Goal: Task Accomplishment & Management: Complete application form

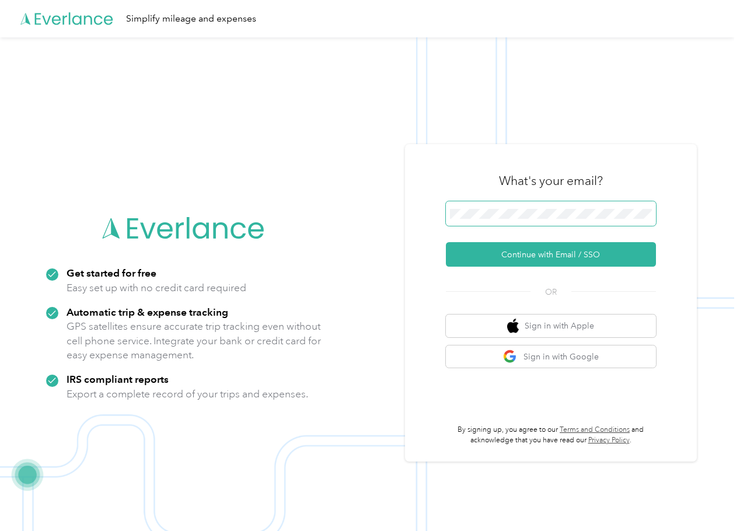
click at [446, 242] on button "Continue with Email / SSO" at bounding box center [551, 254] width 210 height 24
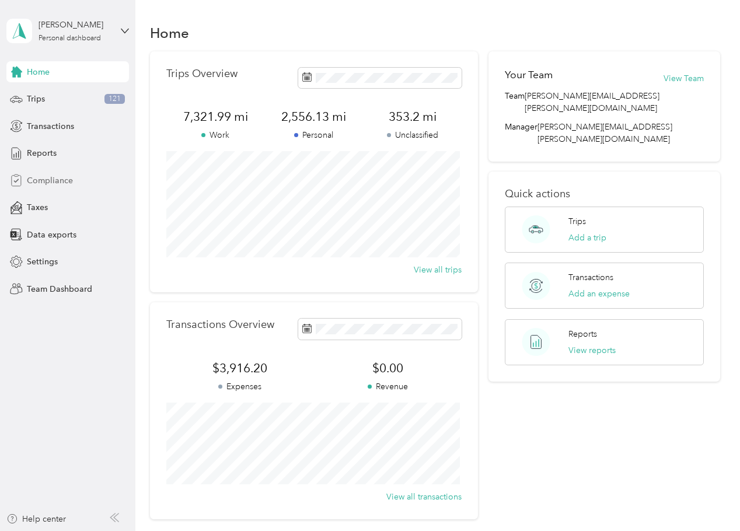
click at [40, 180] on span "Compliance" at bounding box center [50, 180] width 46 height 12
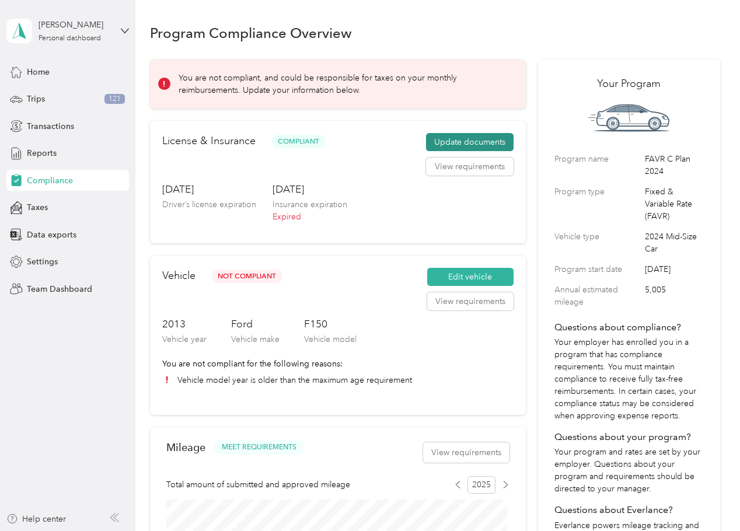
click at [450, 138] on button "Update documents" at bounding box center [469, 142] width 87 height 19
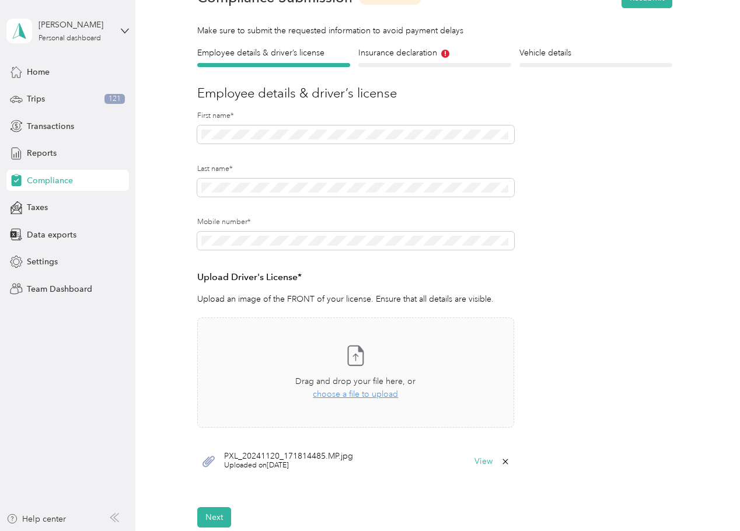
scroll to position [233, 0]
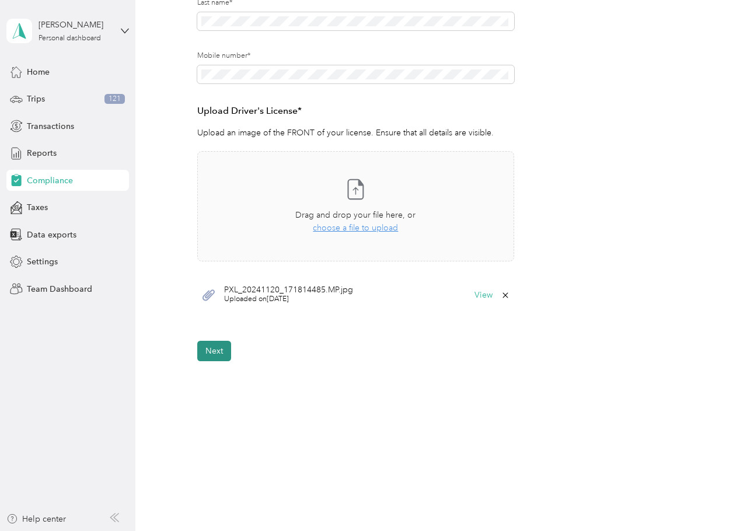
click at [222, 350] on button "Next" at bounding box center [214, 351] width 34 height 20
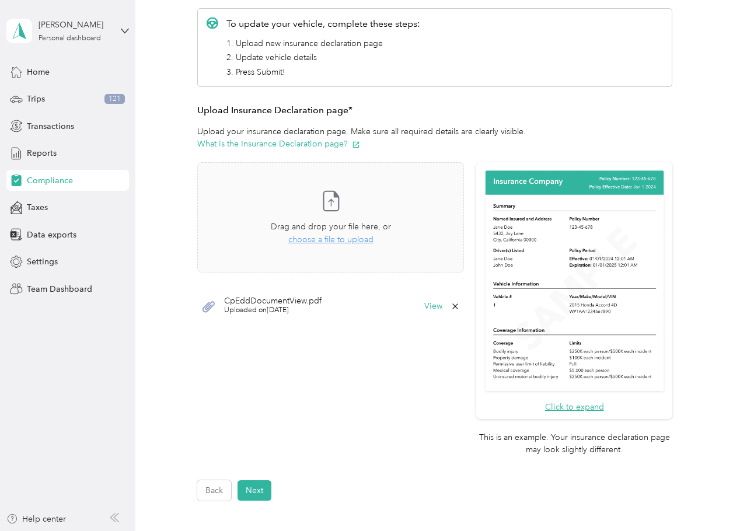
scroll to position [171, 0]
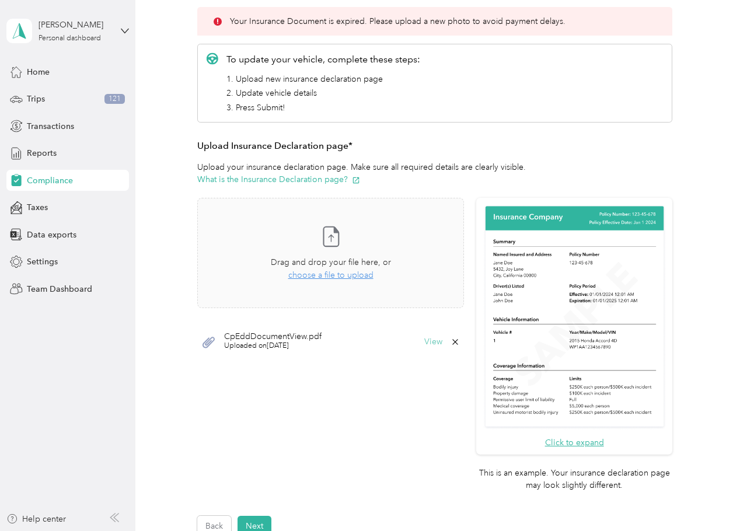
click at [435, 341] on button "View" at bounding box center [433, 342] width 18 height 8
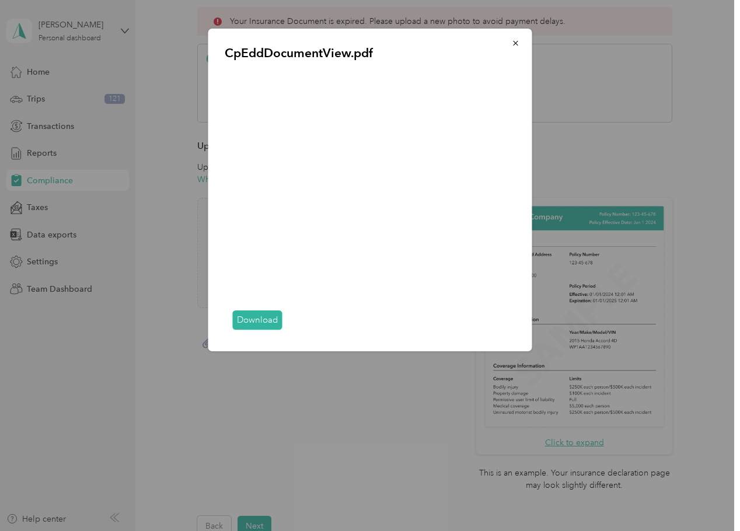
click at [253, 323] on link "Download" at bounding box center [258, 319] width 50 height 19
click at [267, 320] on link "Download" at bounding box center [258, 319] width 50 height 19
click at [514, 41] on icon "button" at bounding box center [516, 43] width 8 height 8
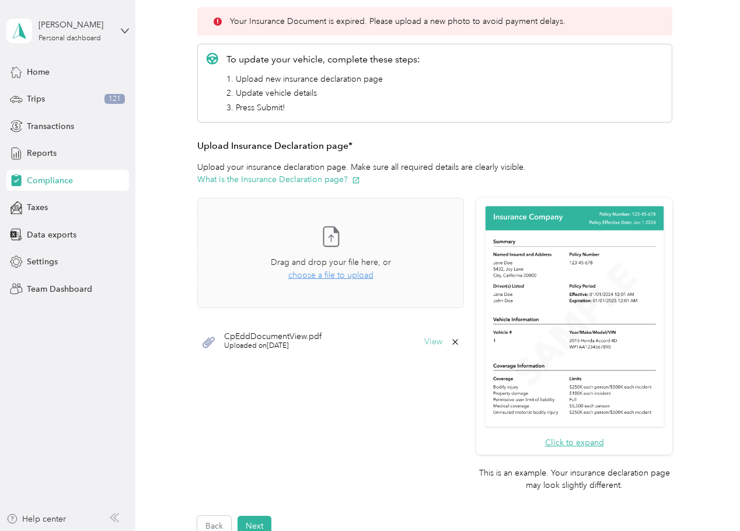
click at [429, 338] on button "View" at bounding box center [433, 342] width 18 height 8
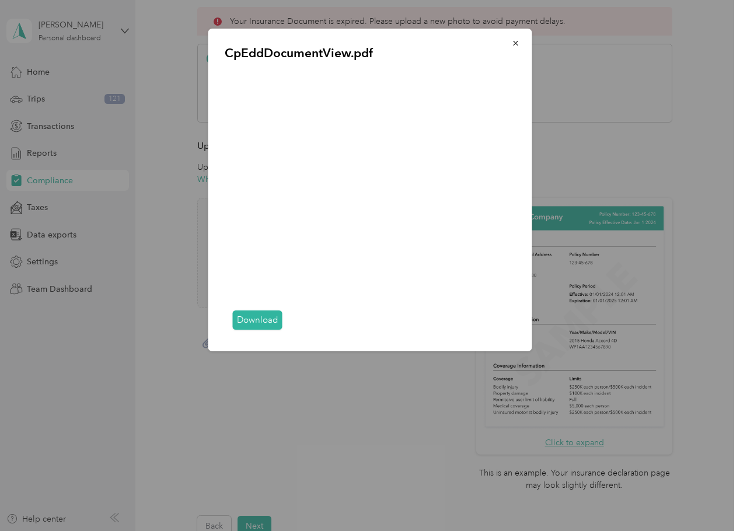
click at [250, 324] on link "Download" at bounding box center [258, 319] width 50 height 19
click at [506, 45] on button "button" at bounding box center [515, 43] width 24 height 20
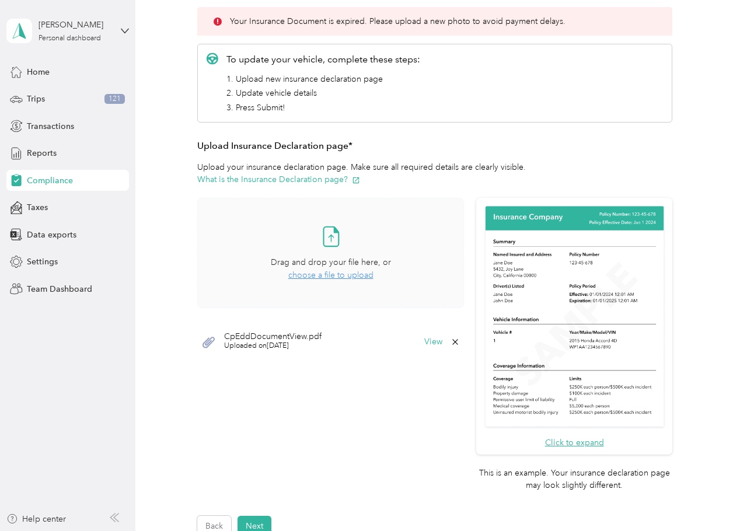
click at [300, 274] on span "choose a file to upload" at bounding box center [330, 275] width 85 height 10
click at [450, 376] on icon at bounding box center [454, 377] width 9 height 9
click at [421, 387] on button "Yes" at bounding box center [423, 385] width 23 height 19
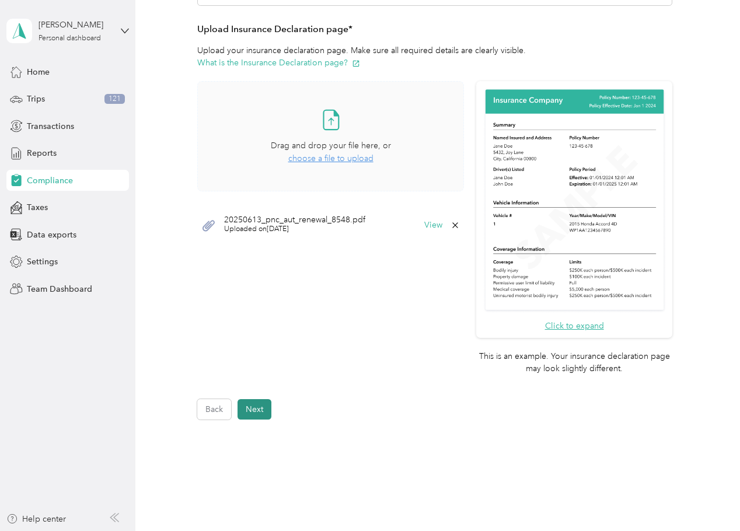
click at [260, 416] on button "Next" at bounding box center [254, 409] width 34 height 20
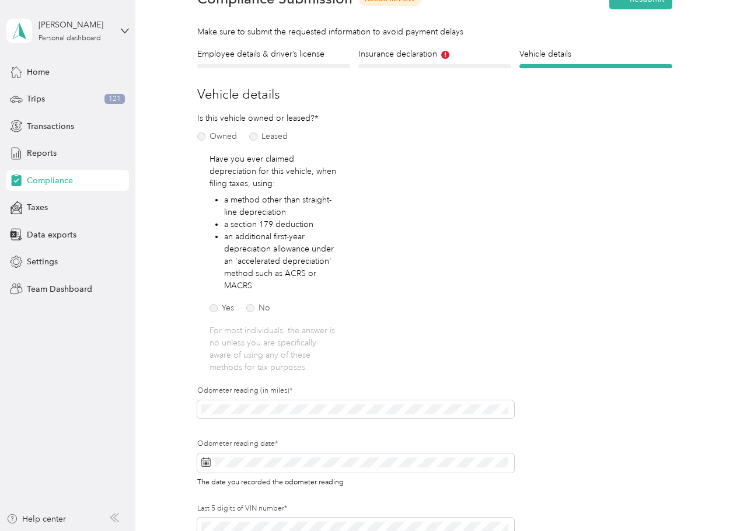
scroll to position [15, 0]
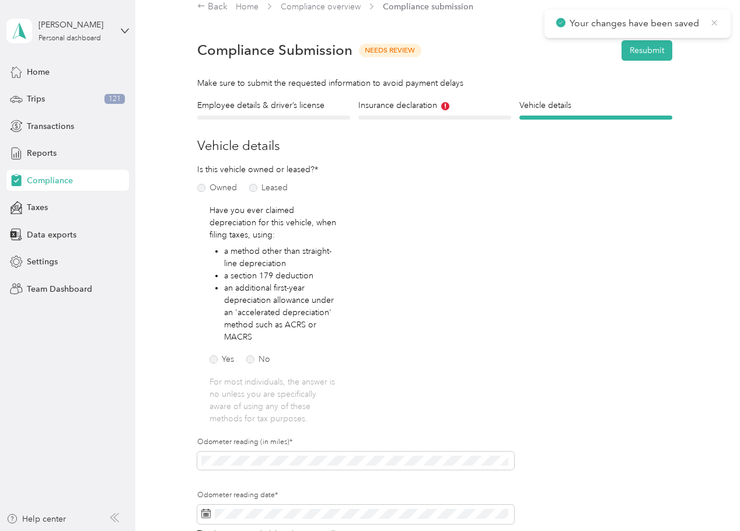
click at [712, 21] on icon at bounding box center [713, 22] width 9 height 10
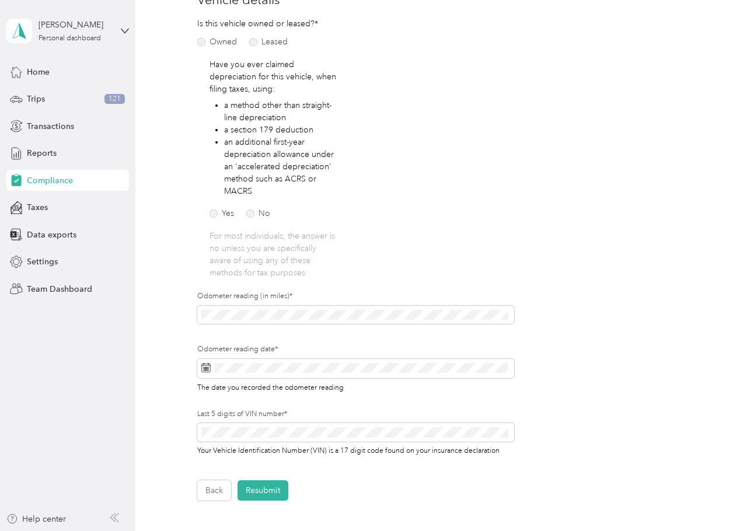
scroll to position [190, 0]
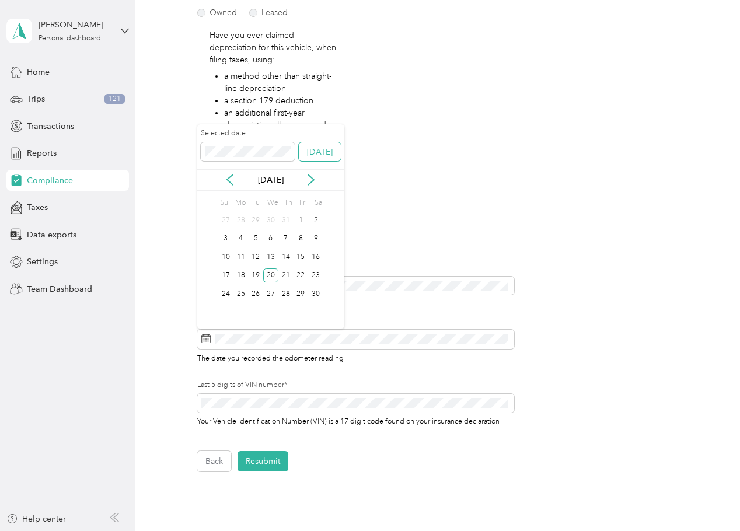
click at [320, 153] on button "[DATE]" at bounding box center [320, 151] width 42 height 19
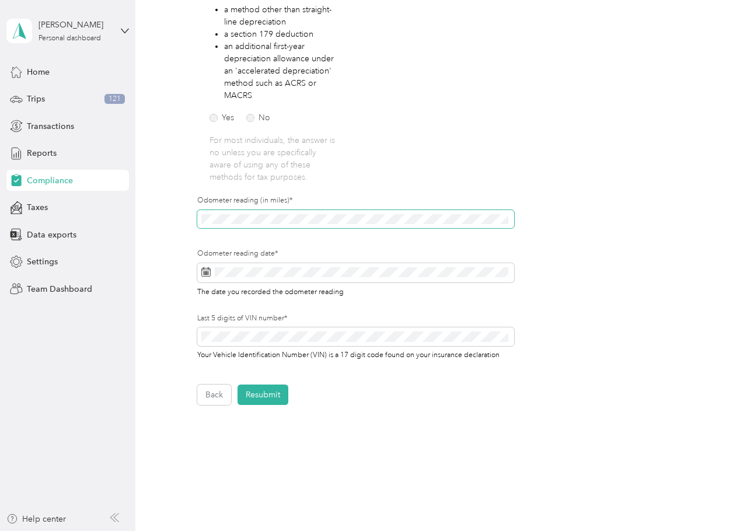
scroll to position [300, 0]
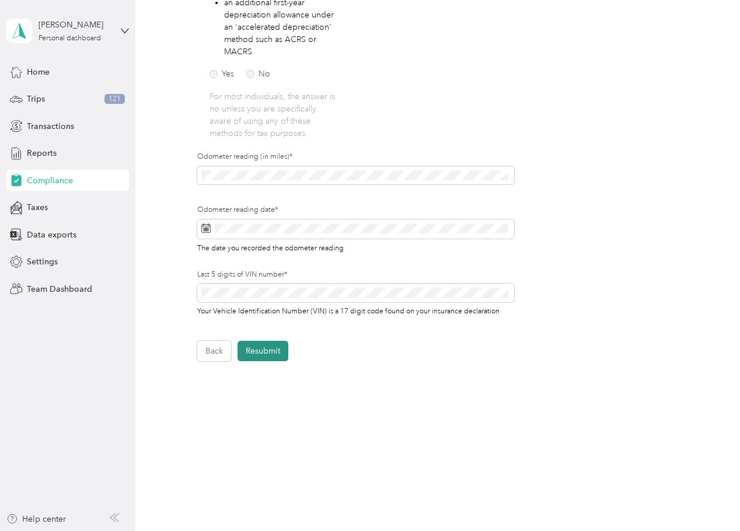
click at [255, 352] on button "Resubmit" at bounding box center [262, 351] width 51 height 20
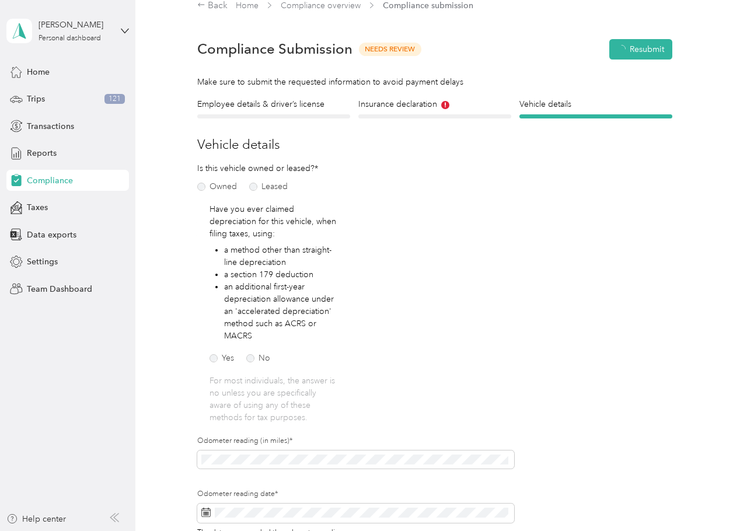
scroll to position [15, 0]
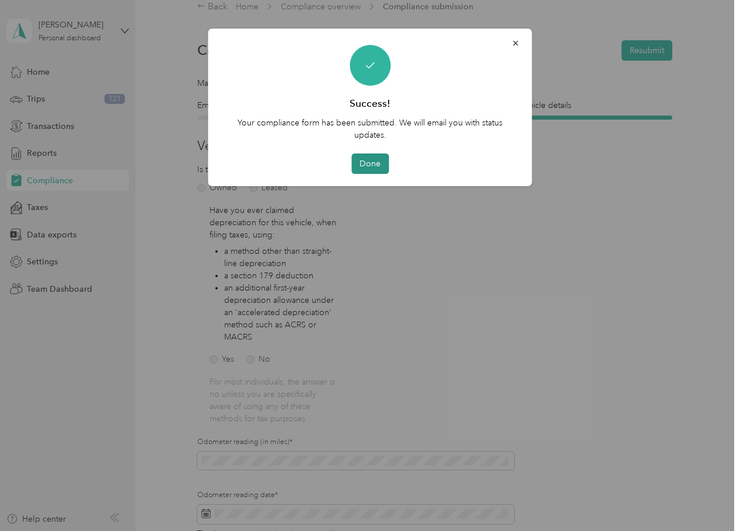
click at [374, 167] on button "Done" at bounding box center [369, 163] width 37 height 20
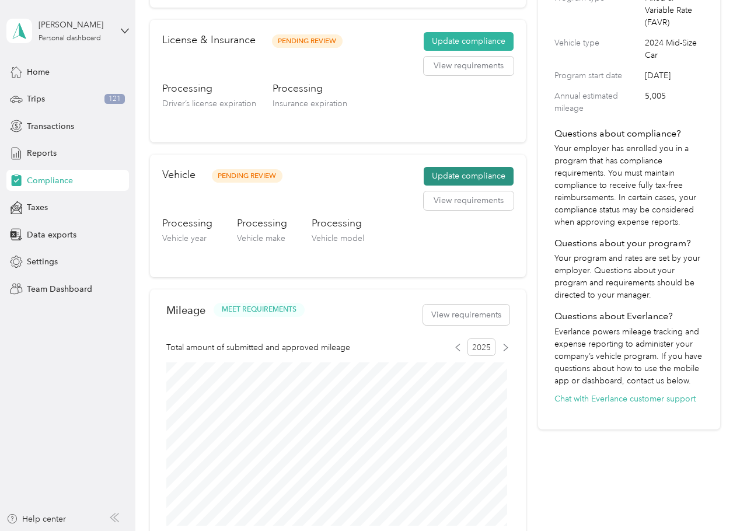
scroll to position [190, 0]
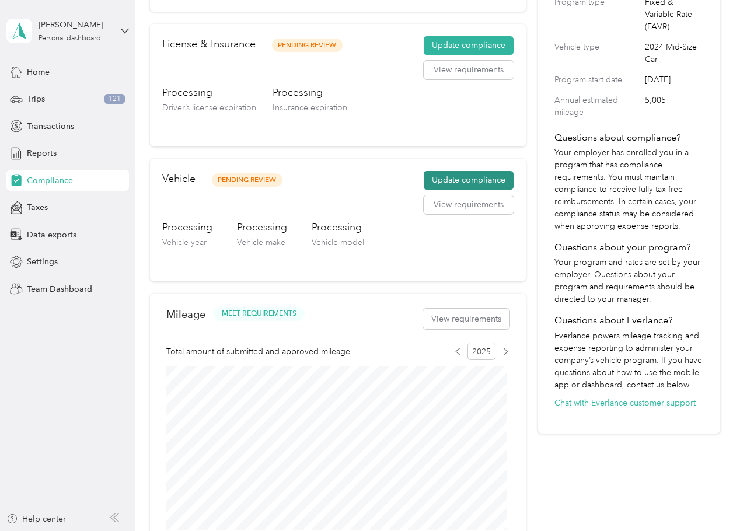
click at [466, 183] on button "Update compliance" at bounding box center [468, 180] width 90 height 19
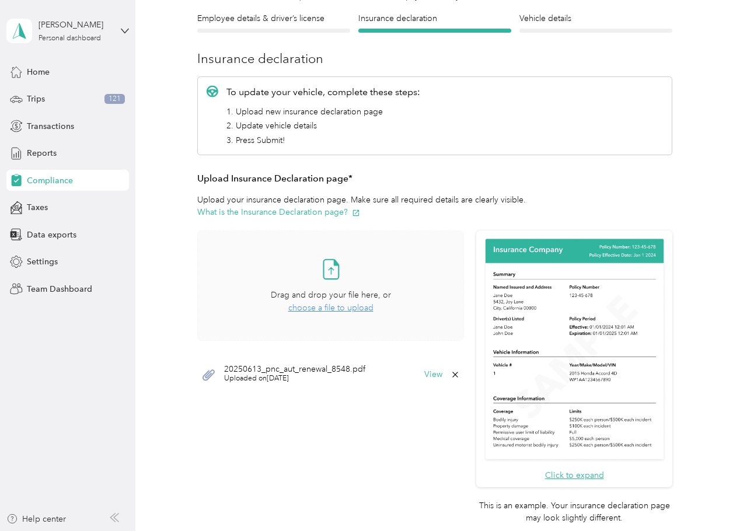
scroll to position [73, 0]
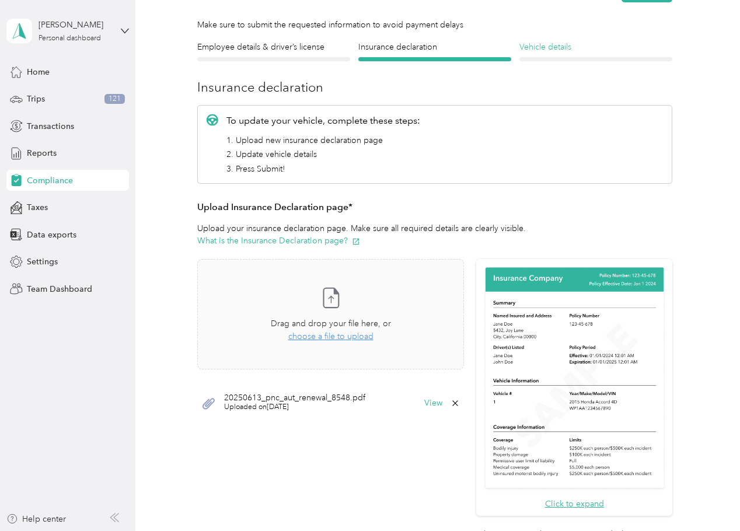
click at [536, 44] on h4 "Vehicle details" at bounding box center [595, 47] width 153 height 12
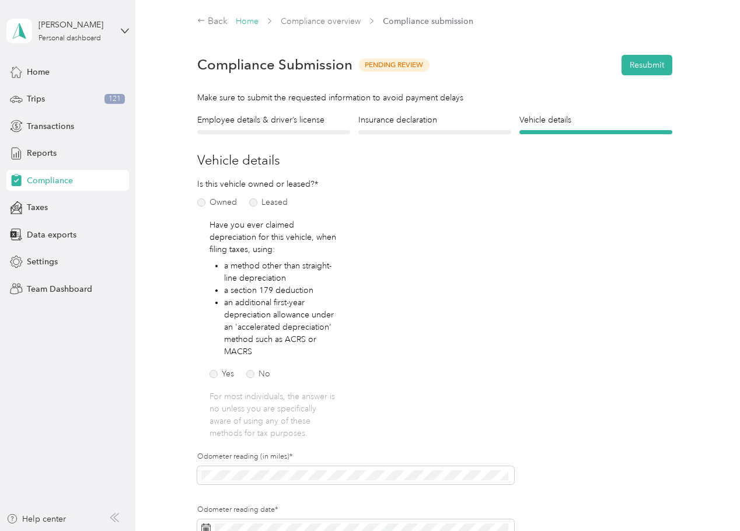
click at [244, 16] on link "Home" at bounding box center [247, 21] width 23 height 10
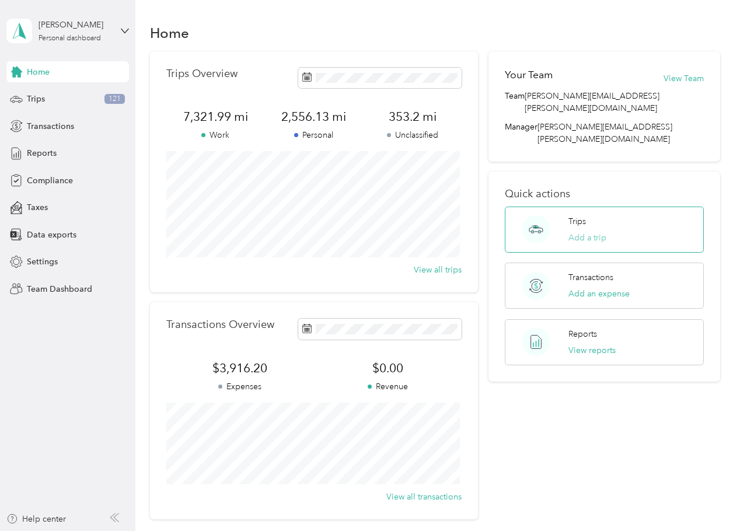
click at [580, 232] on button "Add a trip" at bounding box center [587, 238] width 38 height 12
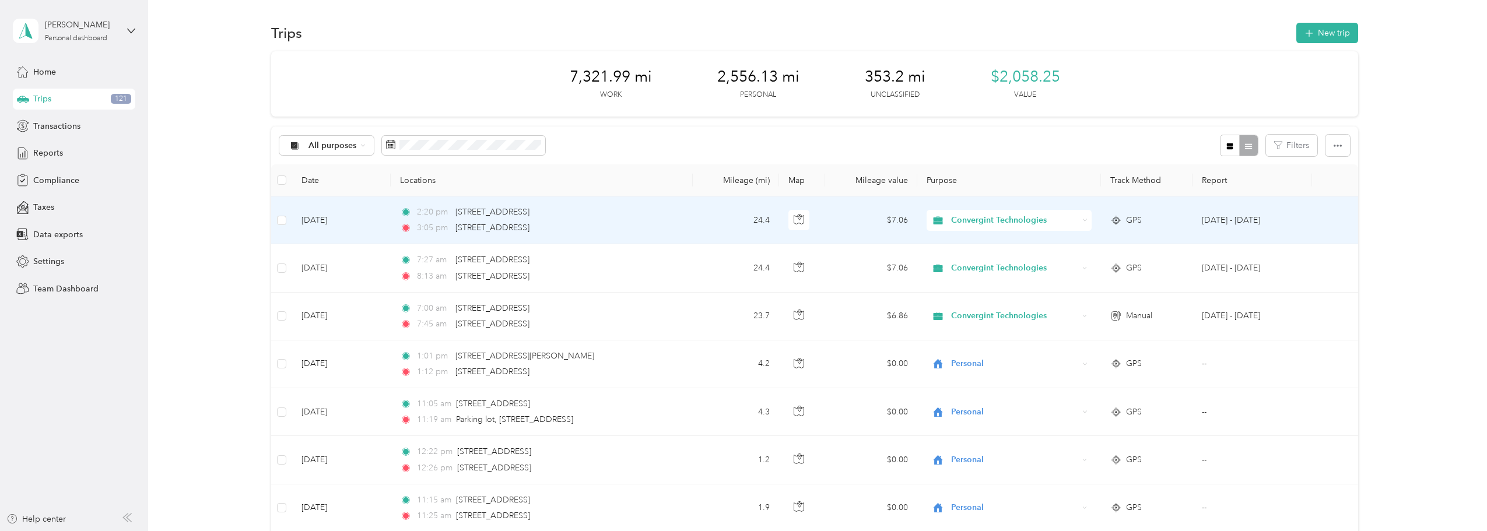
click at [739, 217] on td "[DATE] - [DATE]" at bounding box center [1253, 221] width 120 height 48
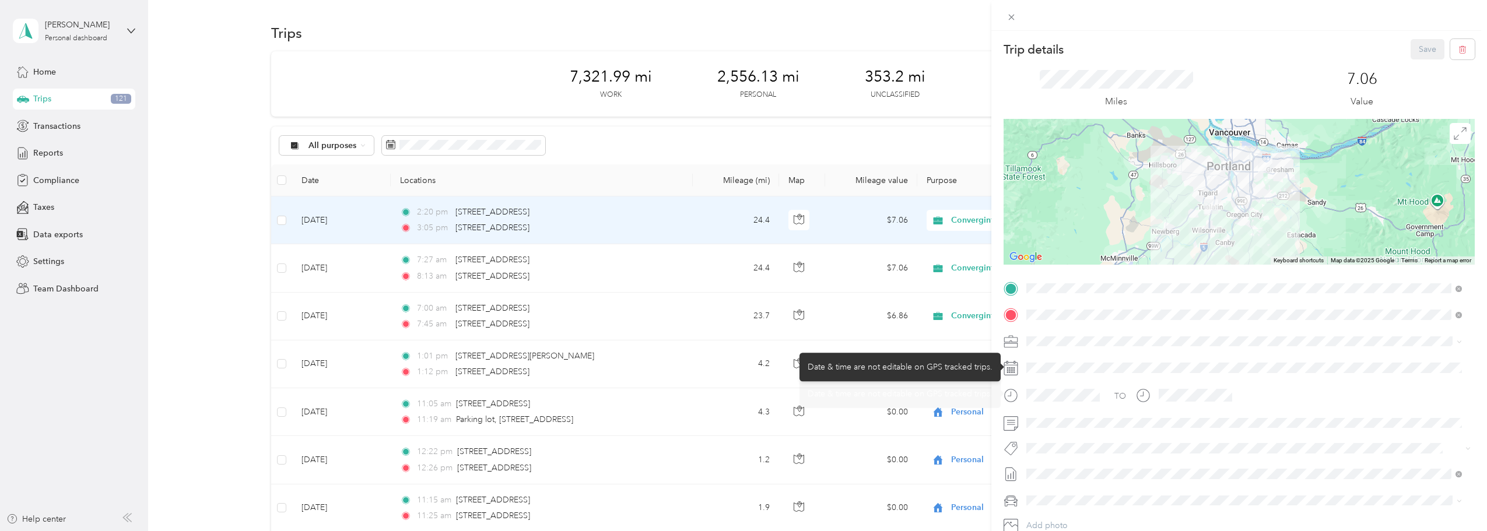
click at [739, 366] on div at bounding box center [1249, 368] width 453 height 19
click at [739, 363] on div at bounding box center [1249, 368] width 453 height 19
click at [739, 366] on div at bounding box center [1249, 368] width 453 height 19
click at [739, 143] on div "Trip details Save This trip cannot be edited because it is either under review,…" at bounding box center [743, 265] width 1487 height 531
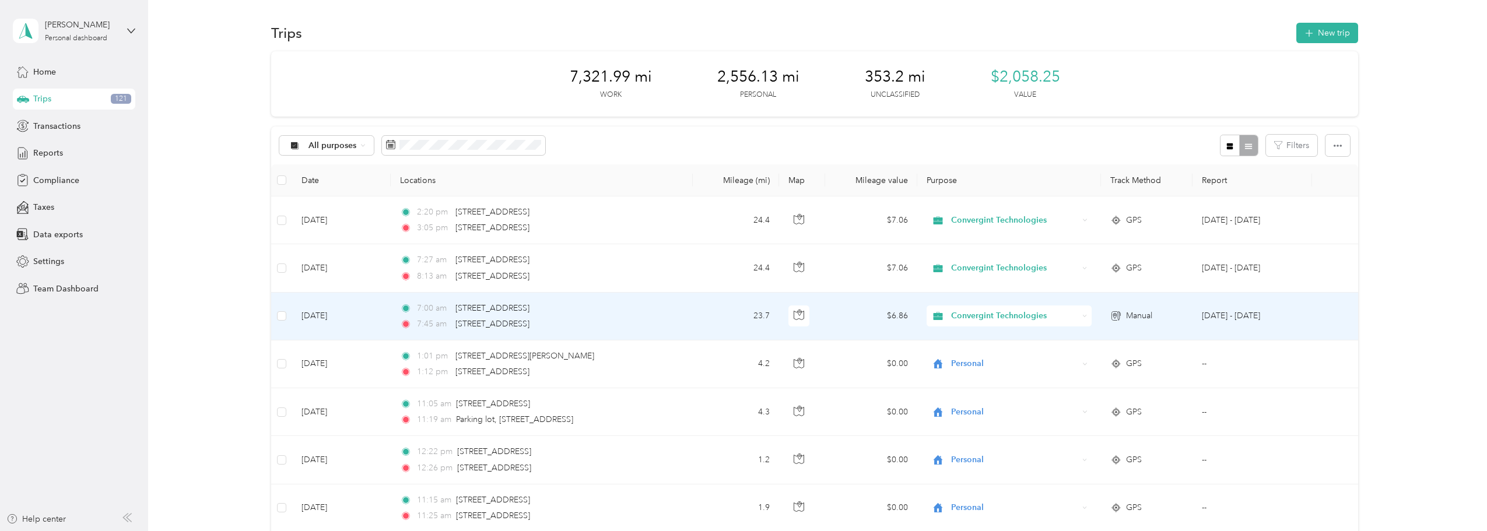
click at [739, 313] on td "[DATE] - [DATE]" at bounding box center [1253, 317] width 120 height 48
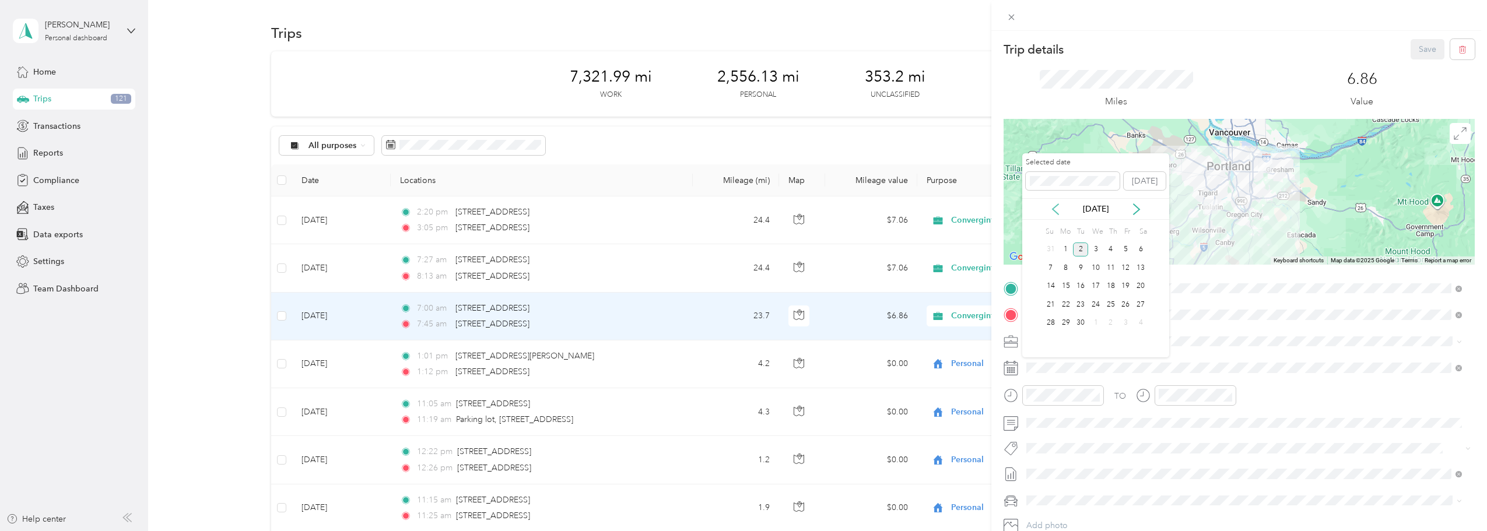
click at [739, 210] on icon at bounding box center [1056, 210] width 12 height 12
click at [739, 210] on icon at bounding box center [1137, 209] width 6 height 10
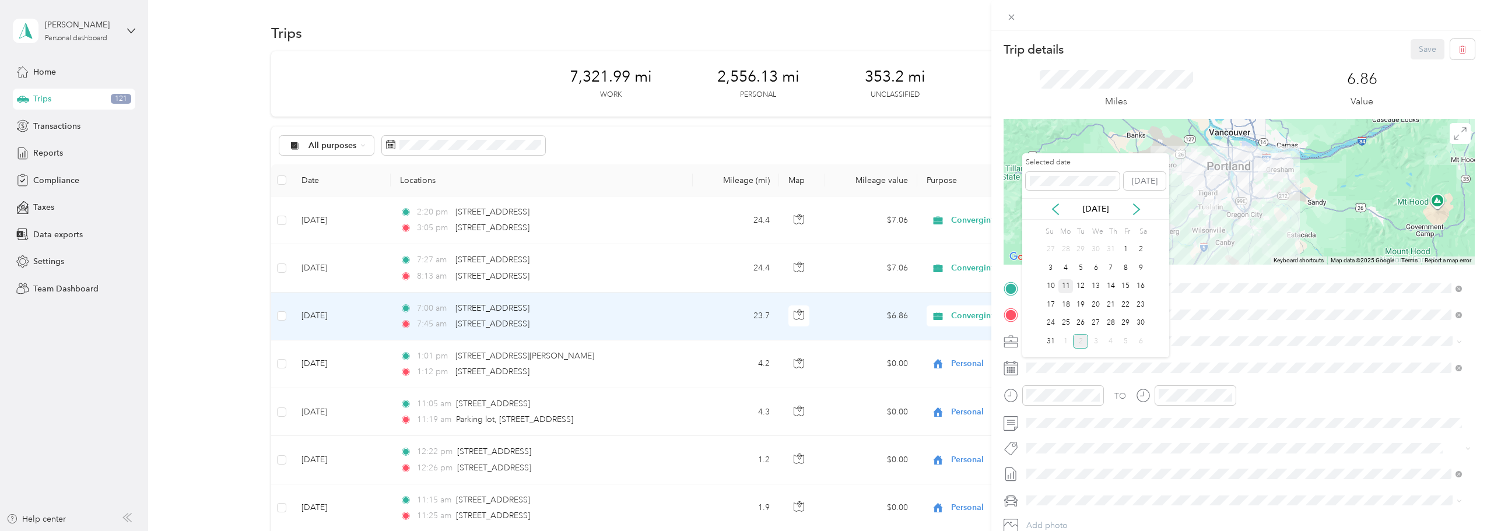
click at [739, 282] on div "11" at bounding box center [1066, 286] width 15 height 15
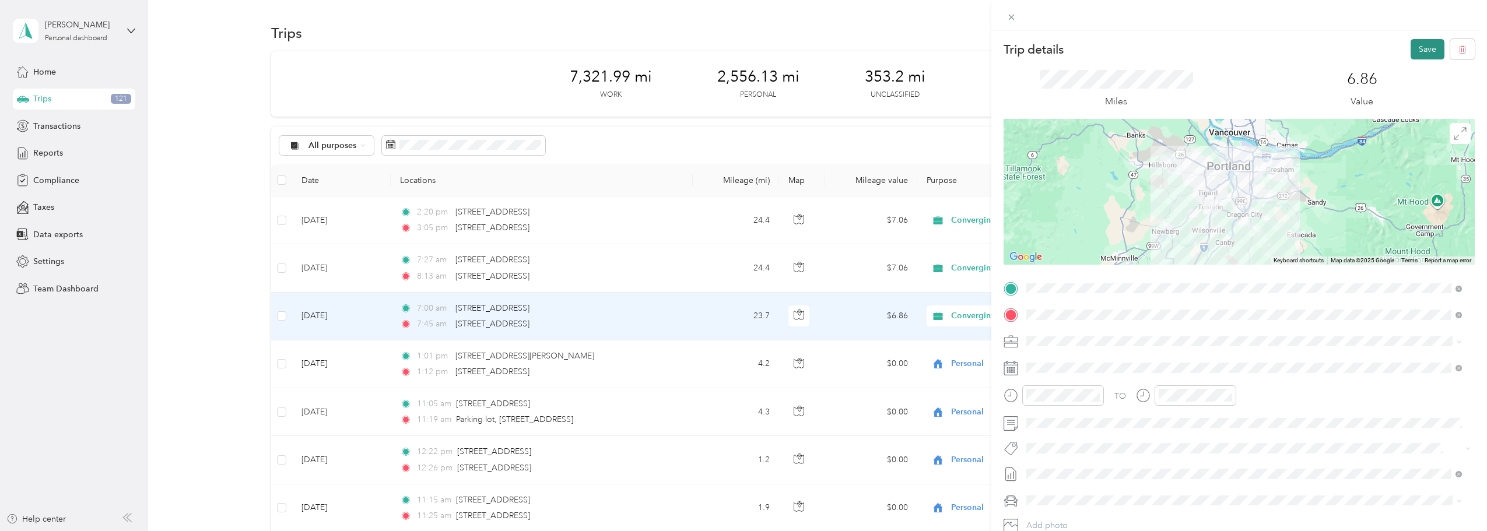
click at [739, 51] on button "Save" at bounding box center [1428, 49] width 34 height 20
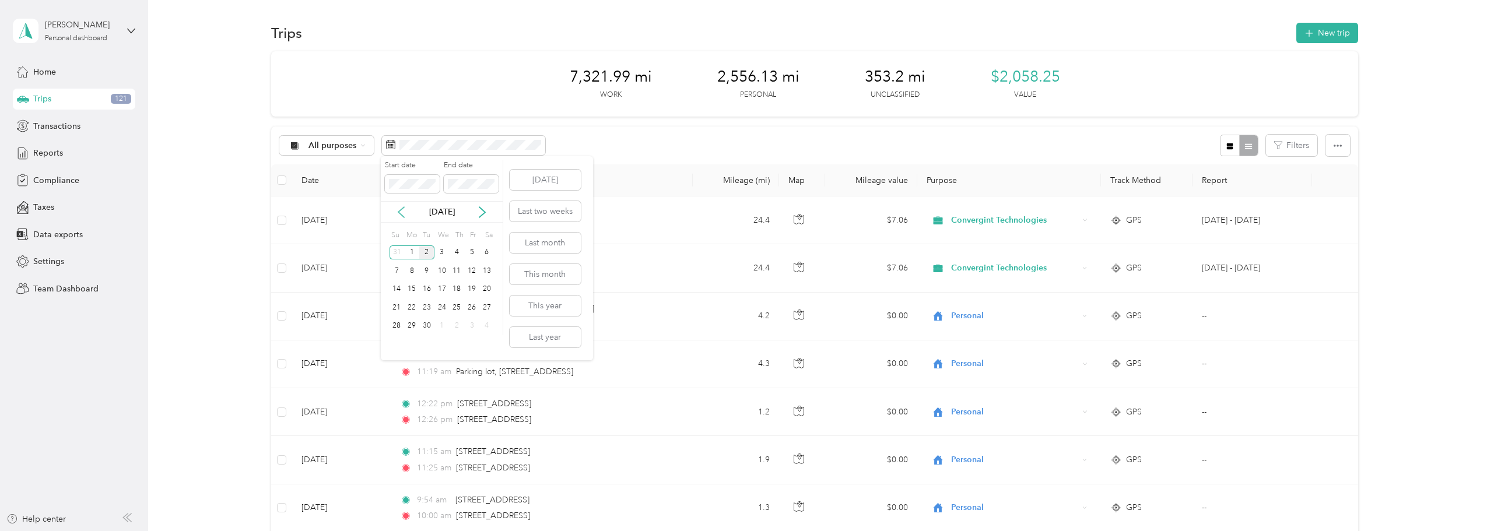
click at [399, 211] on icon at bounding box center [401, 212] width 6 height 10
click at [475, 252] on div "1" at bounding box center [471, 253] width 15 height 15
click at [481, 212] on icon at bounding box center [483, 212] width 12 height 12
click at [401, 251] on div "31" at bounding box center [397, 253] width 15 height 15
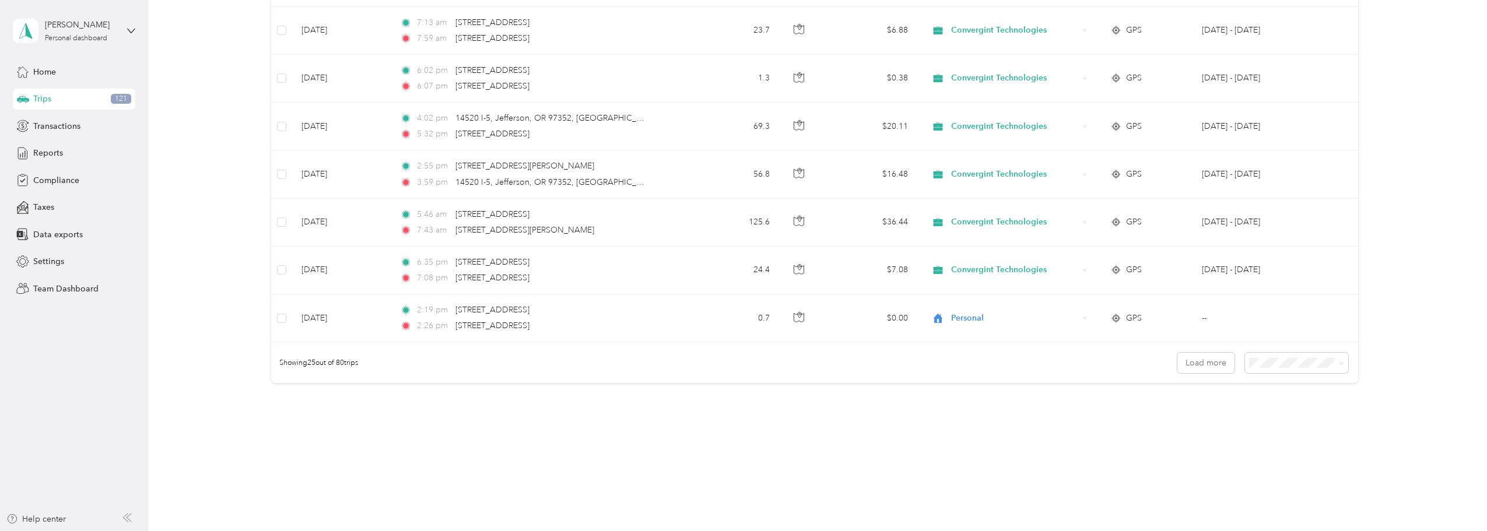
scroll to position [1067, 0]
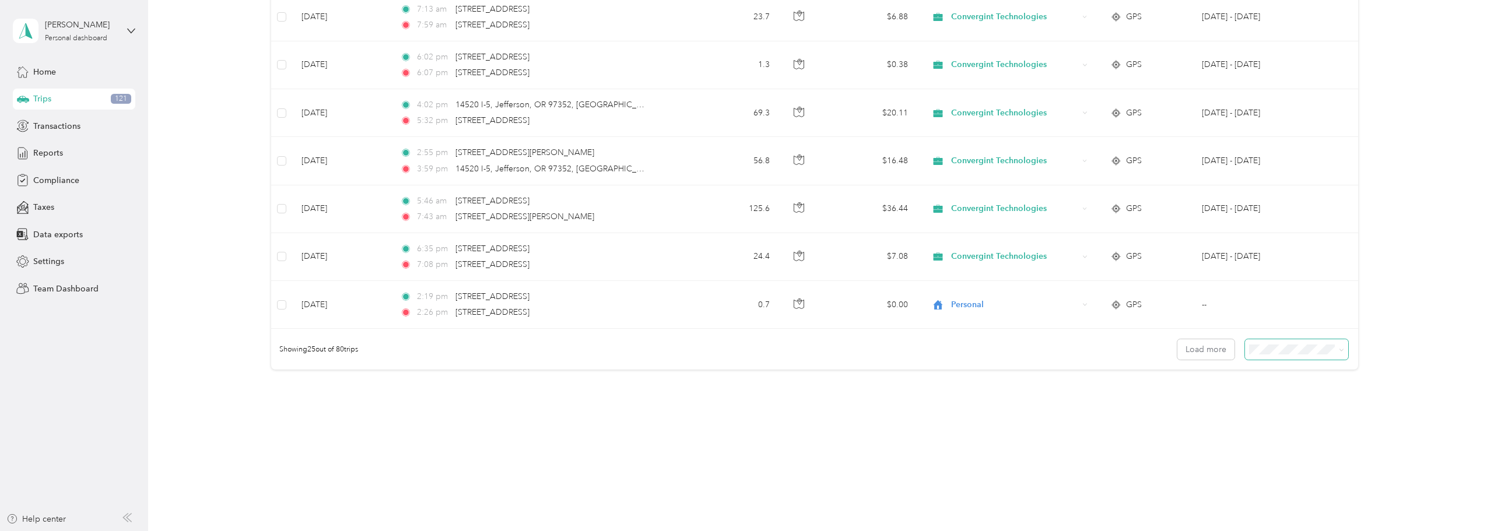
click at [739, 344] on span at bounding box center [1296, 349] width 103 height 20
click at [739, 337] on div "Showing 25 out of 80 trips Load more" at bounding box center [814, 349] width 1087 height 41
click at [739, 409] on span "100 per load" at bounding box center [1275, 412] width 48 height 10
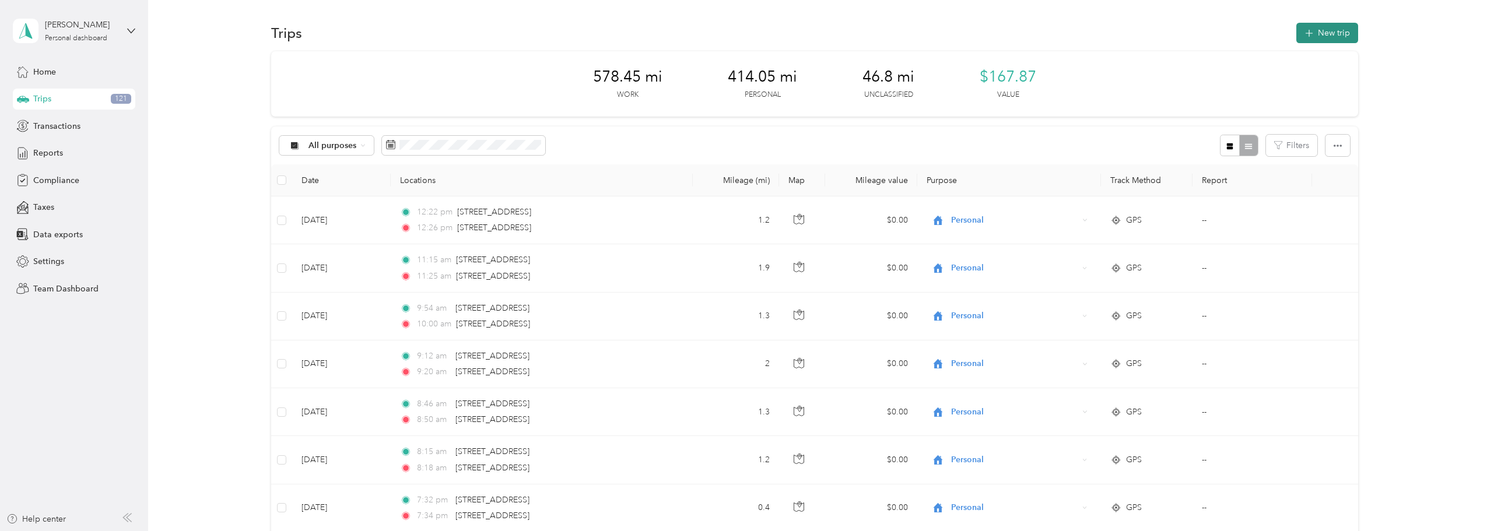
click at [739, 33] on button "New trip" at bounding box center [1328, 33] width 62 height 20
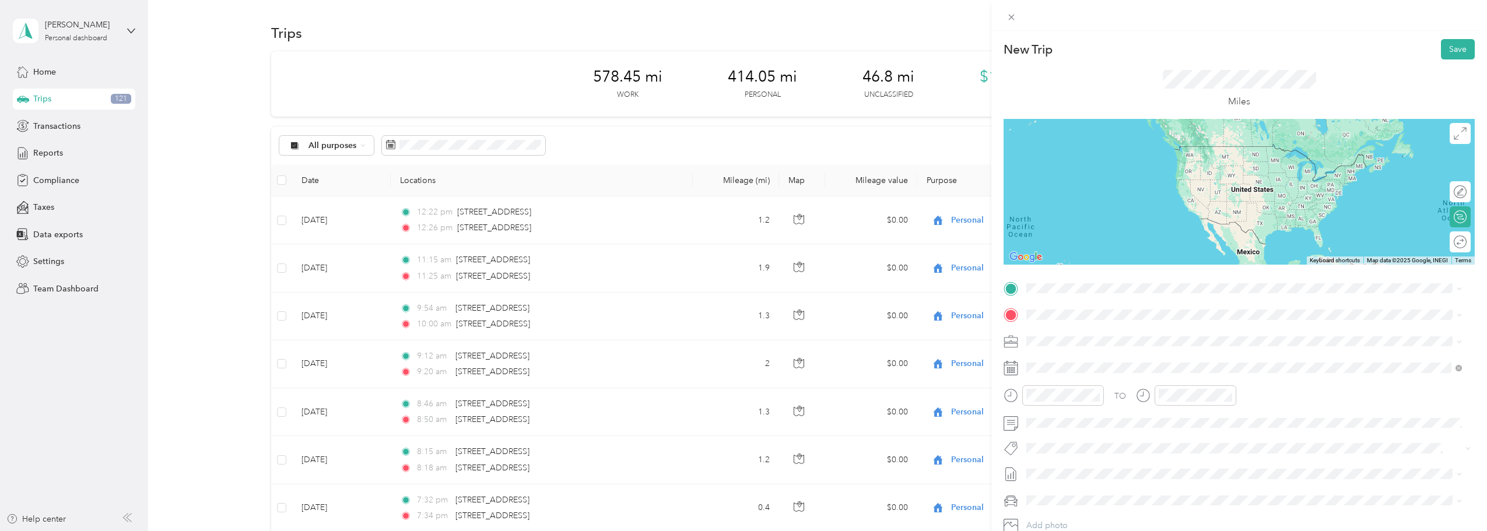
click at [739, 332] on span "[STREET_ADDRESS][US_STATE]" at bounding box center [1107, 329] width 117 height 10
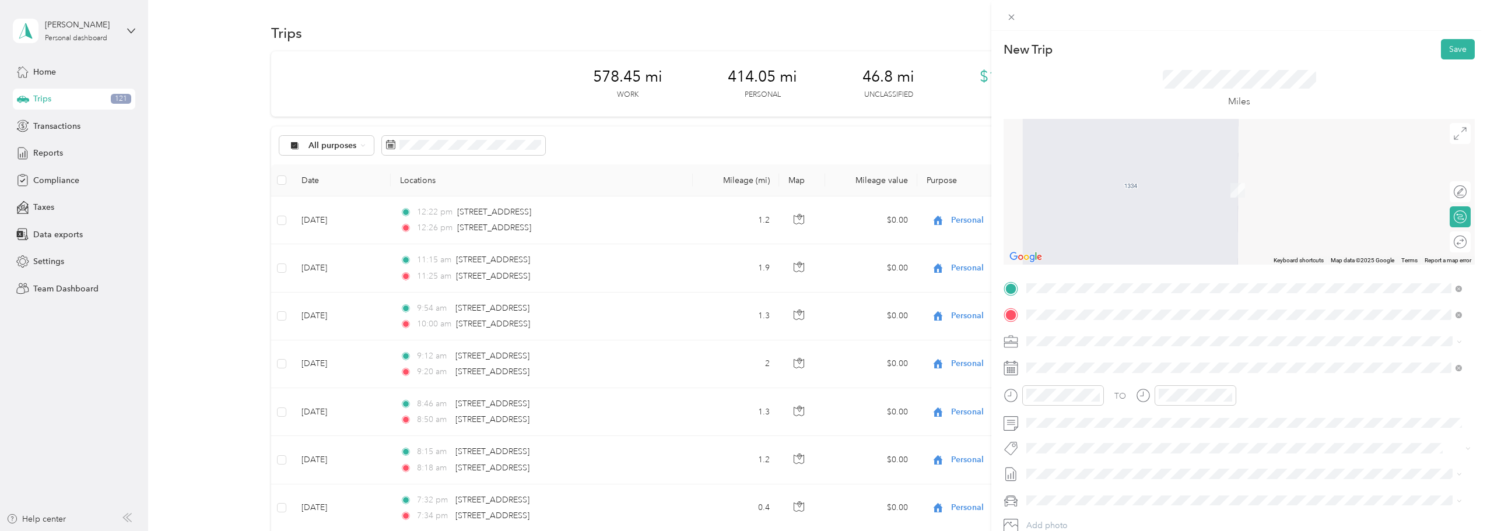
click at [739, 362] on span "[STREET_ADDRESS][US_STATE]" at bounding box center [1107, 357] width 117 height 10
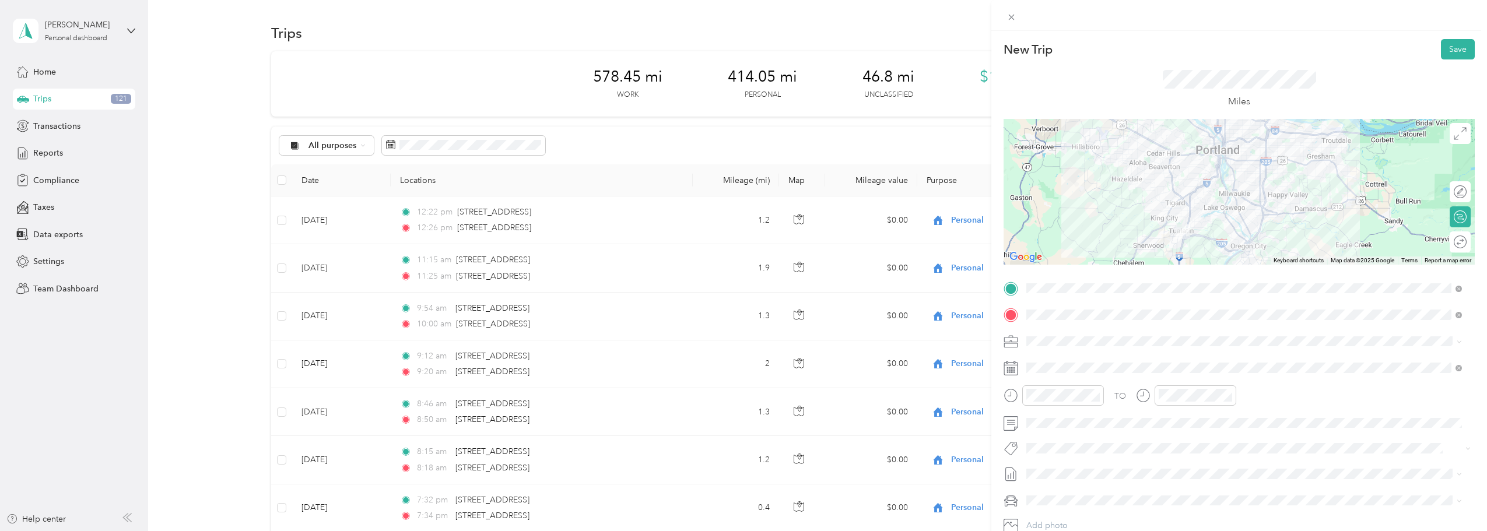
click at [739, 223] on div at bounding box center [1239, 192] width 471 height 146
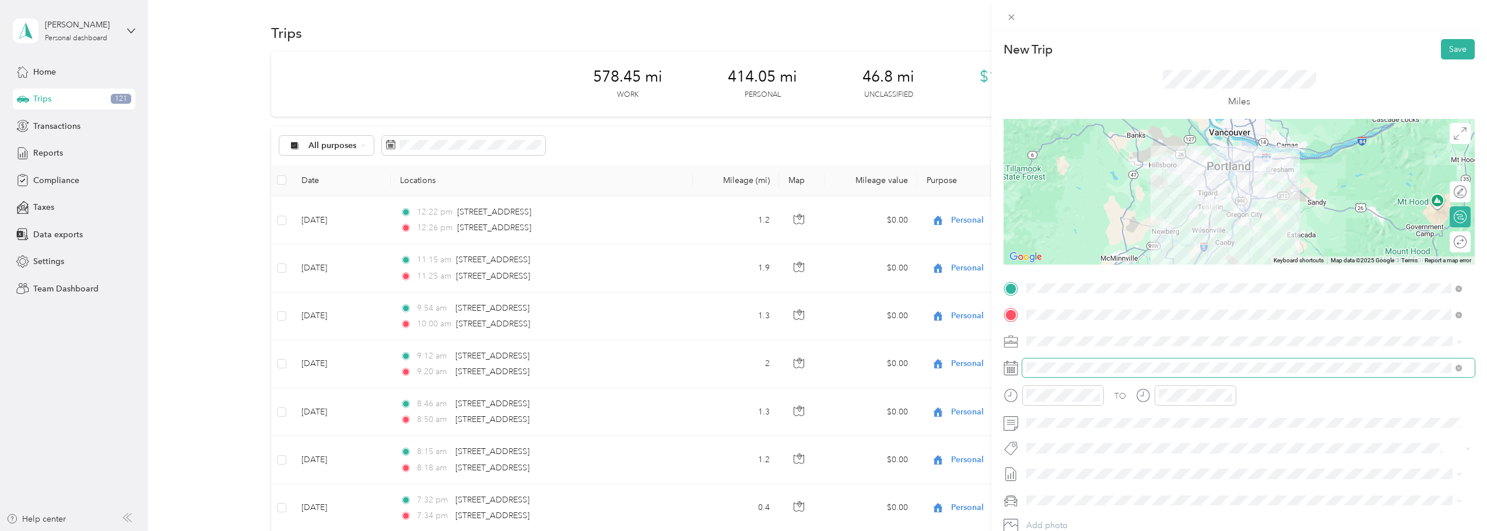
click at [739, 362] on span at bounding box center [1249, 368] width 453 height 19
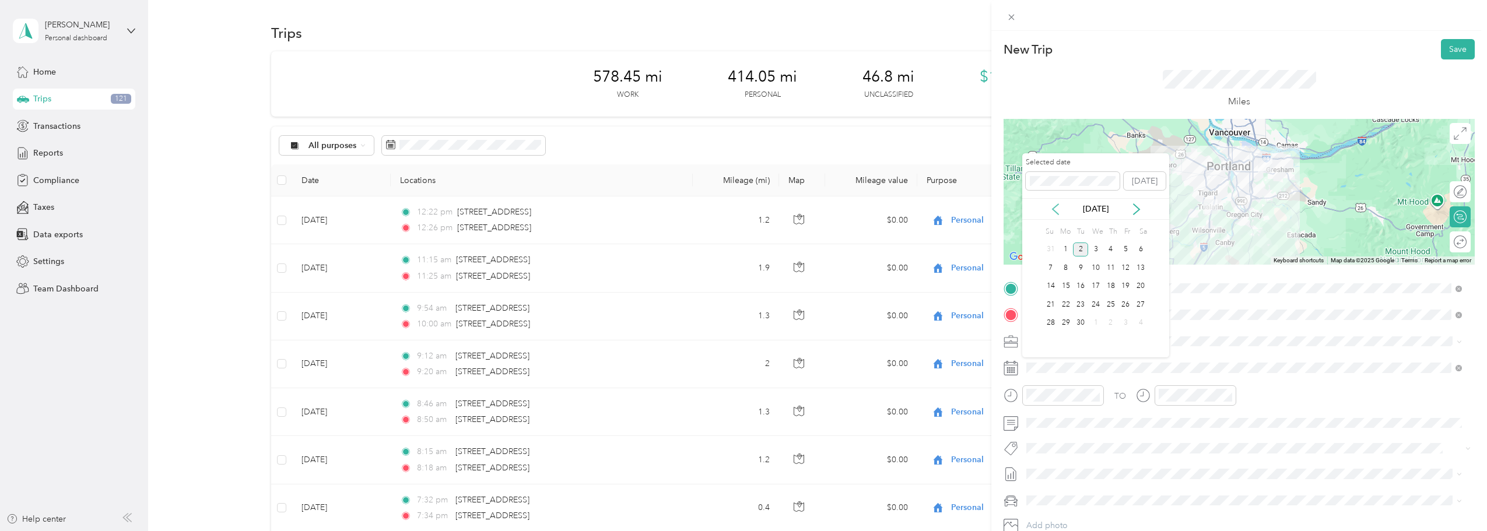
click at [739, 210] on icon at bounding box center [1056, 210] width 12 height 12
click at [739, 287] on div "12" at bounding box center [1080, 286] width 15 height 15
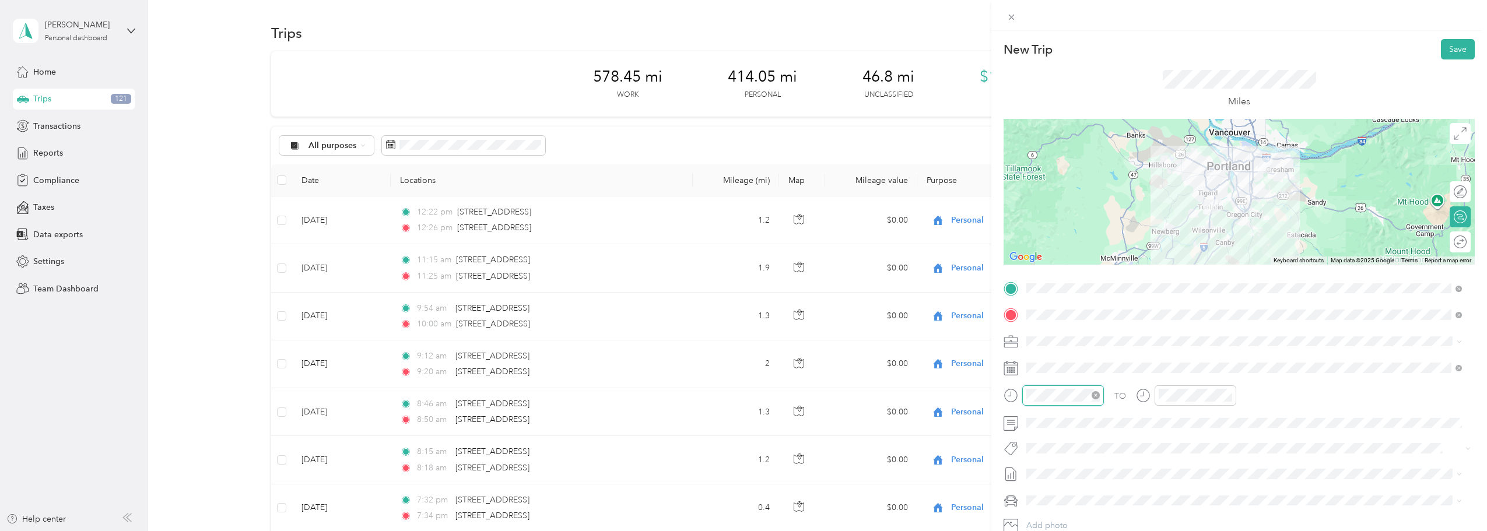
scroll to position [376, 0]
click at [739, 281] on div "07" at bounding box center [1039, 284] width 28 height 16
click at [739, 240] on div "00" at bounding box center [1072, 240] width 28 height 16
click at [739, 235] on div "AM" at bounding box center [1105, 240] width 28 height 16
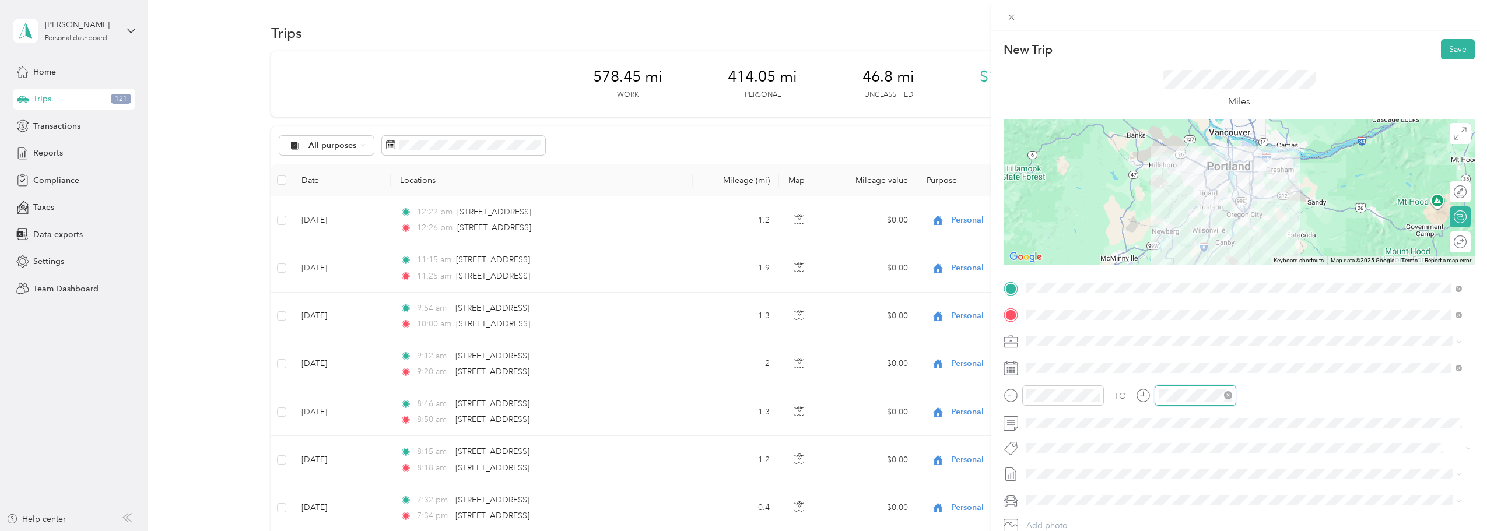
scroll to position [376, 0]
click at [739, 284] on div "07" at bounding box center [1171, 284] width 28 height 16
click at [739, 308] on div "45" at bounding box center [1204, 307] width 28 height 16
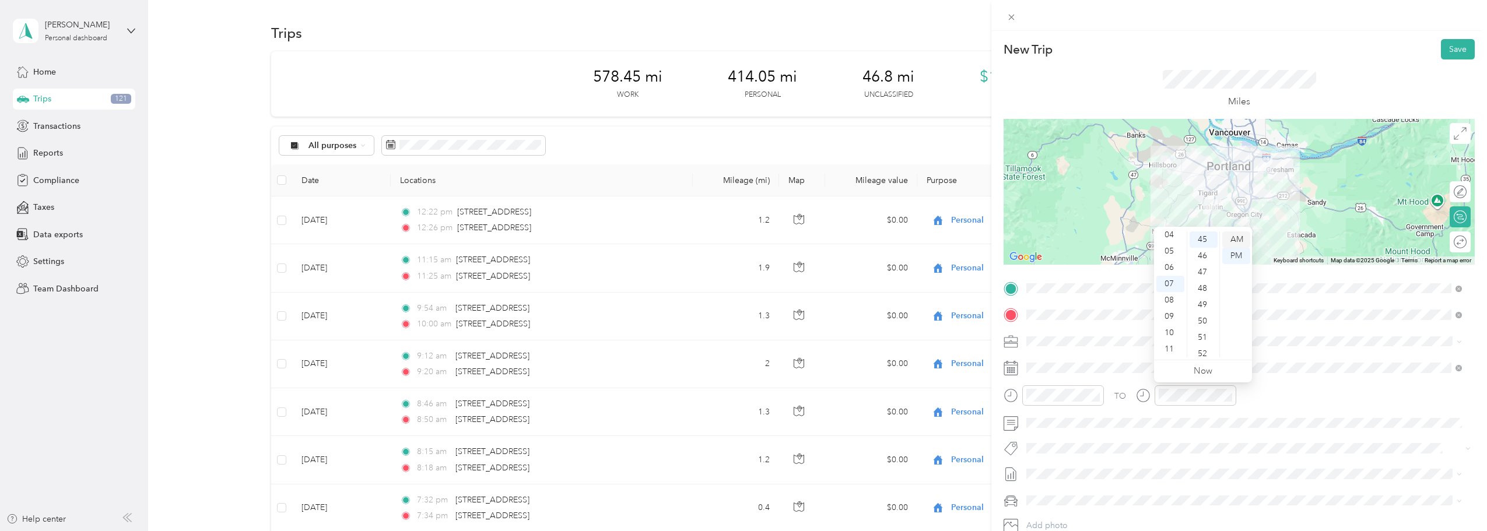
click at [739, 236] on div "AM" at bounding box center [1237, 240] width 28 height 16
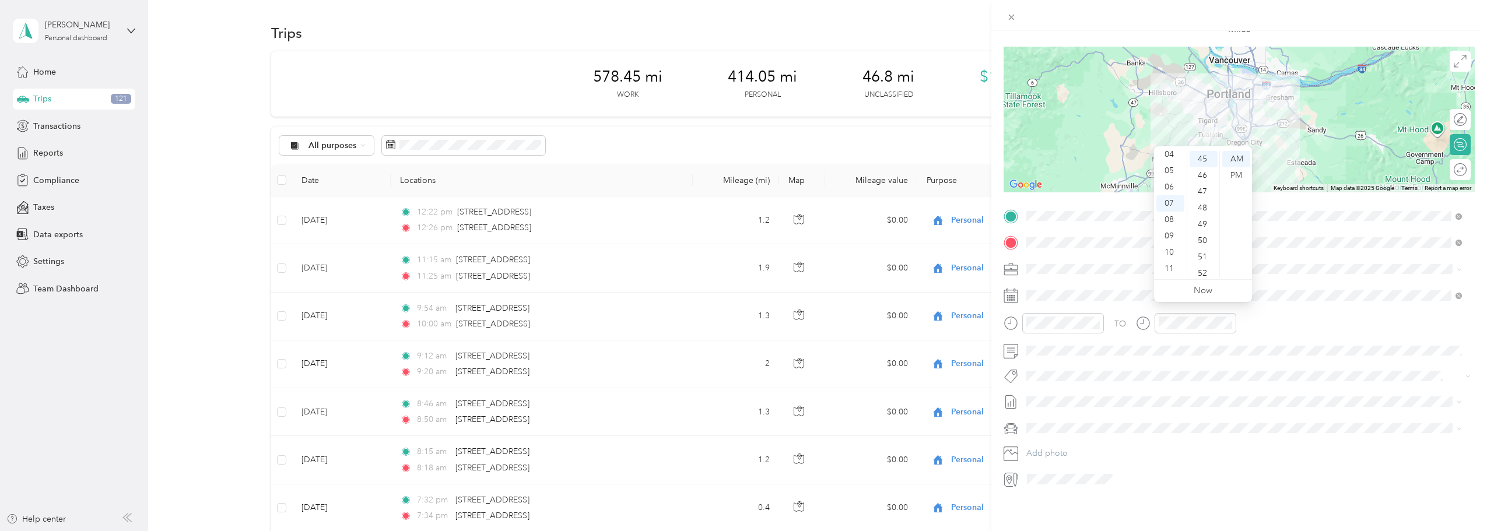
scroll to position [81, 0]
click at [739, 443] on div "Ford F150" at bounding box center [1245, 440] width 428 height 12
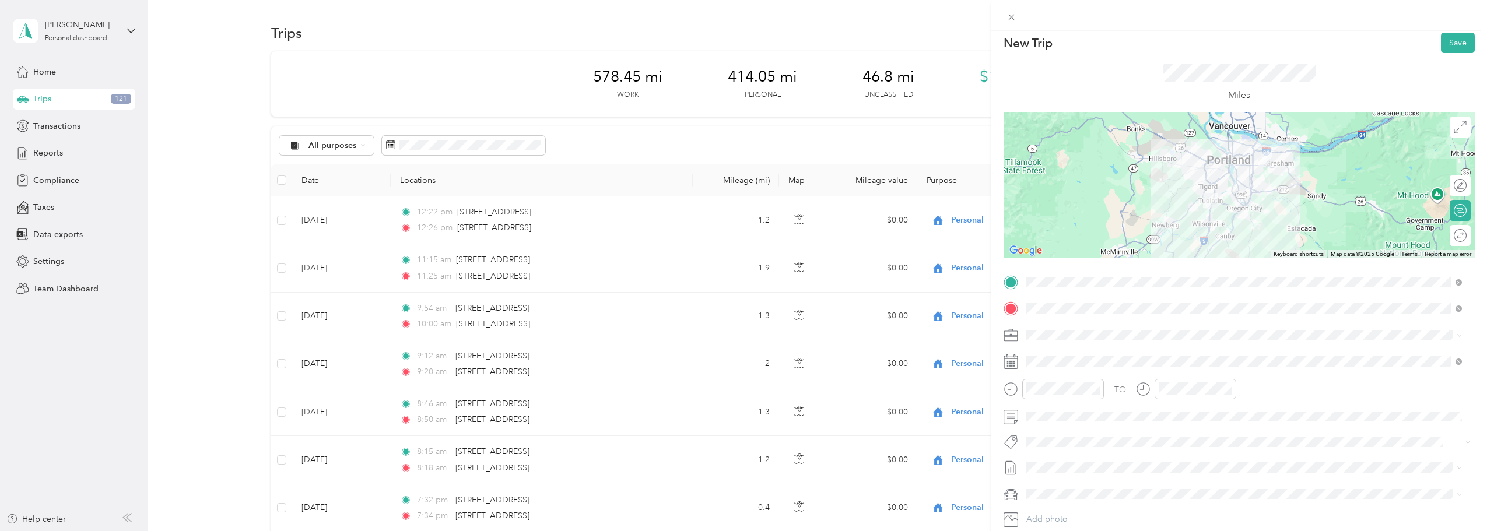
scroll to position [0, 0]
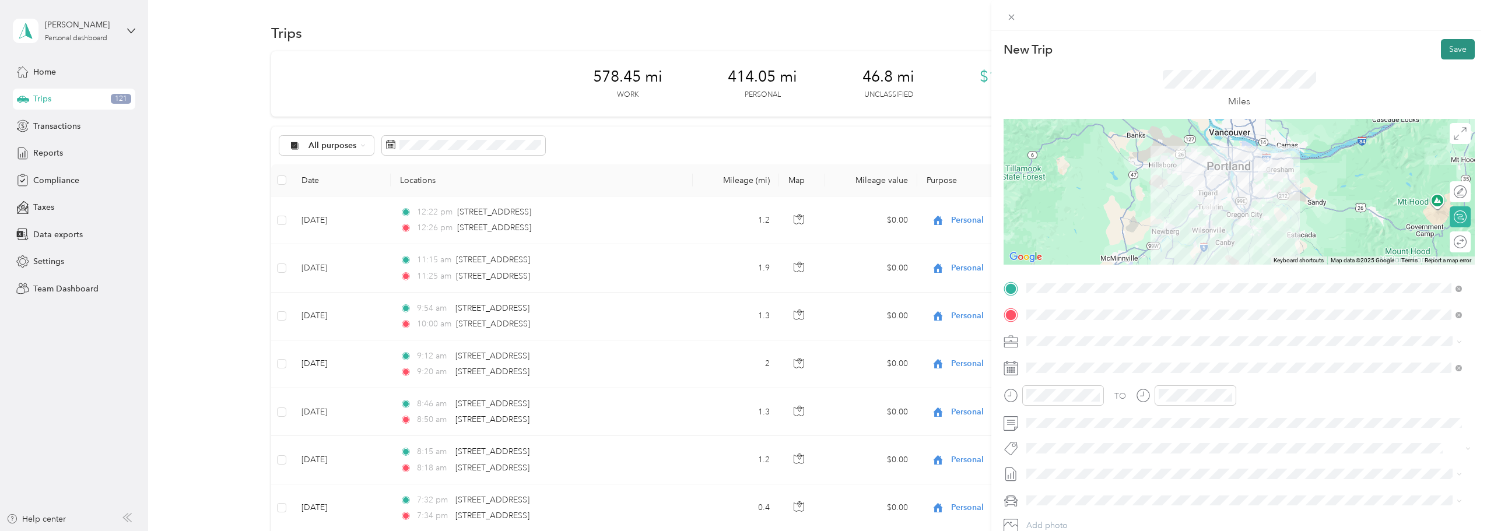
click at [739, 43] on button "Save" at bounding box center [1458, 49] width 34 height 20
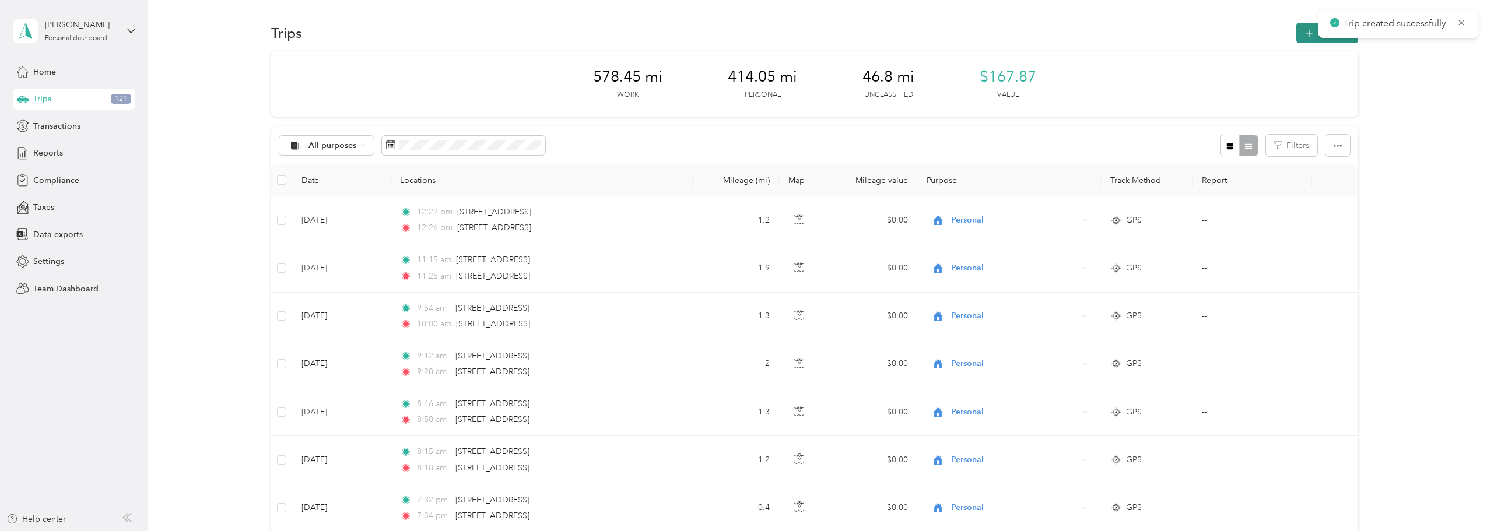
click at [739, 33] on icon "button" at bounding box center [1309, 33] width 13 height 13
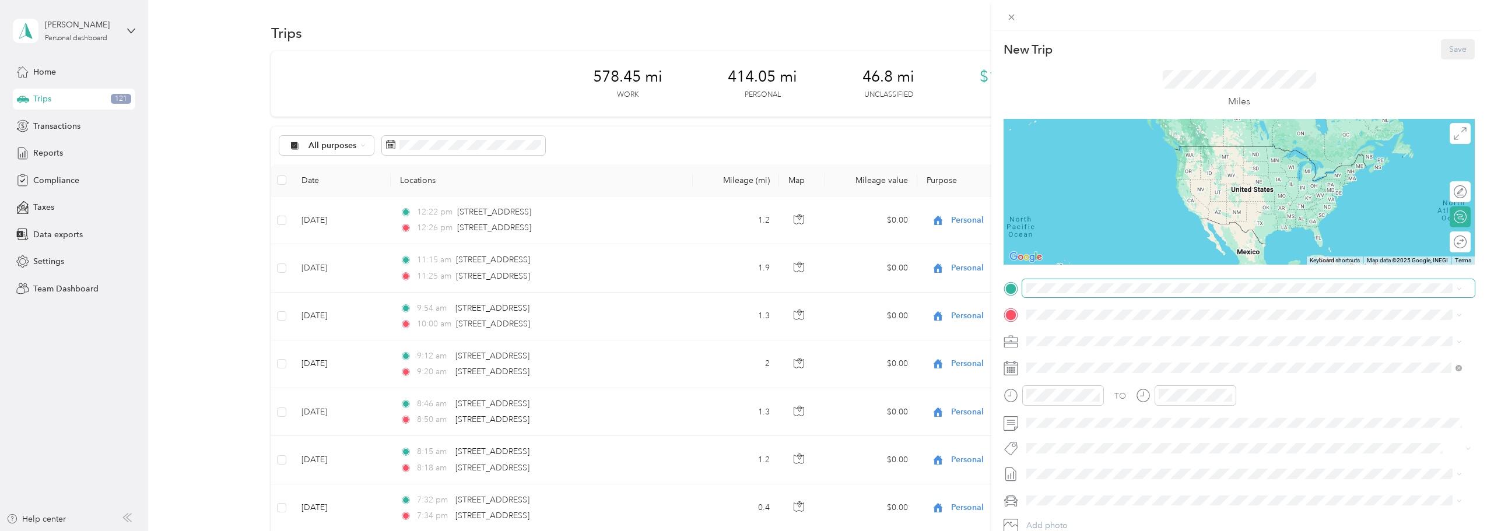
click at [739, 293] on span at bounding box center [1249, 288] width 453 height 19
click at [739, 281] on span at bounding box center [1249, 288] width 453 height 19
click at [739, 339] on div "[STREET_ADDRESS][US_STATE]" at bounding box center [1245, 331] width 428 height 16
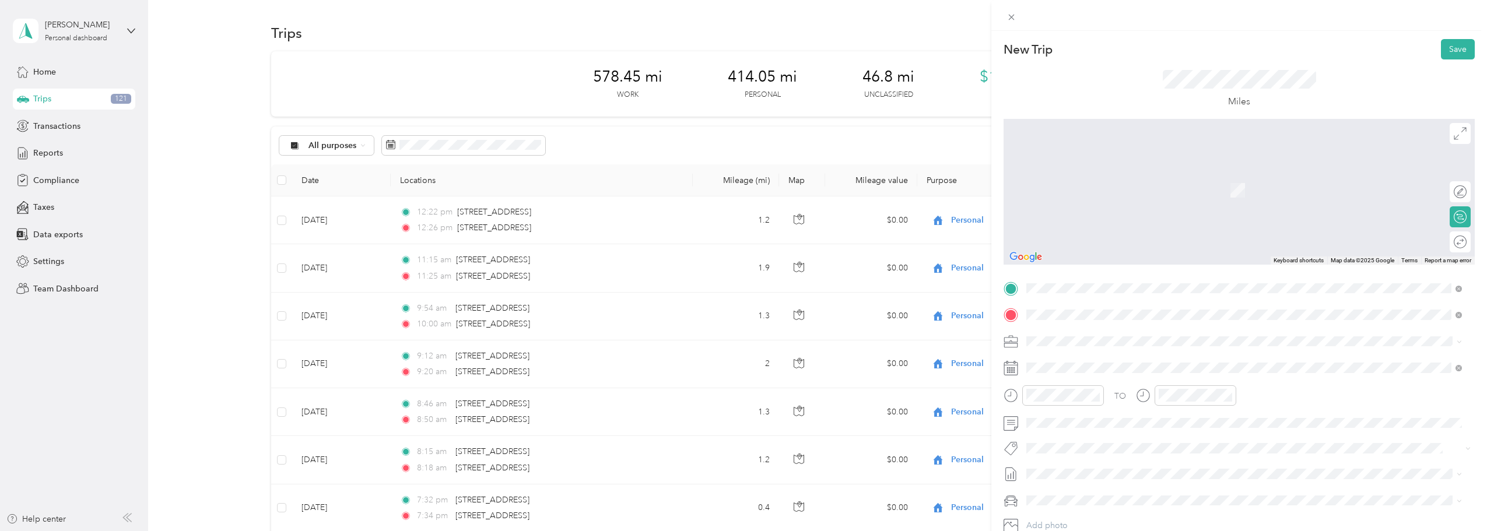
click at [739, 356] on span "[STREET_ADDRESS][US_STATE]" at bounding box center [1107, 357] width 117 height 10
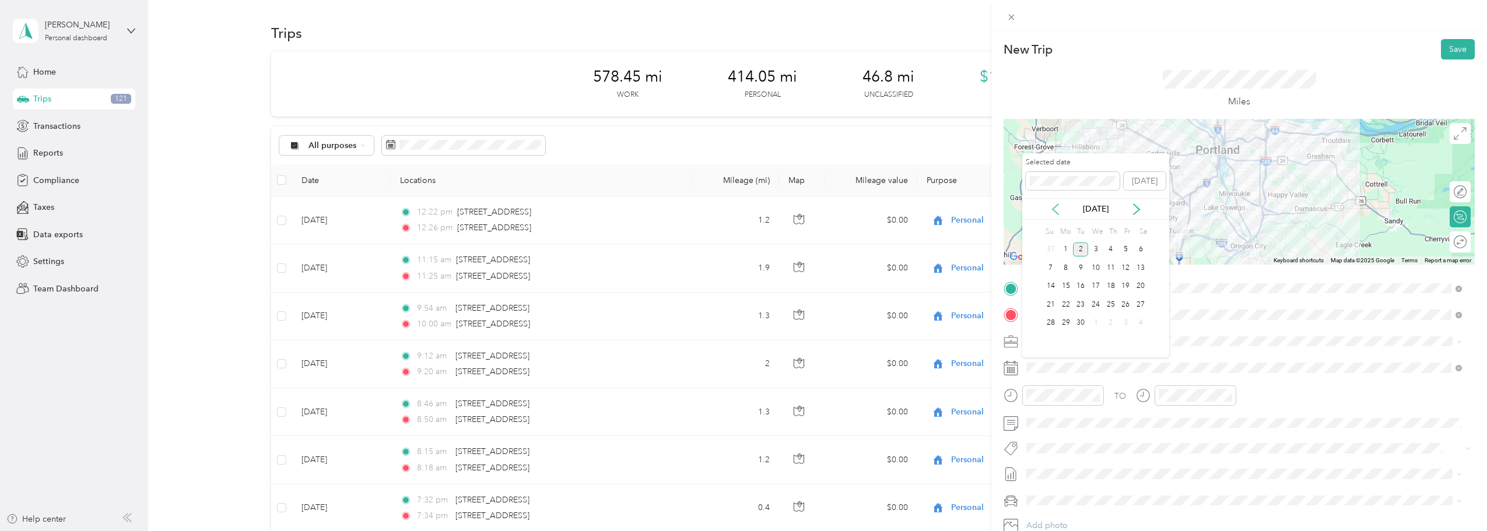
click at [739, 209] on icon at bounding box center [1056, 210] width 12 height 12
click at [739, 282] on div "12" at bounding box center [1080, 286] width 15 height 15
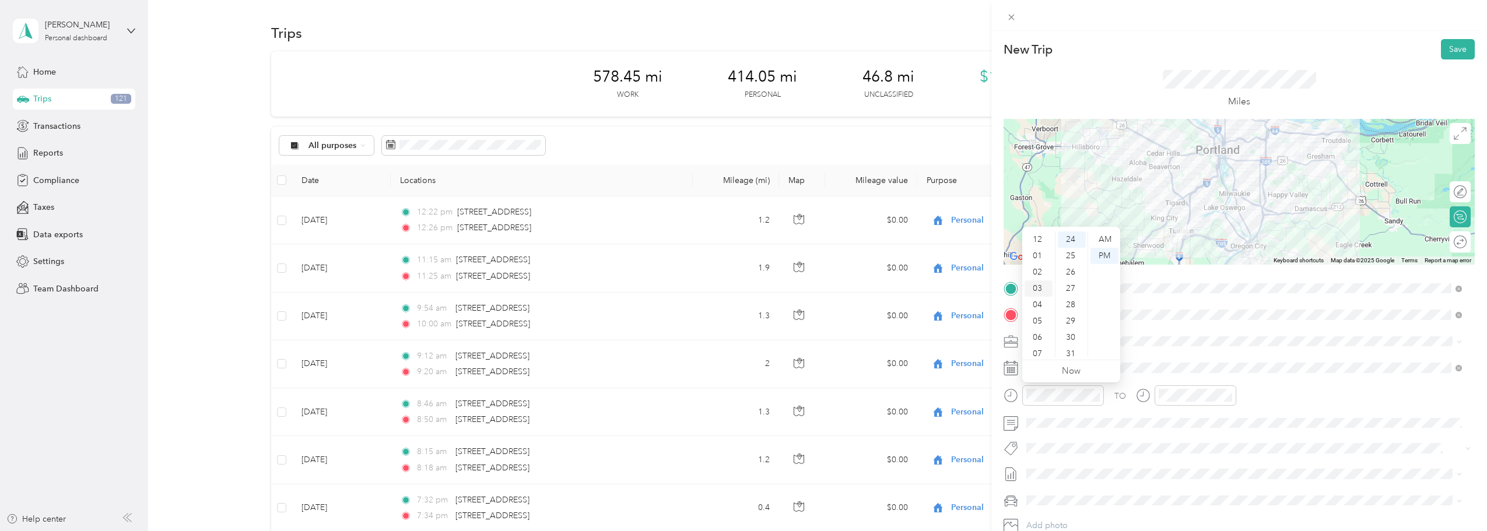
click at [739, 290] on div "03" at bounding box center [1039, 289] width 28 height 16
click at [739, 237] on div "00" at bounding box center [1072, 240] width 28 height 16
click at [739, 293] on div "03" at bounding box center [1171, 289] width 28 height 16
click at [739, 288] on div "45" at bounding box center [1204, 291] width 28 height 16
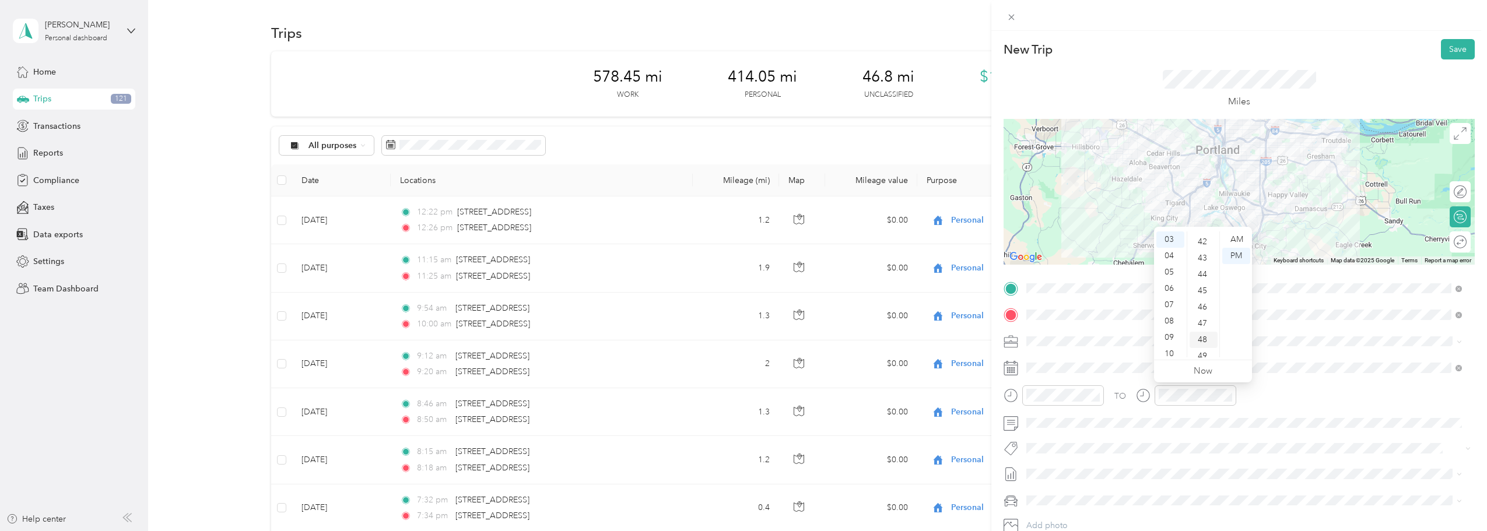
scroll to position [735, 0]
click at [739, 255] on div "04" at bounding box center [1171, 256] width 28 height 16
click at [739, 255] on div "04" at bounding box center [1039, 256] width 28 height 16
click at [739, 352] on div "TO Add photo" at bounding box center [1239, 420] width 471 height 282
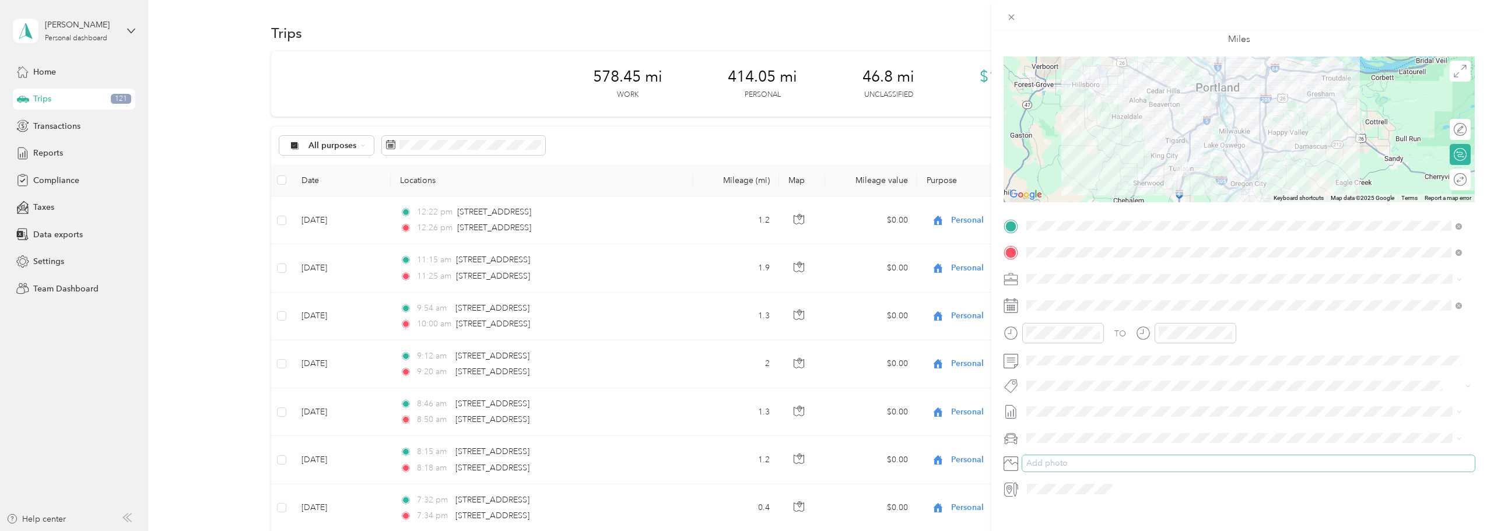
scroll to position [81, 0]
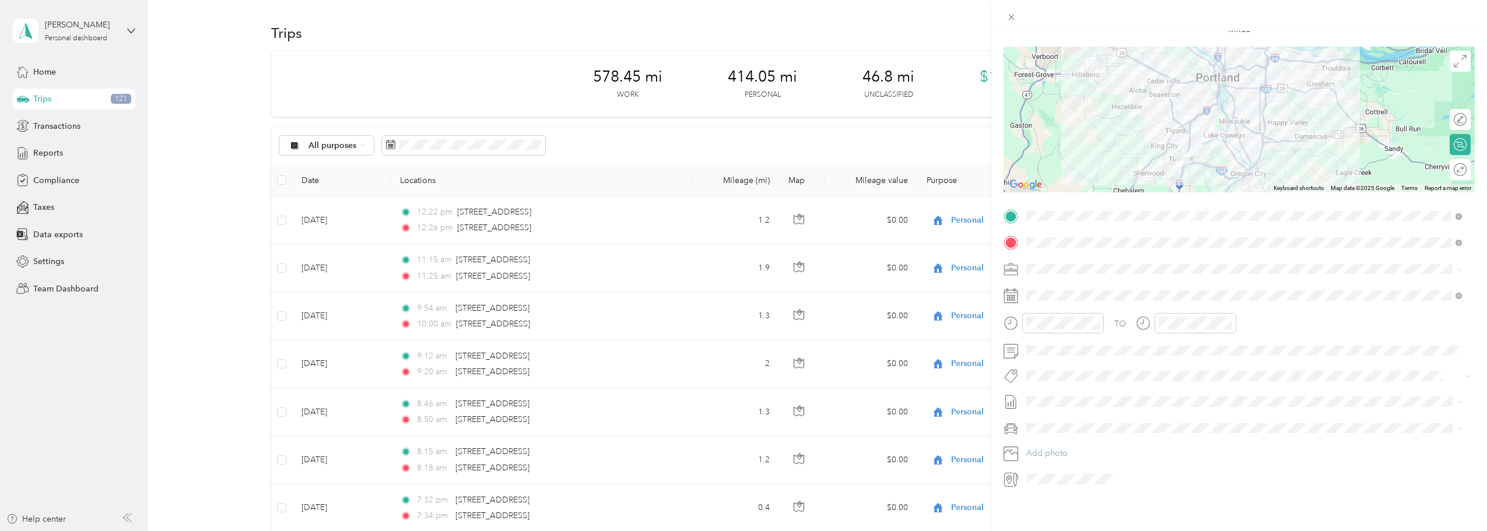
click at [739, 442] on span "Ford F150" at bounding box center [1050, 440] width 38 height 10
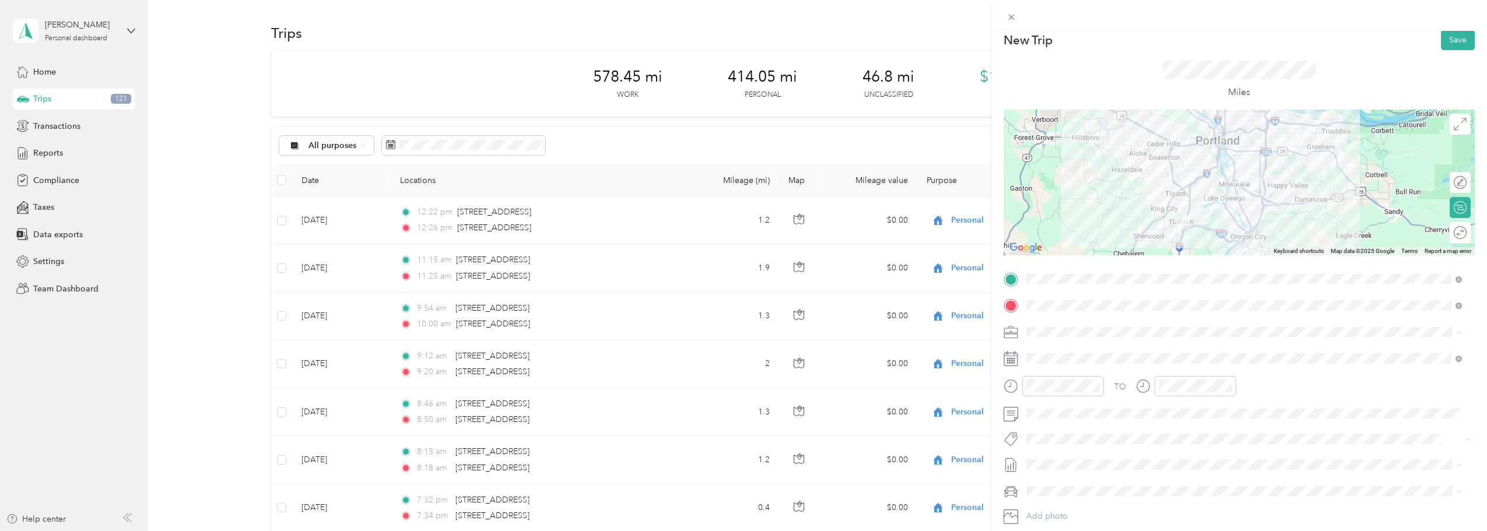
scroll to position [0, 0]
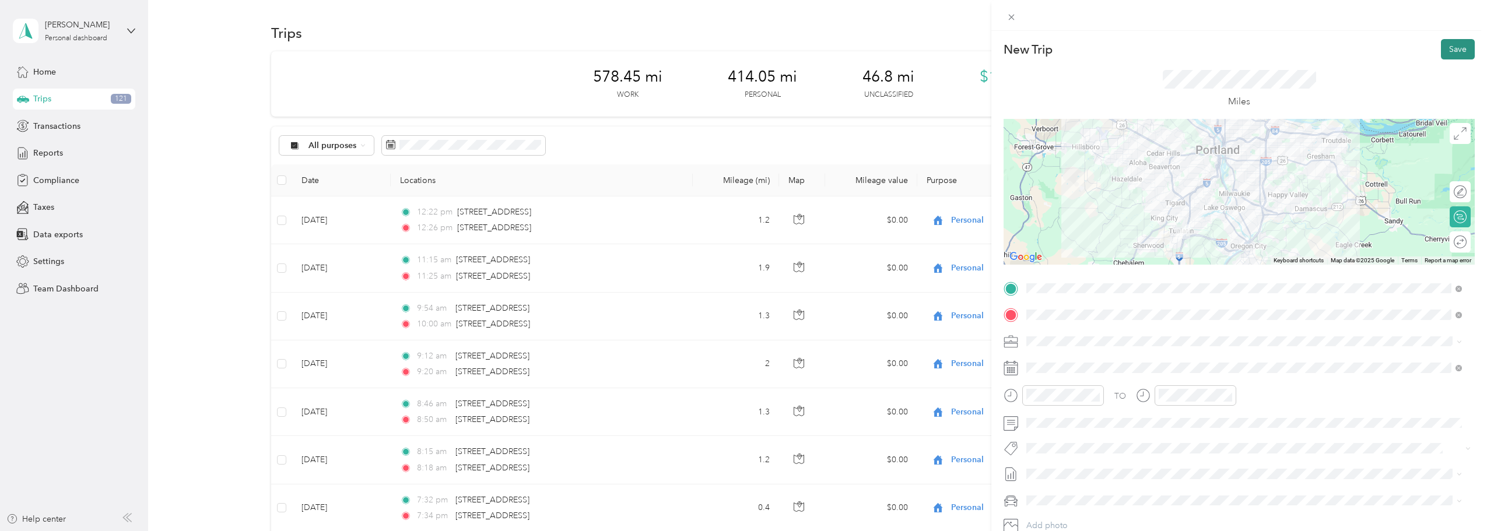
click at [739, 48] on button "Save" at bounding box center [1458, 49] width 34 height 20
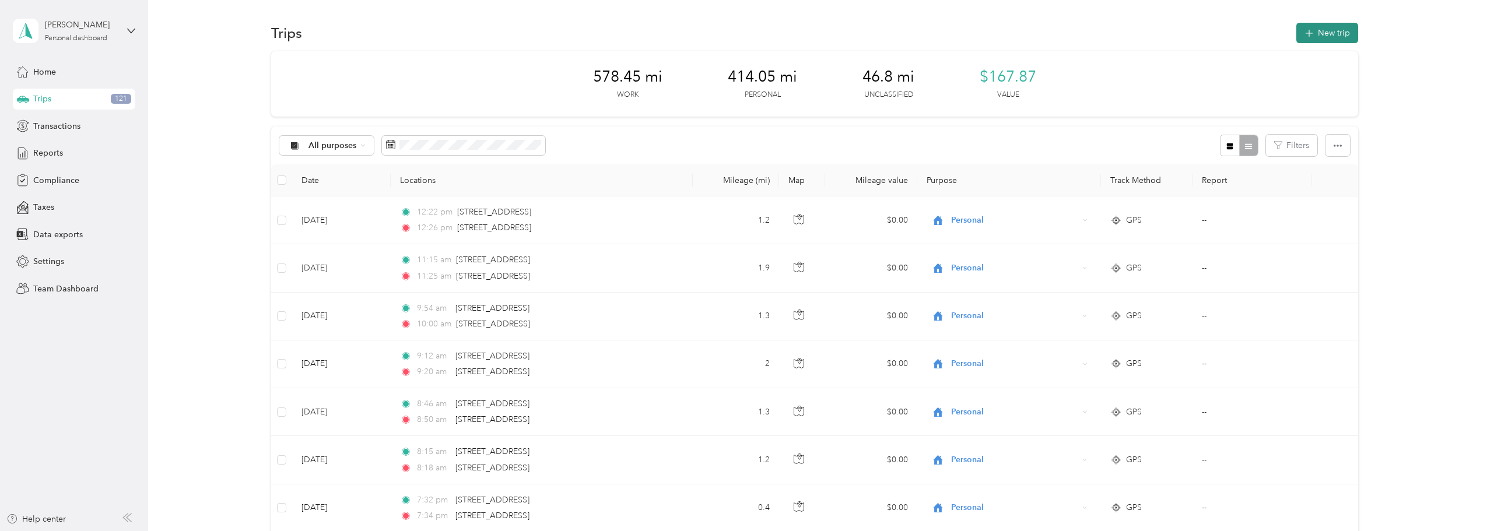
click at [739, 24] on button "New trip" at bounding box center [1328, 33] width 62 height 20
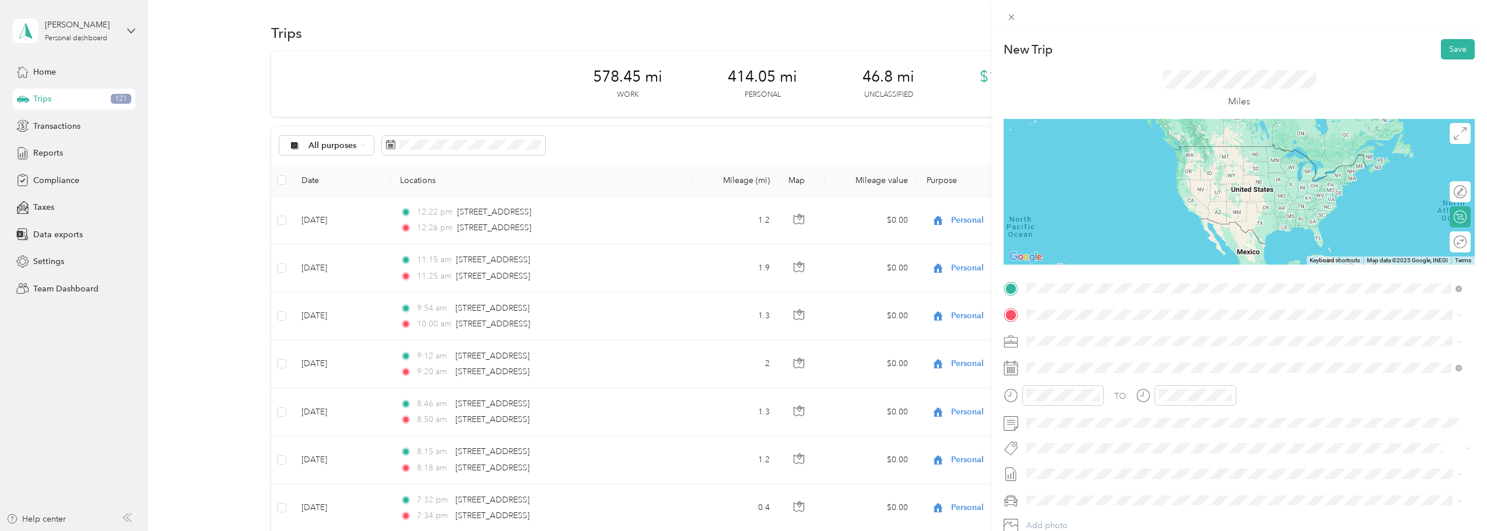
click at [739, 336] on span "[STREET_ADDRESS][US_STATE]" at bounding box center [1107, 330] width 117 height 10
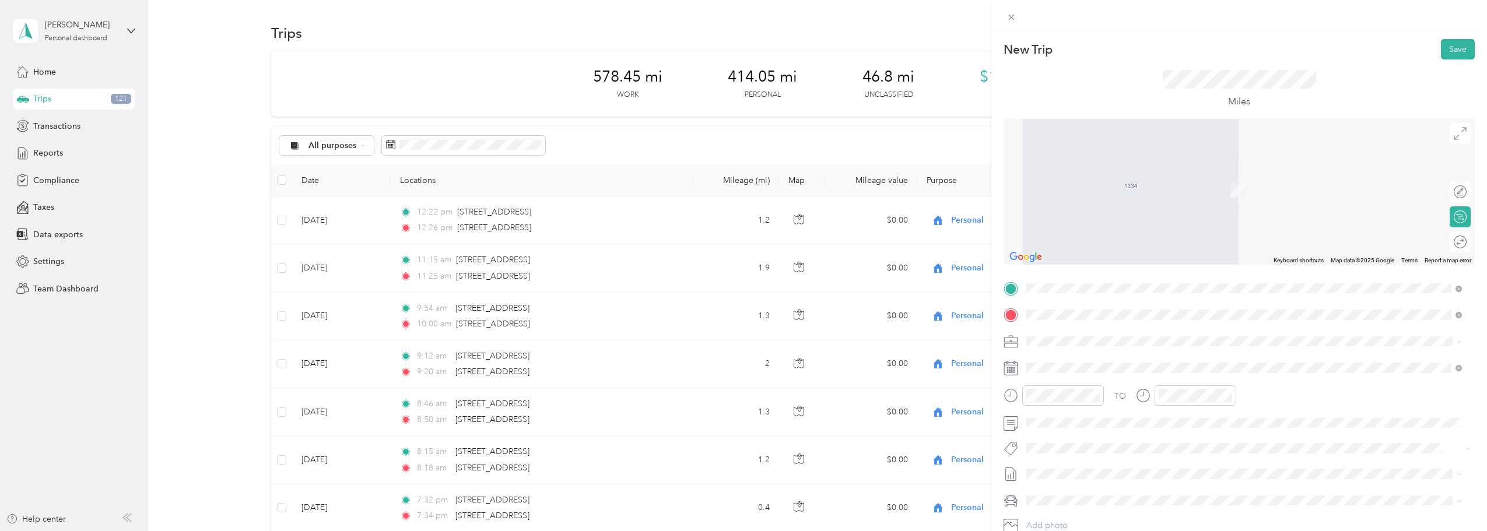
click at [739, 355] on span "[STREET_ADDRESS][US_STATE]" at bounding box center [1107, 357] width 117 height 10
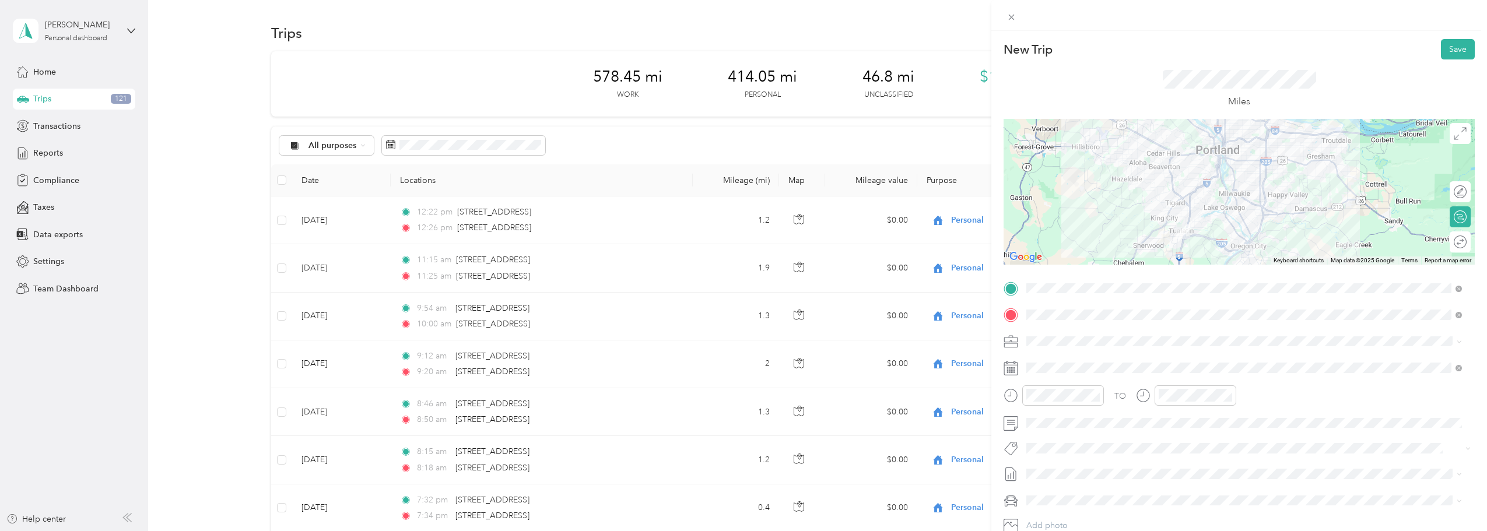
click at [739, 176] on div at bounding box center [1239, 192] width 471 height 146
click at [739, 177] on div at bounding box center [1239, 192] width 471 height 146
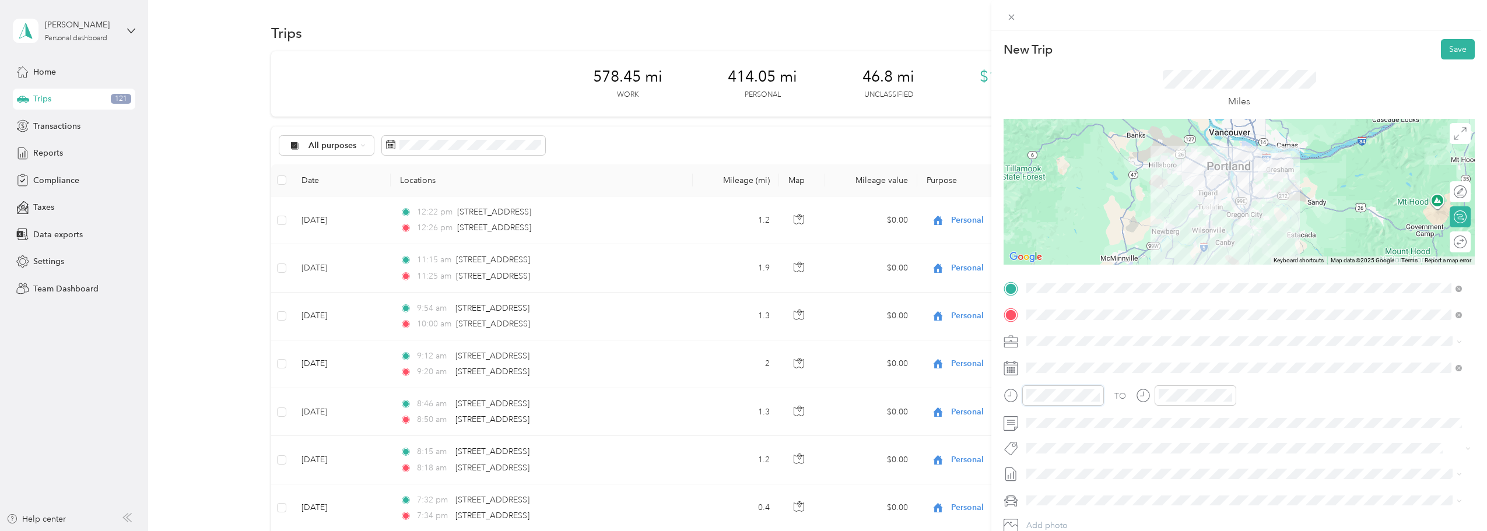
scroll to position [70, 0]
click at [739, 283] on div "07" at bounding box center [1039, 284] width 28 height 16
click at [739, 238] on div "00" at bounding box center [1072, 240] width 28 height 16
click at [739, 236] on div "AM" at bounding box center [1105, 240] width 28 height 16
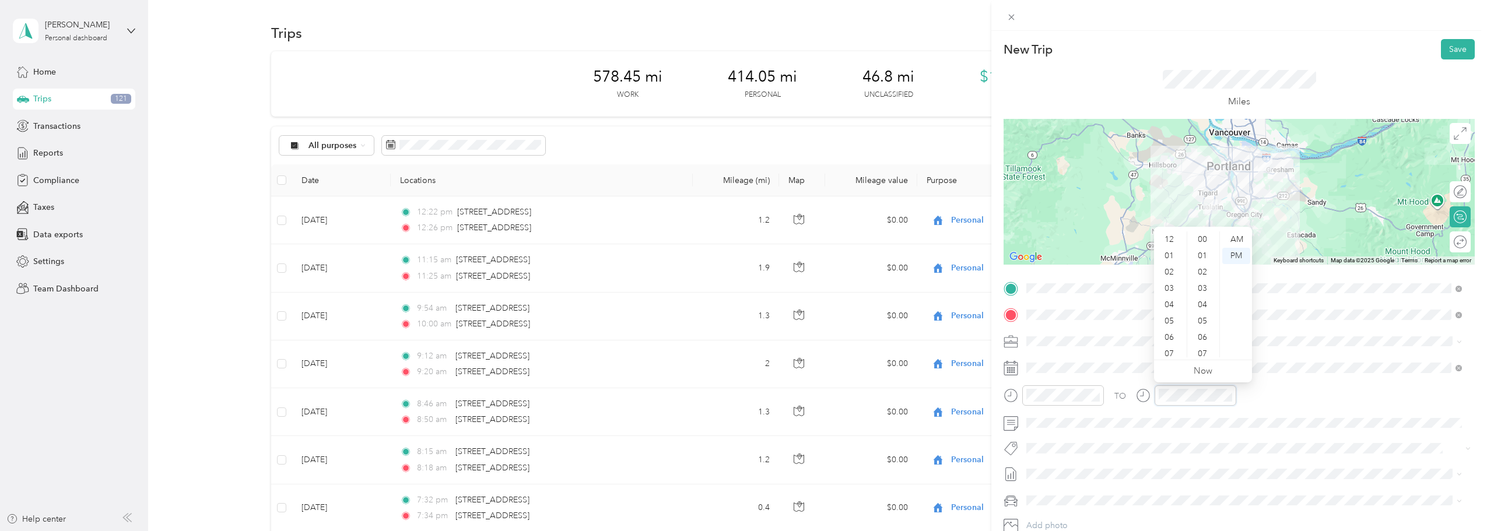
scroll to position [70, 0]
click at [739, 285] on div "07" at bounding box center [1171, 284] width 28 height 16
click at [739, 274] on div "45" at bounding box center [1204, 275] width 28 height 16
click at [739, 232] on div "AM" at bounding box center [1237, 240] width 28 height 16
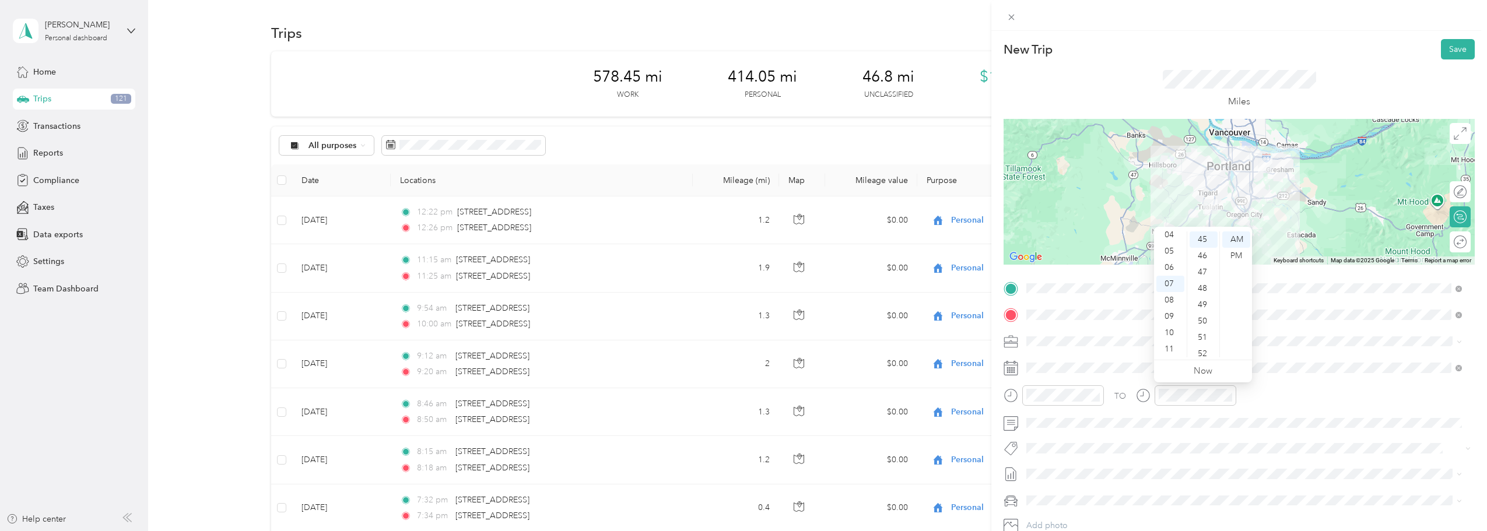
click at [739, 397] on div "TO" at bounding box center [1239, 400] width 471 height 29
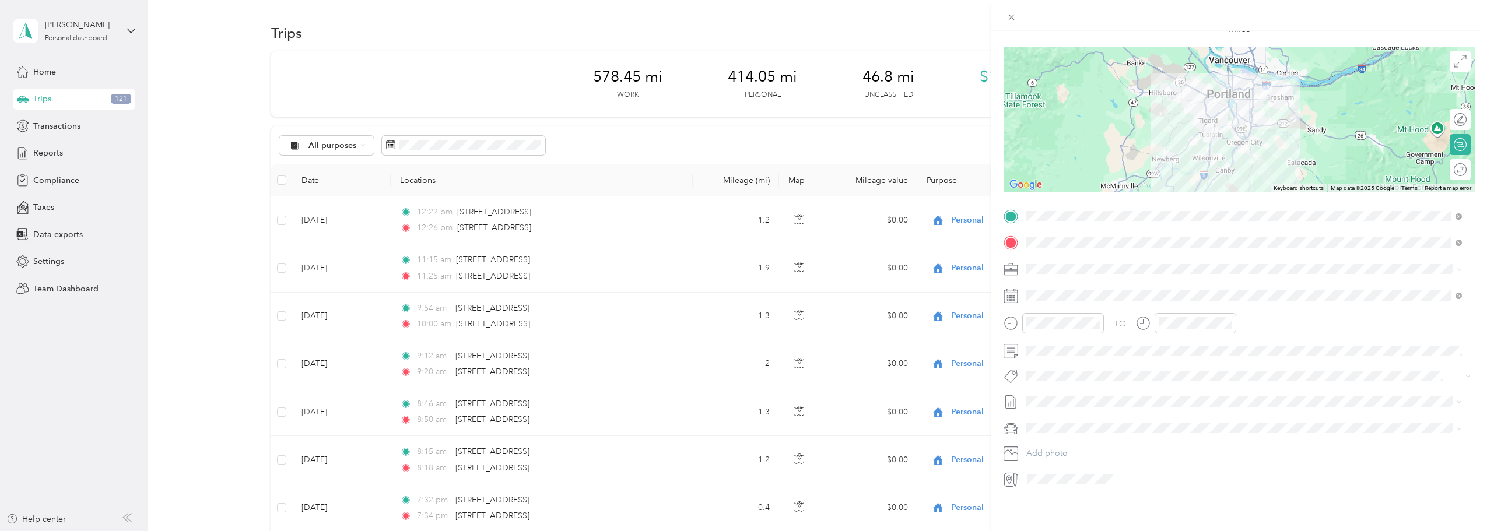
click at [739, 419] on span at bounding box center [1249, 428] width 453 height 19
click at [739, 439] on span "Ford F150" at bounding box center [1050, 440] width 38 height 10
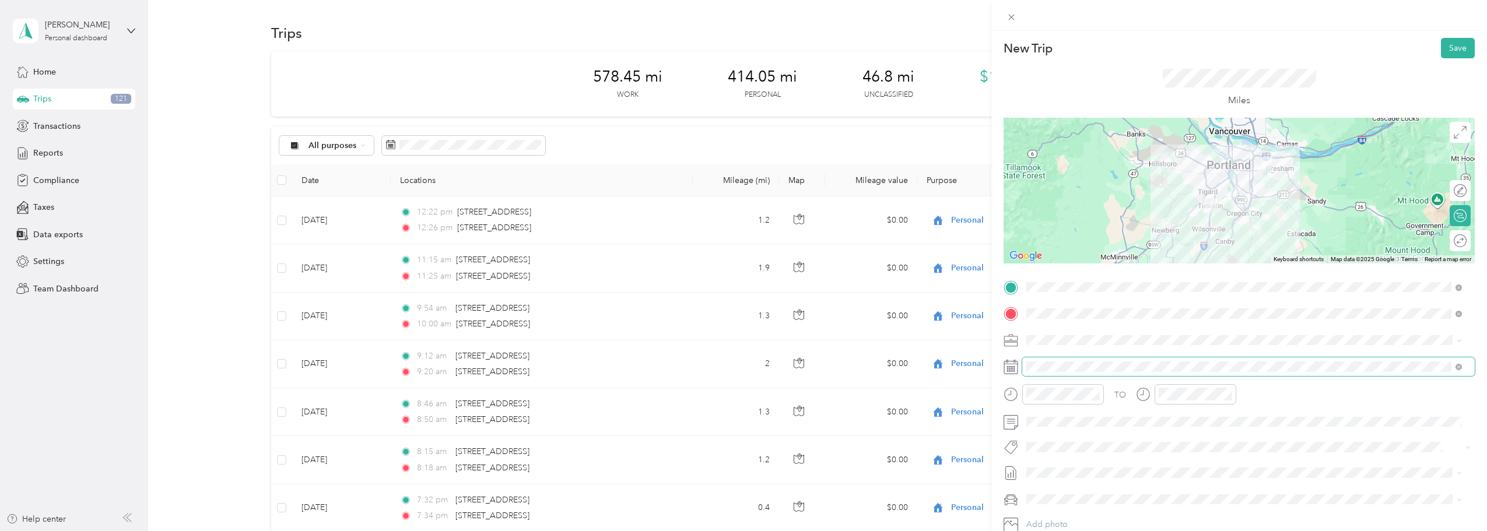
scroll to position [0, 0]
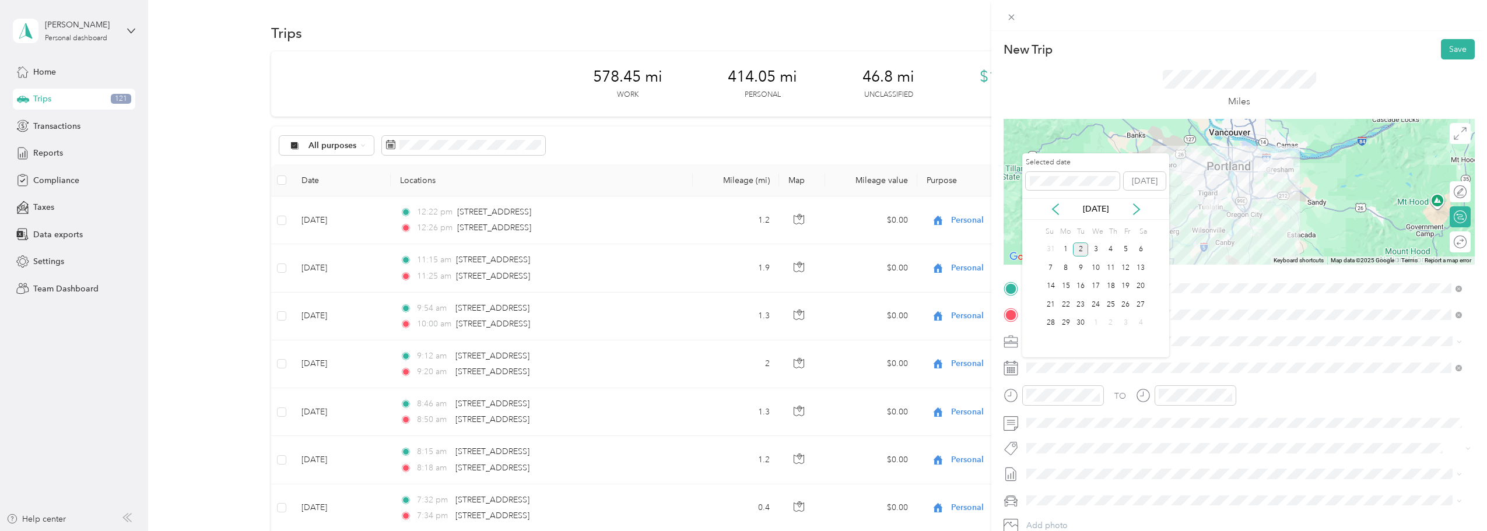
click at [739, 208] on div "[DATE]" at bounding box center [1096, 209] width 147 height 12
click at [739, 209] on icon at bounding box center [1056, 210] width 12 height 12
click at [739, 286] on div "13" at bounding box center [1095, 286] width 15 height 15
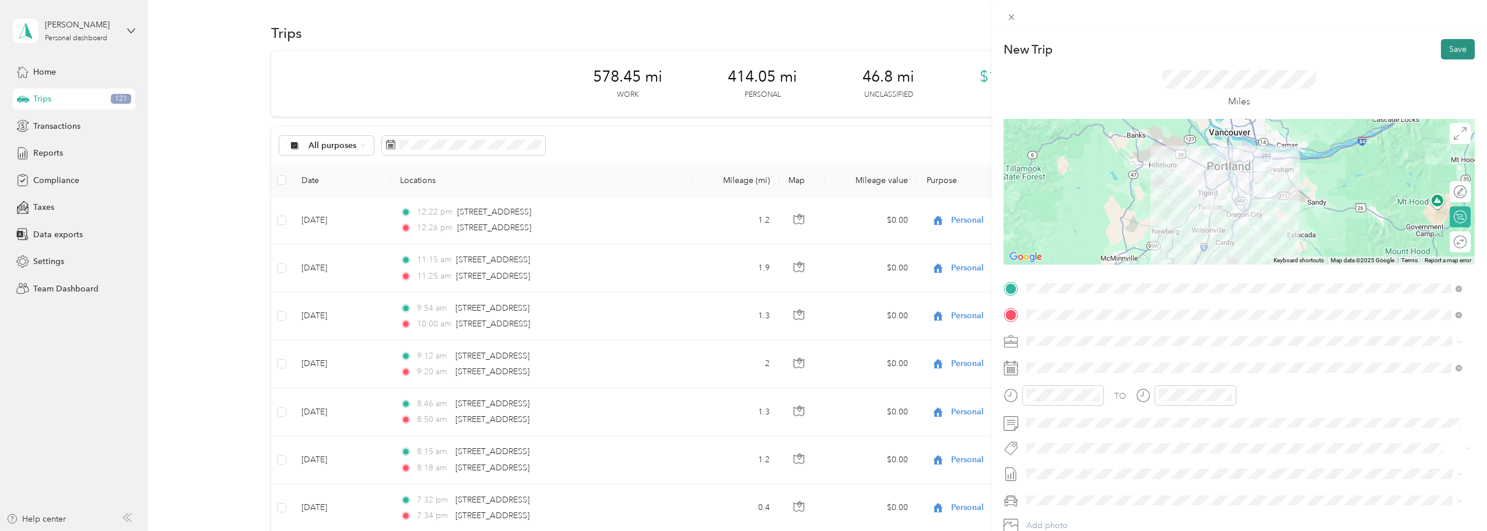
click at [739, 45] on button "Save" at bounding box center [1458, 49] width 34 height 20
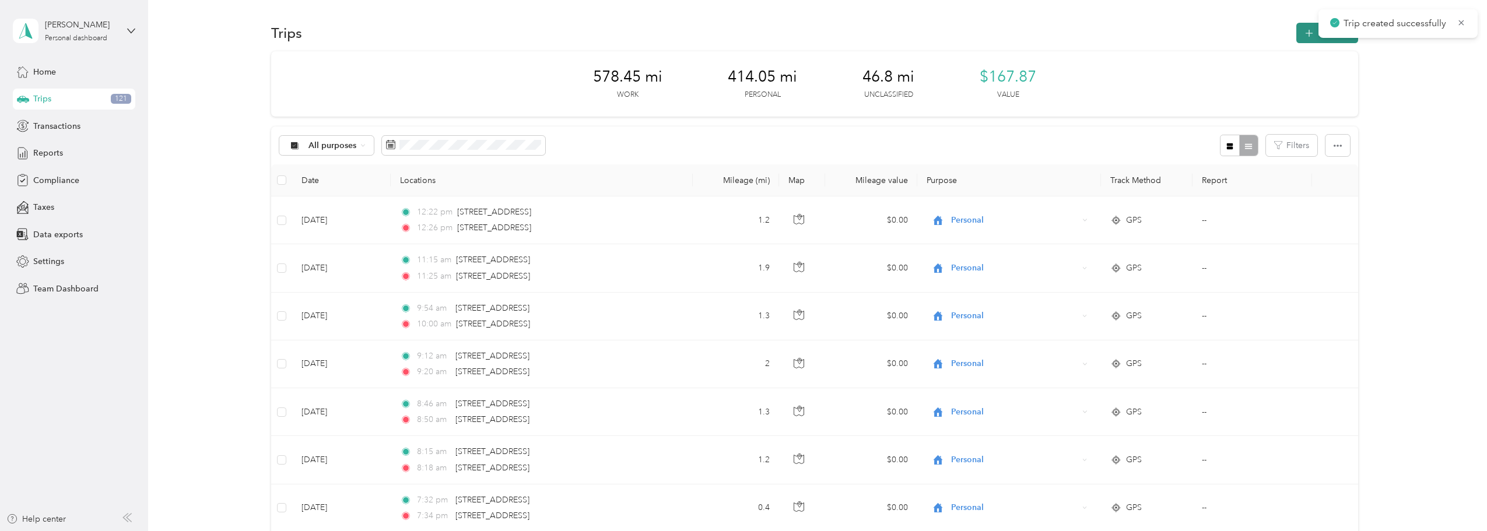
click at [739, 26] on button "New trip" at bounding box center [1328, 33] width 62 height 20
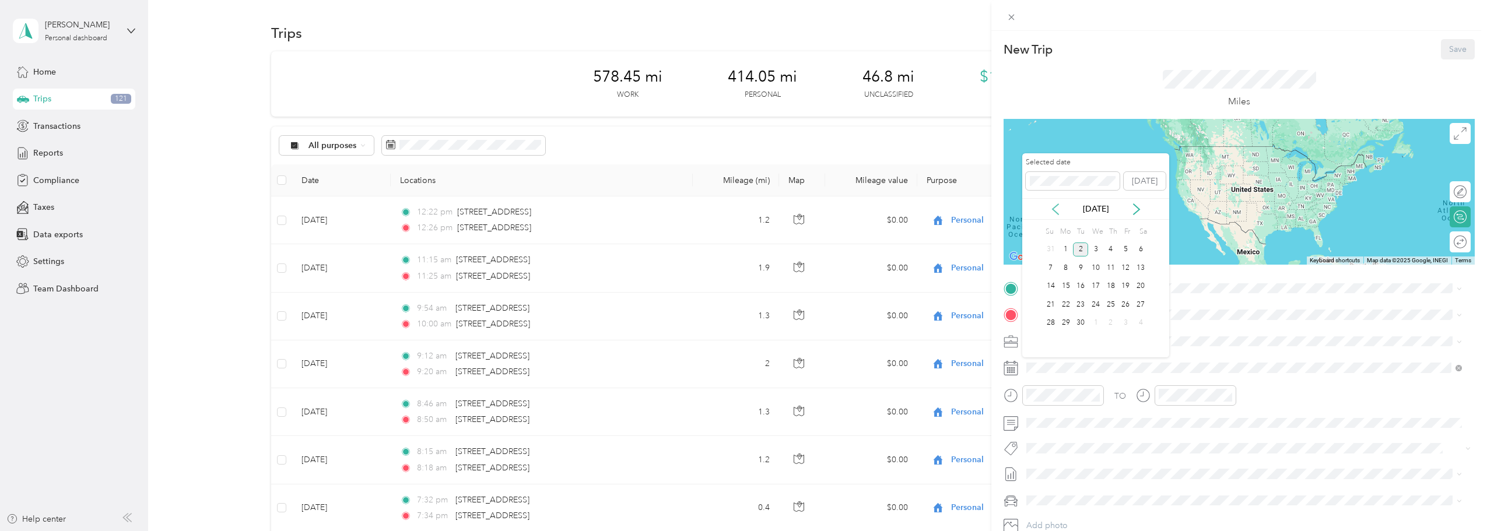
click at [739, 209] on icon at bounding box center [1056, 210] width 12 height 12
click at [739, 285] on div "13" at bounding box center [1095, 286] width 15 height 15
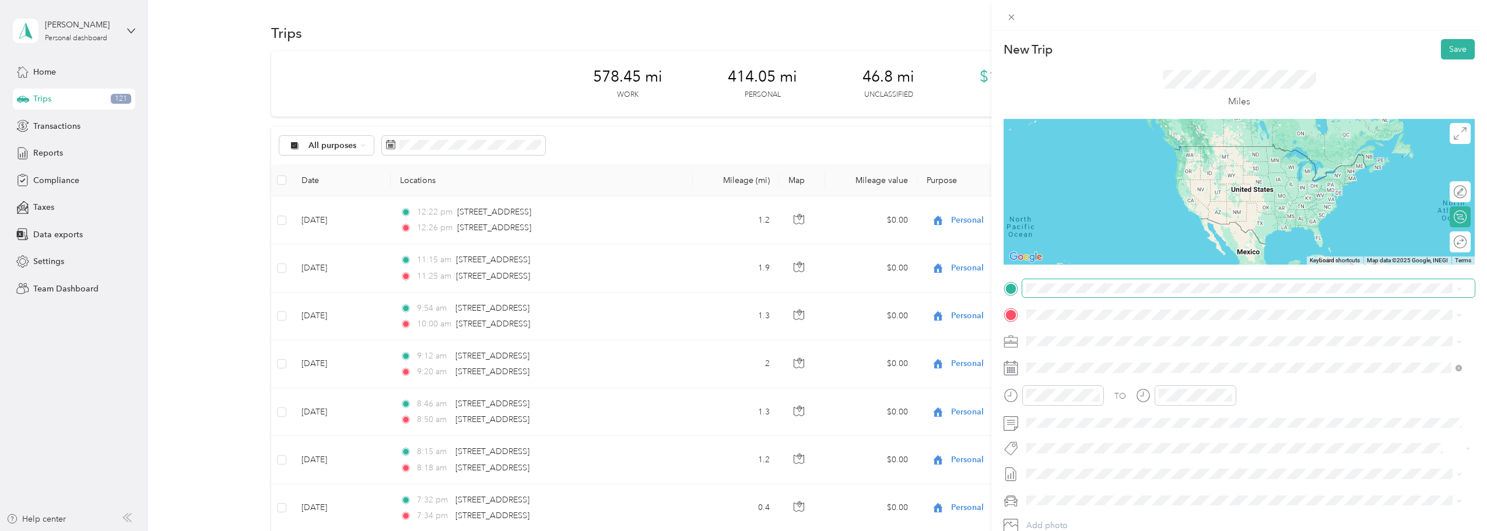
click at [739, 294] on span at bounding box center [1249, 288] width 453 height 19
click at [739, 280] on span at bounding box center [1249, 288] width 453 height 19
click at [739, 329] on span "[STREET_ADDRESS][US_STATE]" at bounding box center [1107, 329] width 117 height 10
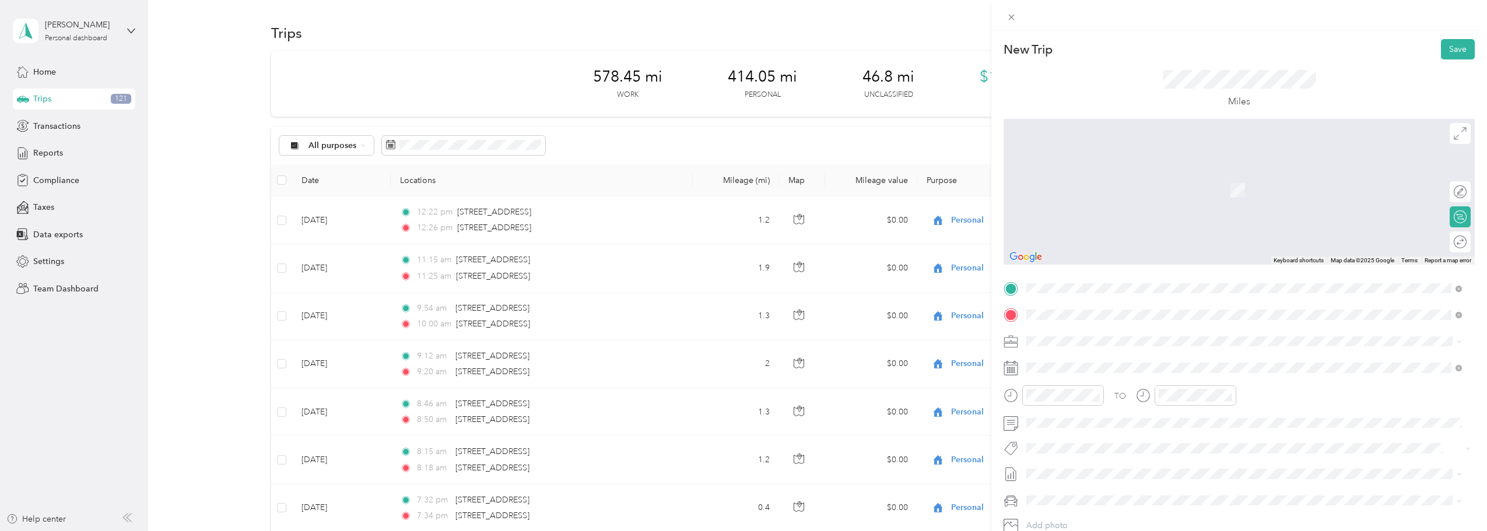
click at [739, 362] on span "[STREET_ADDRESS][US_STATE]" at bounding box center [1107, 357] width 117 height 10
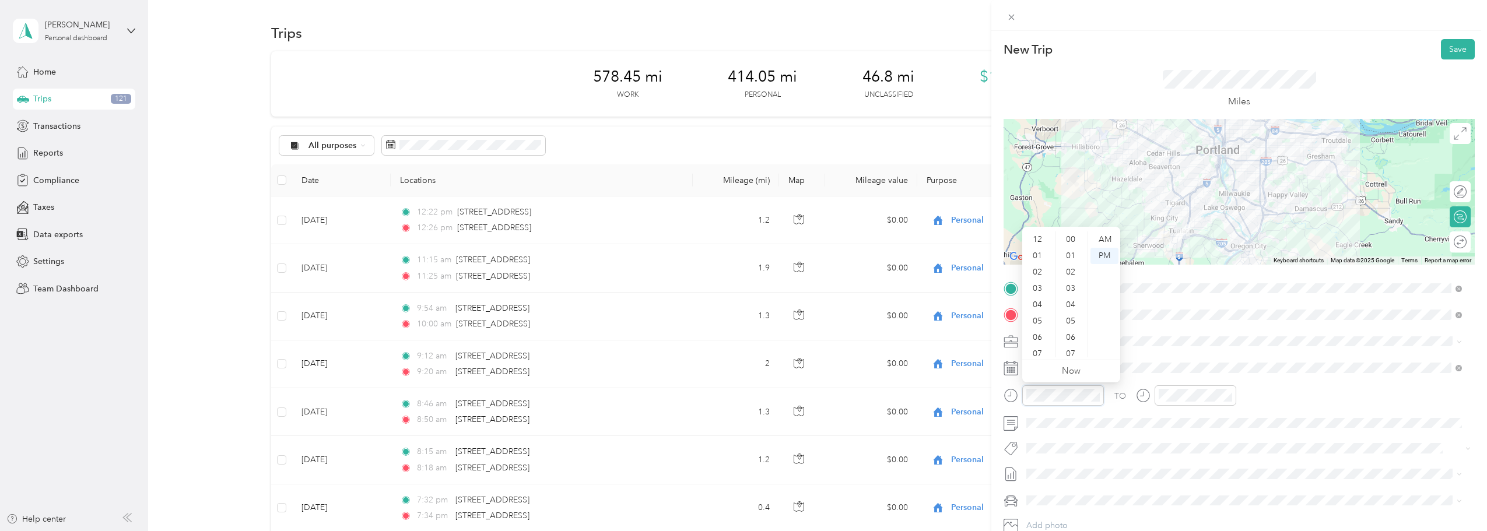
scroll to position [425, 0]
click at [739, 237] on div "04" at bounding box center [1039, 235] width 28 height 16
click at [739, 239] on div "00" at bounding box center [1072, 240] width 28 height 16
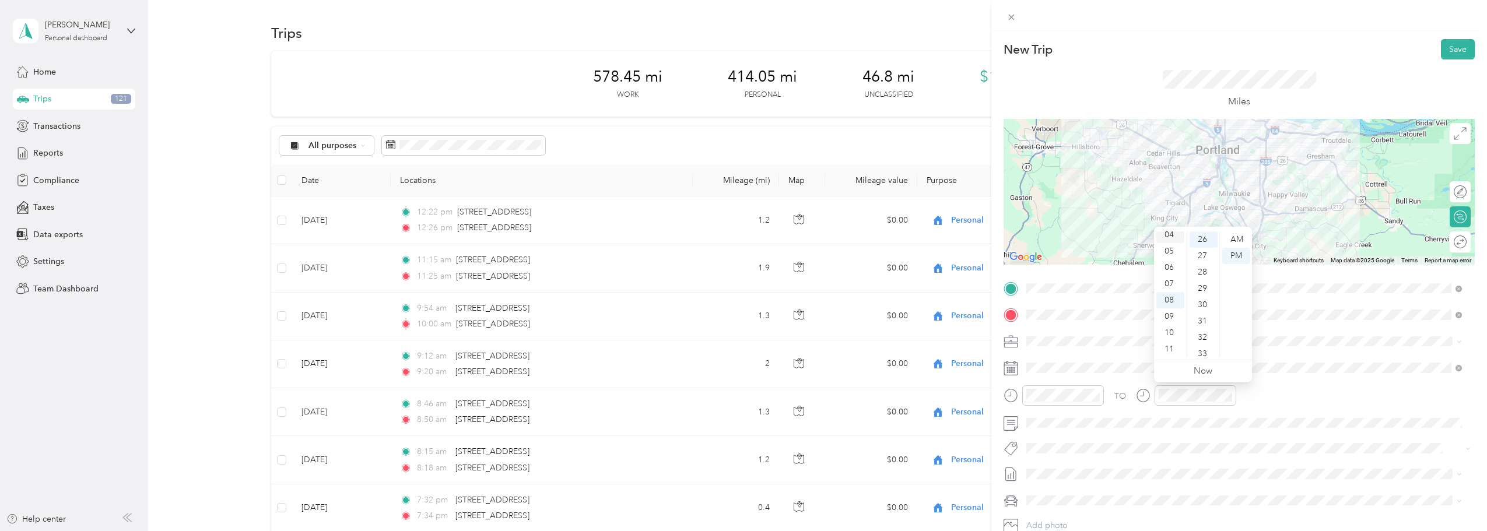
click at [739, 235] on div "04" at bounding box center [1171, 235] width 28 height 16
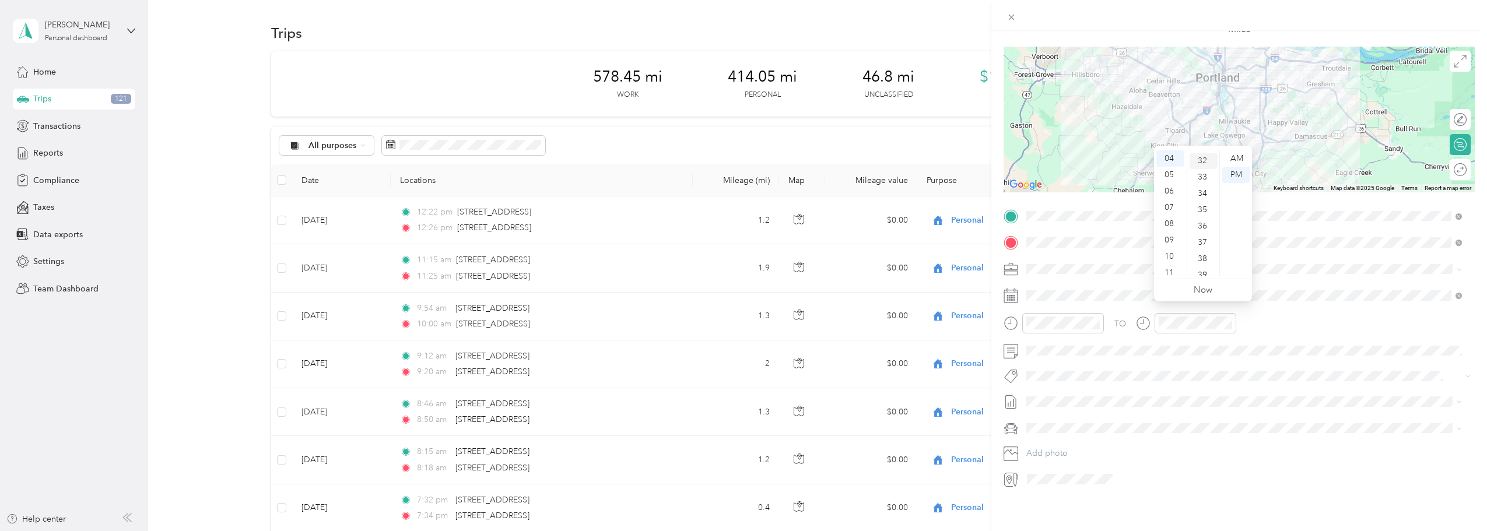
scroll to position [541, 0]
click at [739, 173] on div "05" at bounding box center [1171, 175] width 28 height 16
click at [739, 159] on div "00" at bounding box center [1204, 158] width 28 height 16
click at [739, 277] on span "Convergint Technologies" at bounding box center [1077, 281] width 93 height 10
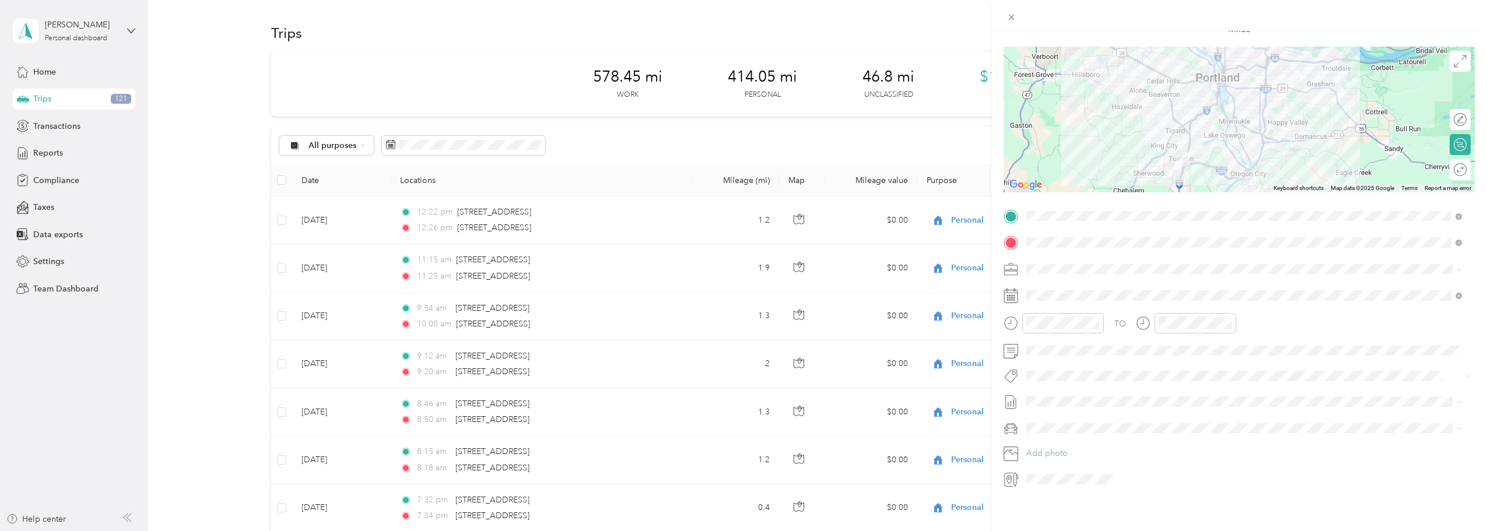
click at [739, 419] on span at bounding box center [1249, 428] width 453 height 19
click at [739, 439] on span "Ford F150" at bounding box center [1050, 440] width 38 height 10
click at [739, 400] on span at bounding box center [1249, 402] width 453 height 19
click at [739, 430] on span "[DATE] - [DATE]" at bounding box center [1056, 432] width 58 height 12
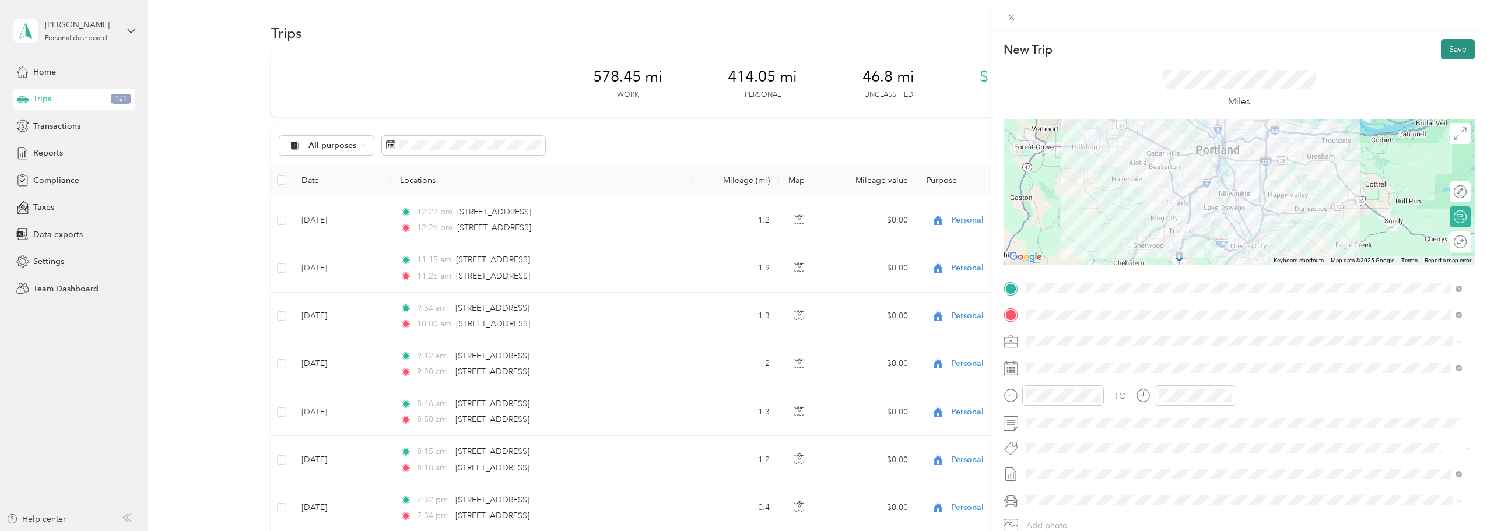
click at [739, 49] on button "Save" at bounding box center [1458, 49] width 34 height 20
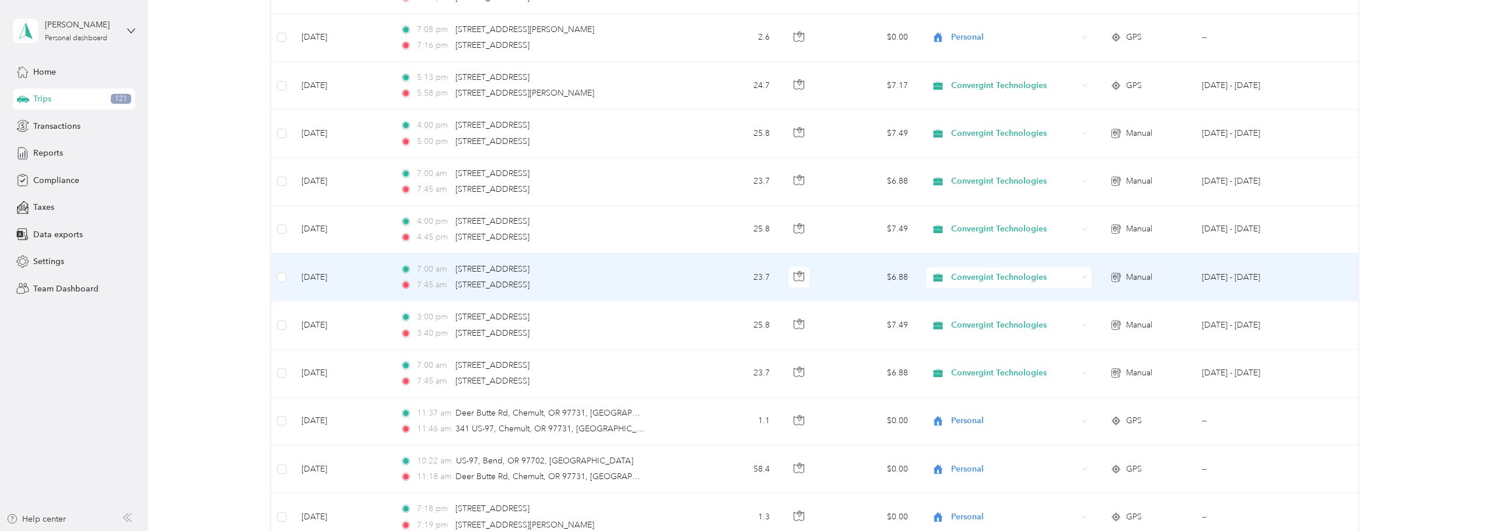
scroll to position [2858, 0]
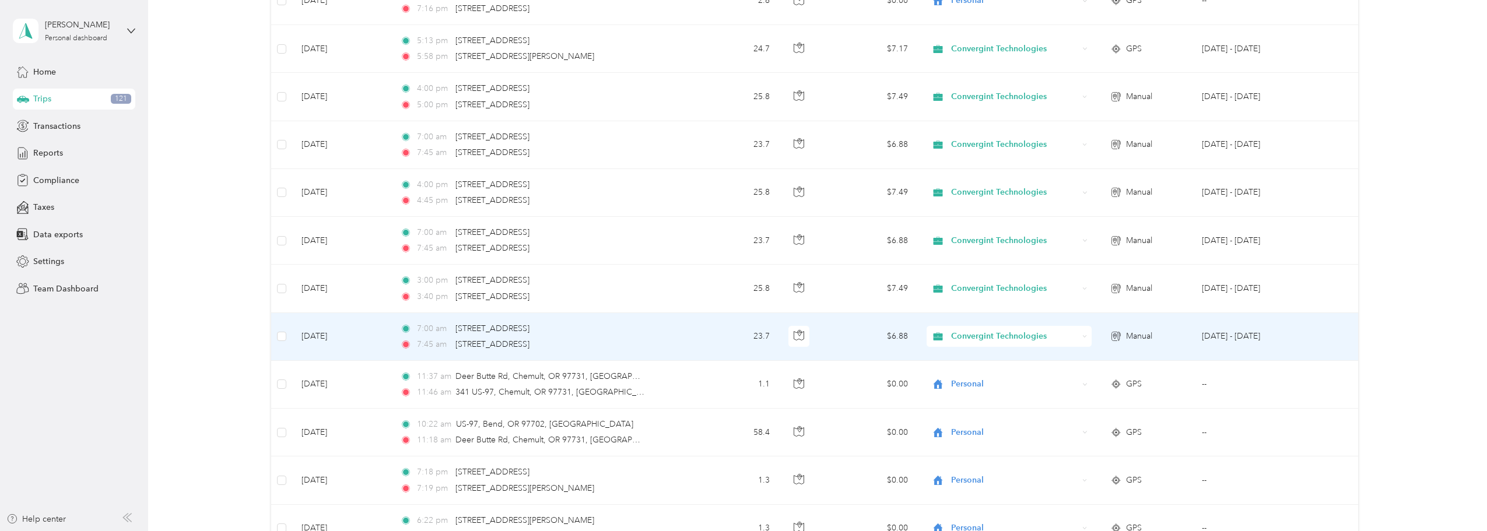
click at [739, 339] on td "[DATE] - [DATE]" at bounding box center [1253, 337] width 120 height 48
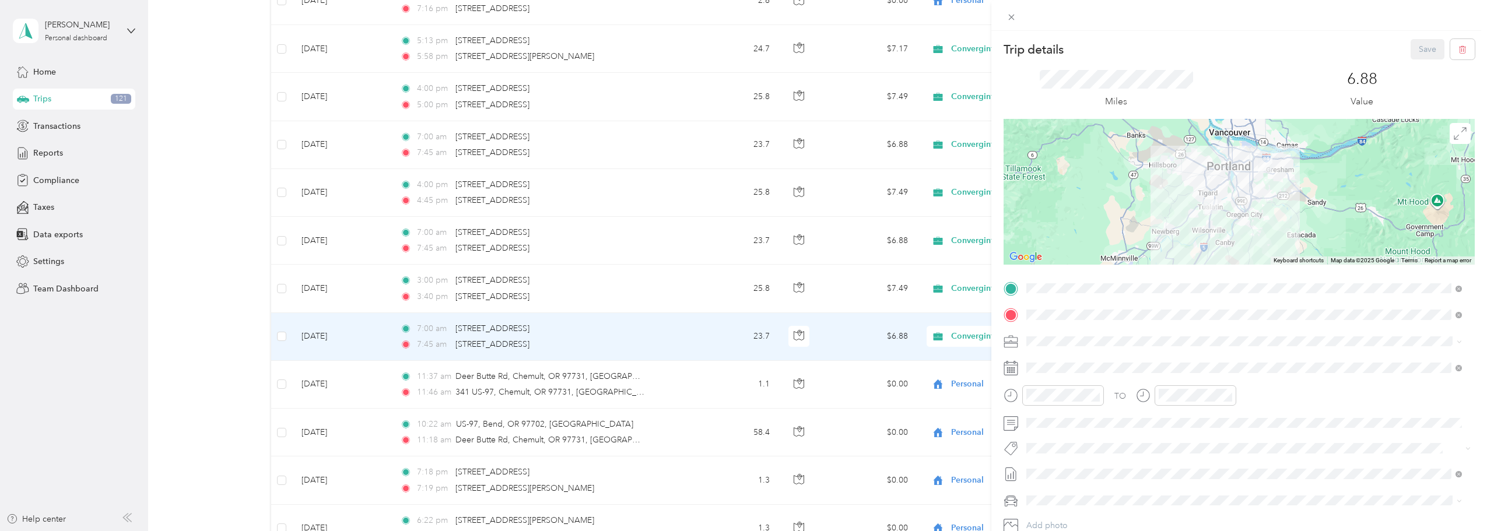
click at [739, 451] on span "[DATE] - [DATE]" at bounding box center [1056, 455] width 58 height 12
click at [739, 46] on button "Save" at bounding box center [1428, 49] width 34 height 20
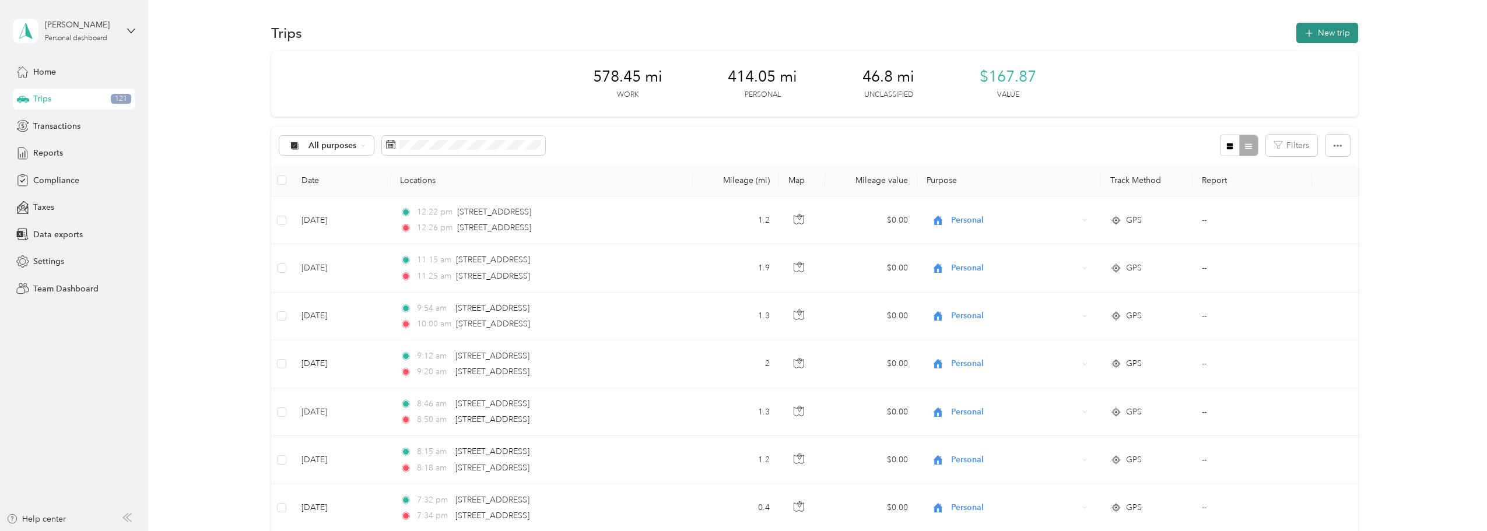
click at [739, 31] on button "New trip" at bounding box center [1328, 33] width 62 height 20
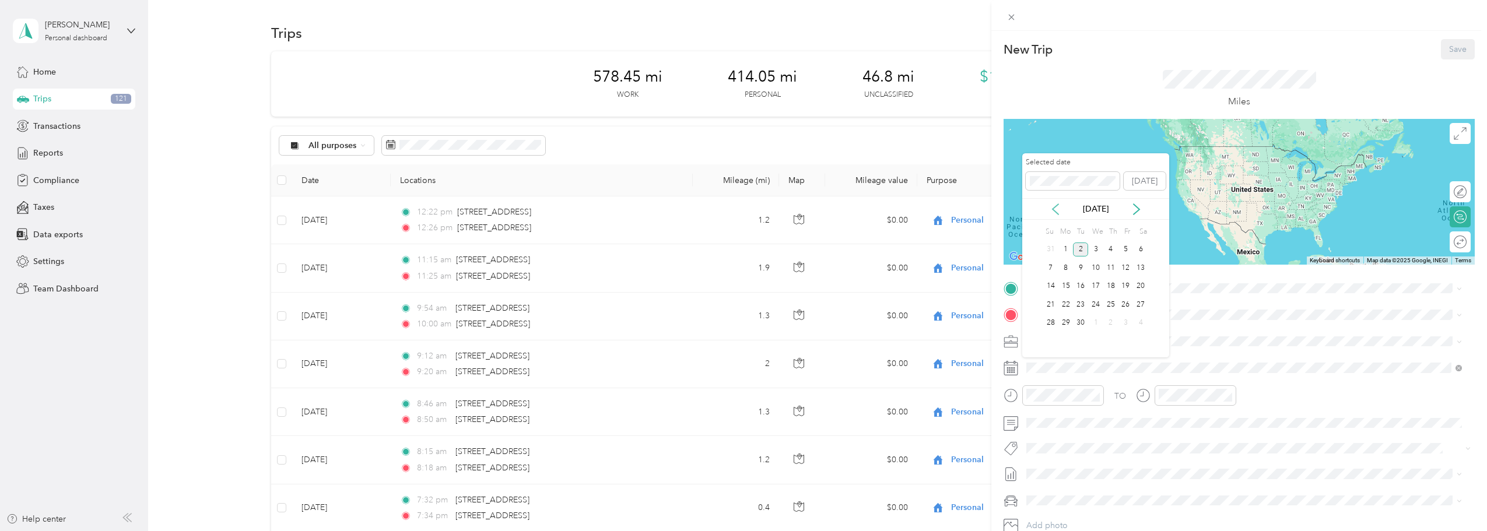
click at [739, 206] on icon at bounding box center [1056, 210] width 12 height 12
click at [739, 287] on div "14" at bounding box center [1111, 286] width 15 height 15
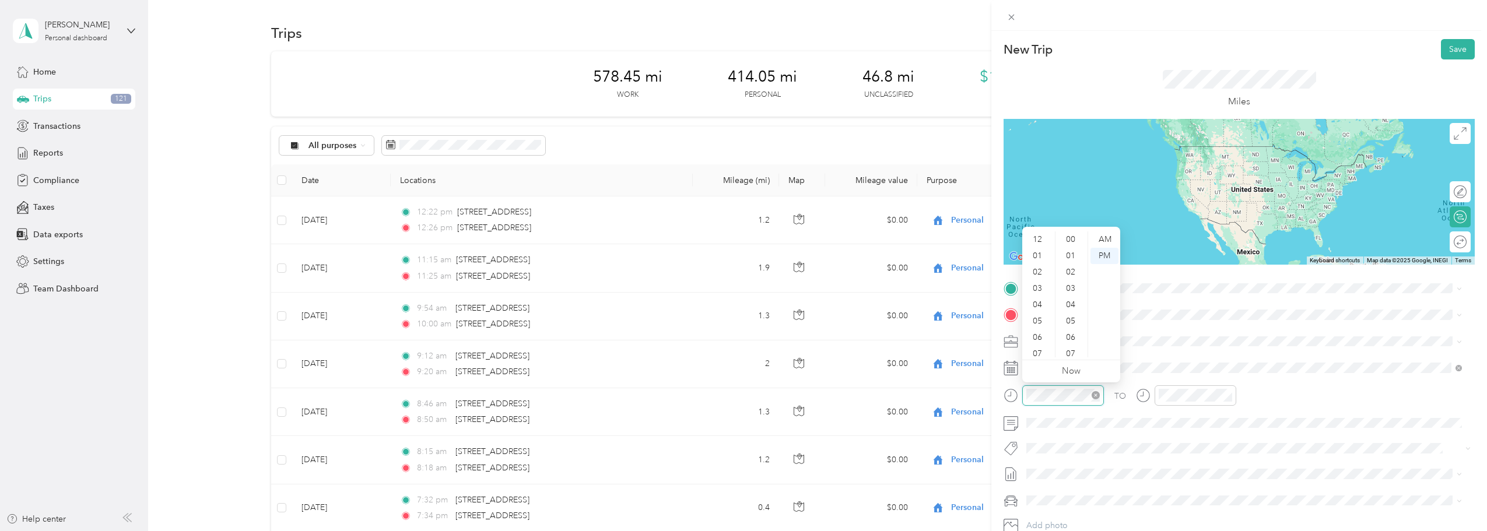
scroll to position [441, 0]
click at [739, 286] on div "07" at bounding box center [1039, 284] width 28 height 16
click at [739, 237] on div "00" at bounding box center [1072, 240] width 28 height 16
click at [739, 237] on div at bounding box center [1239, 192] width 471 height 146
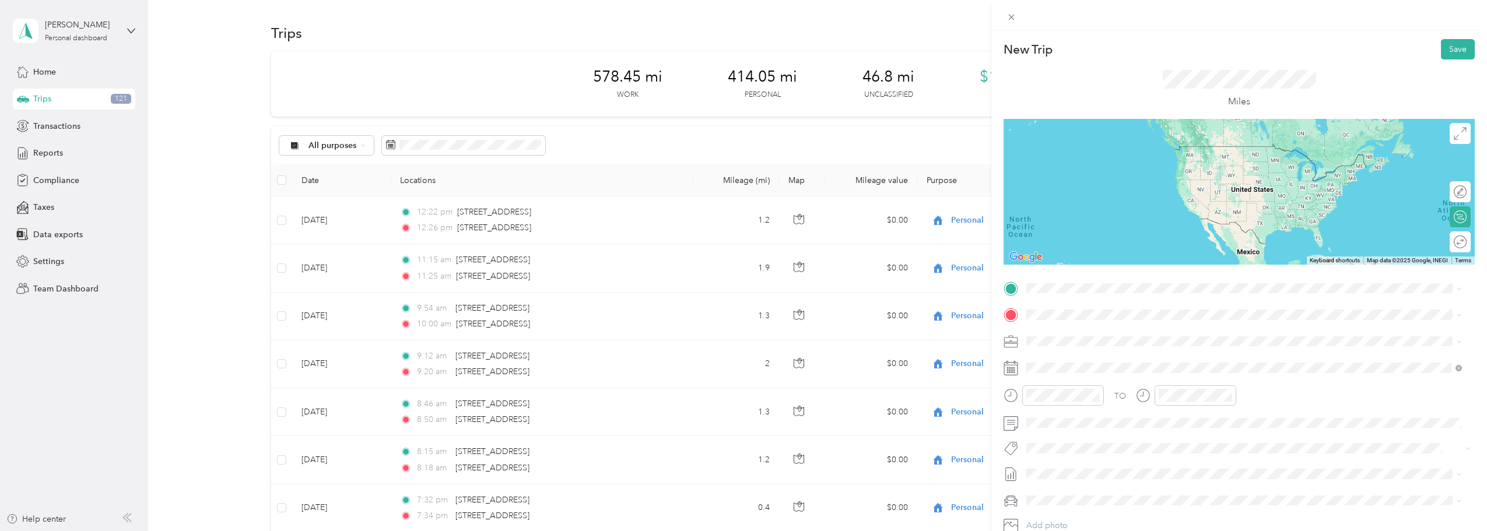
click at [739, 236] on div at bounding box center [1239, 192] width 471 height 146
click at [739, 240] on div "AM" at bounding box center [1105, 240] width 28 height 16
click at [739, 285] on div "07" at bounding box center [1171, 284] width 28 height 16
click at [739, 297] on div "08" at bounding box center [1171, 300] width 28 height 16
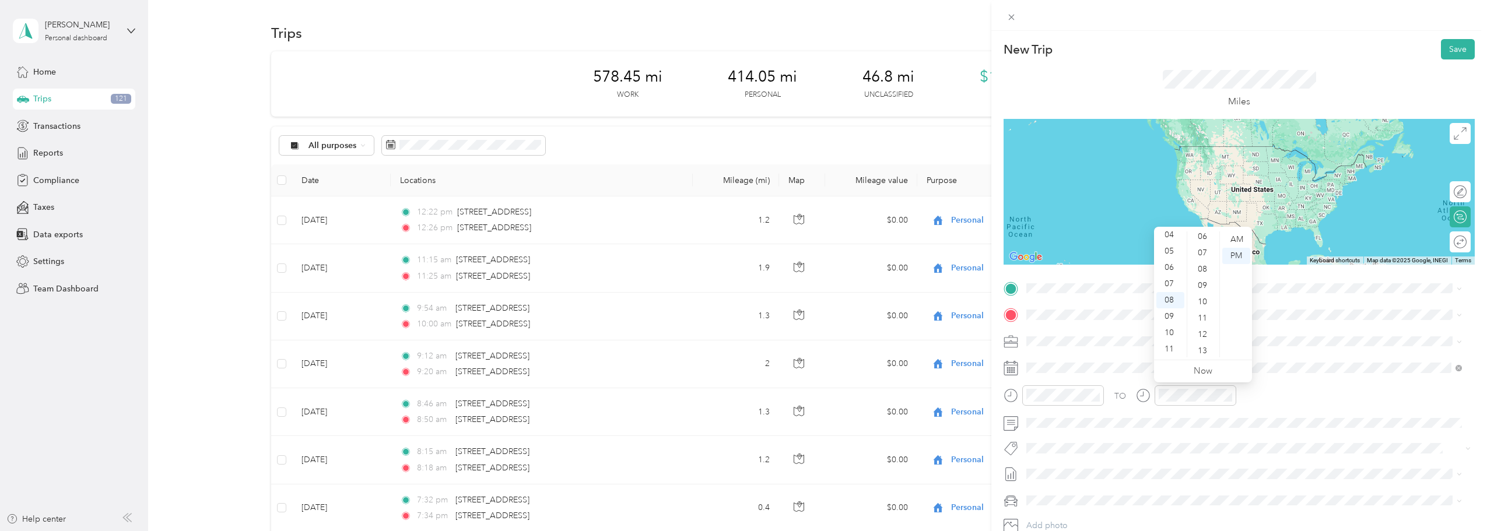
scroll to position [91, 0]
click at [739, 337] on div "15" at bounding box center [1204, 335] width 28 height 16
click at [739, 238] on div "AM" at bounding box center [1237, 240] width 28 height 16
click at [739, 336] on span "[STREET_ADDRESS][US_STATE]" at bounding box center [1107, 330] width 117 height 10
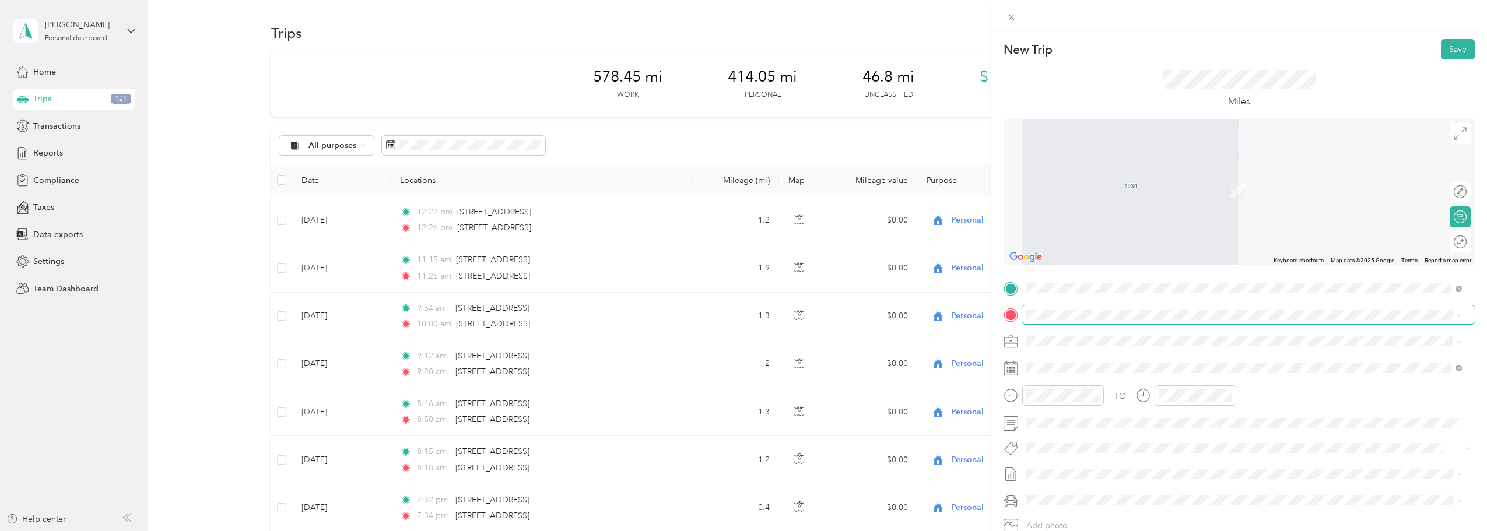
click at [739, 307] on span at bounding box center [1249, 315] width 453 height 19
click at [739, 362] on span "[STREET_ADDRESS][US_STATE]" at bounding box center [1107, 357] width 117 height 10
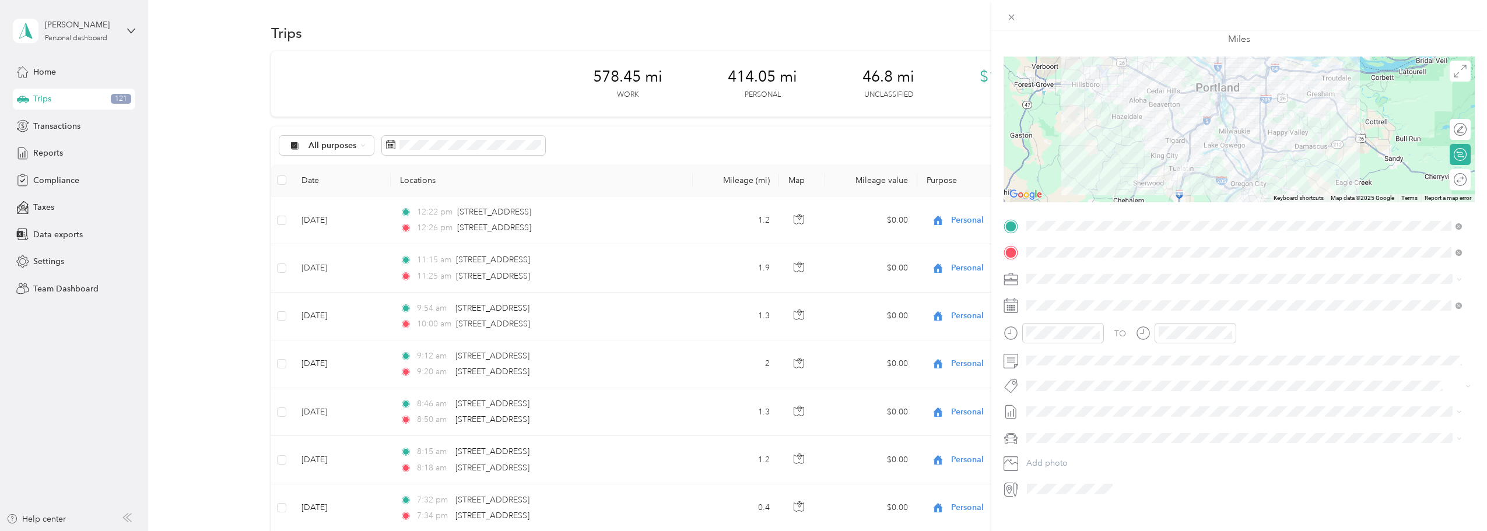
scroll to position [81, 0]
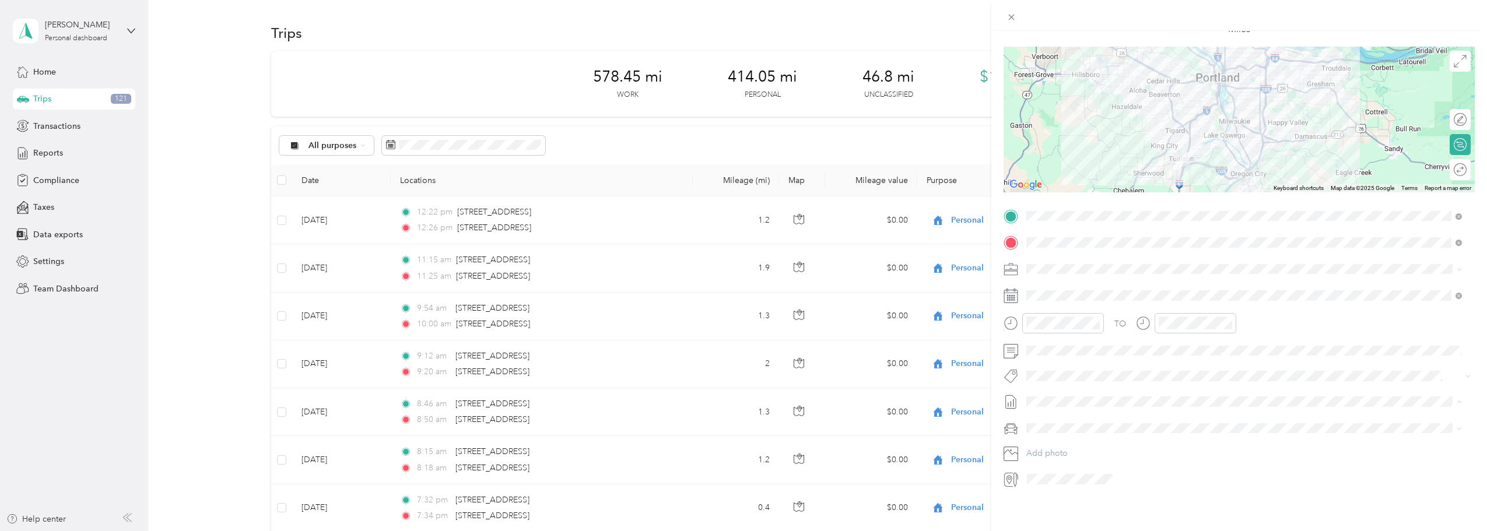
click at [739, 431] on span "[DATE] - [DATE]" at bounding box center [1056, 432] width 58 height 12
click at [739, 426] on span at bounding box center [1249, 428] width 453 height 19
click at [739, 442] on li "Ford F150" at bounding box center [1245, 440] width 444 height 20
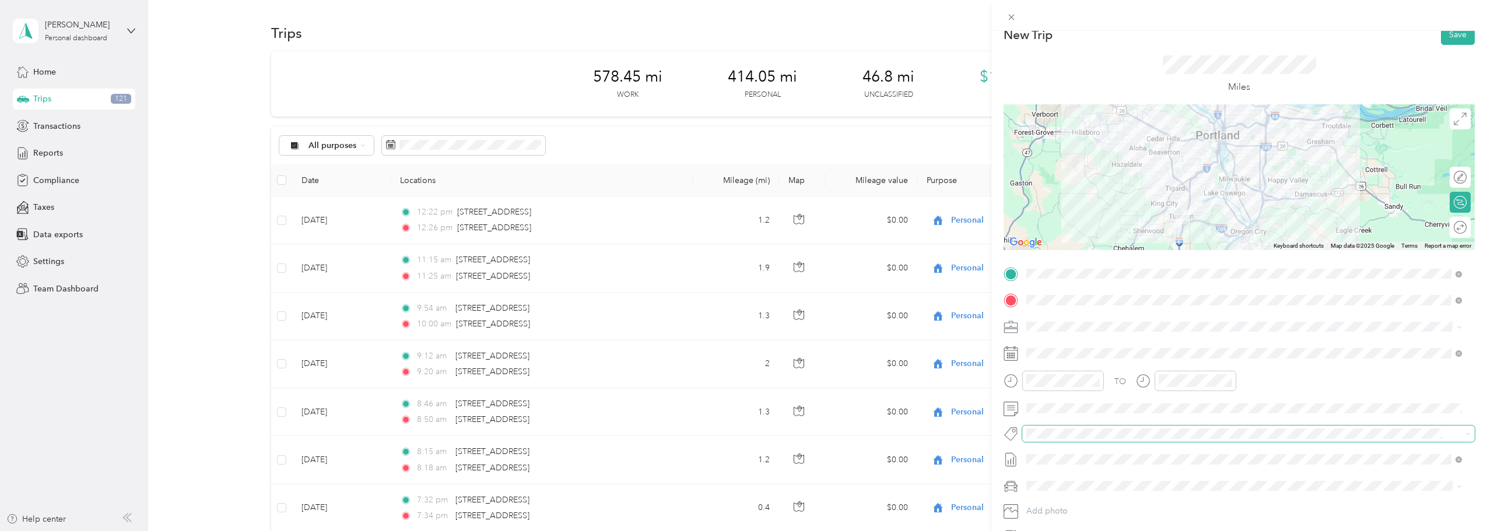
scroll to position [0, 0]
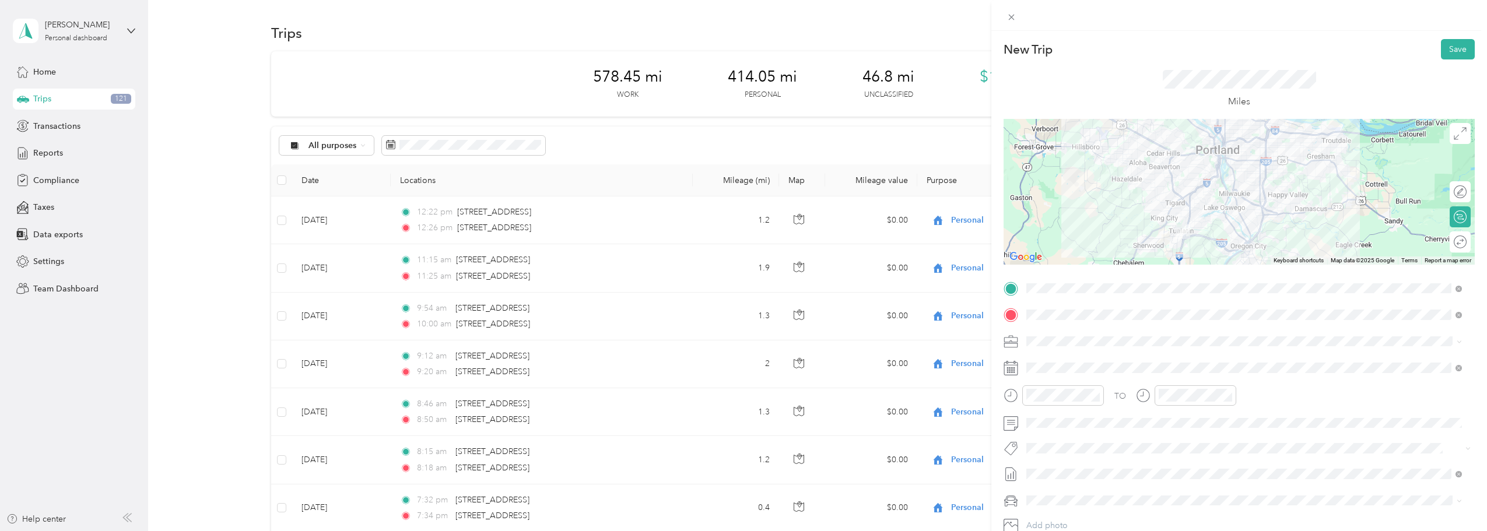
click at [739, 176] on div at bounding box center [1239, 192] width 471 height 146
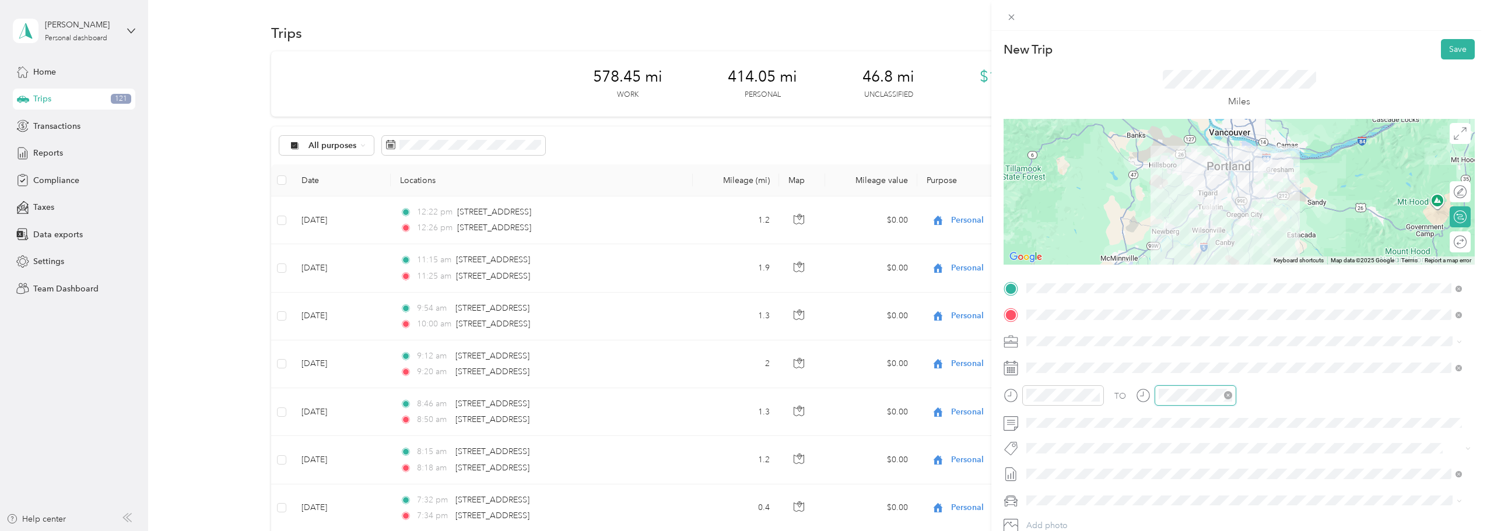
scroll to position [441, 0]
click at [739, 239] on div "AM" at bounding box center [1237, 240] width 28 height 16
click at [739, 275] on div "15" at bounding box center [1204, 277] width 28 height 16
click at [739, 404] on div at bounding box center [1196, 396] width 82 height 20
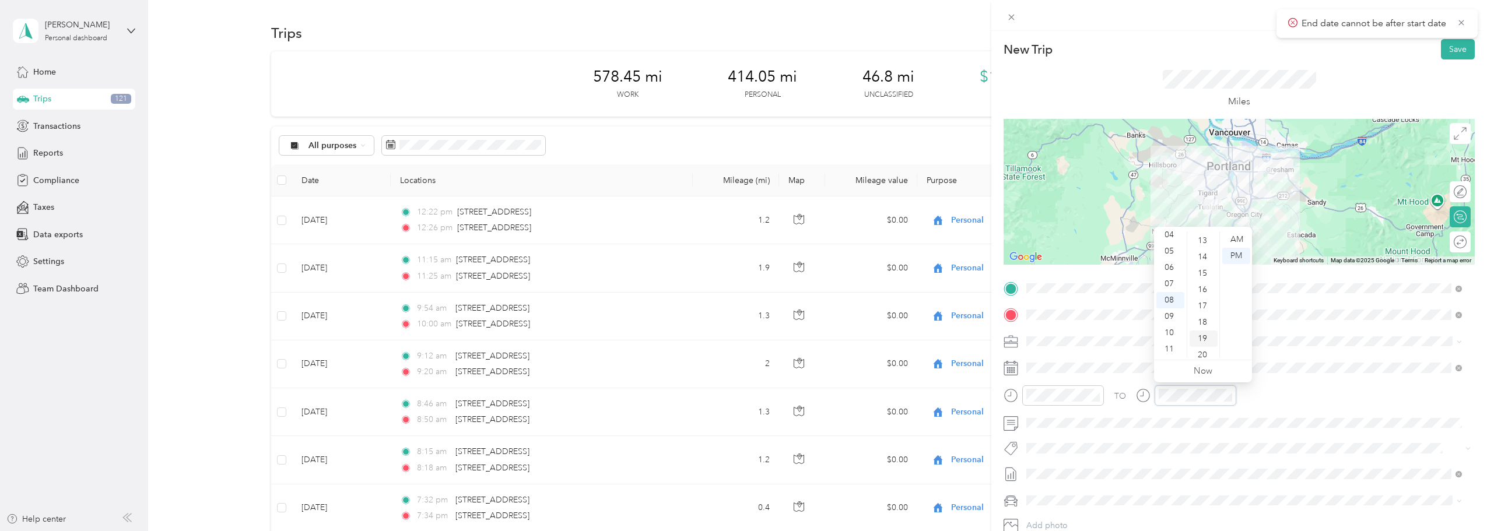
scroll to position [208, 0]
click at [739, 388] on div at bounding box center [1064, 396] width 82 height 20
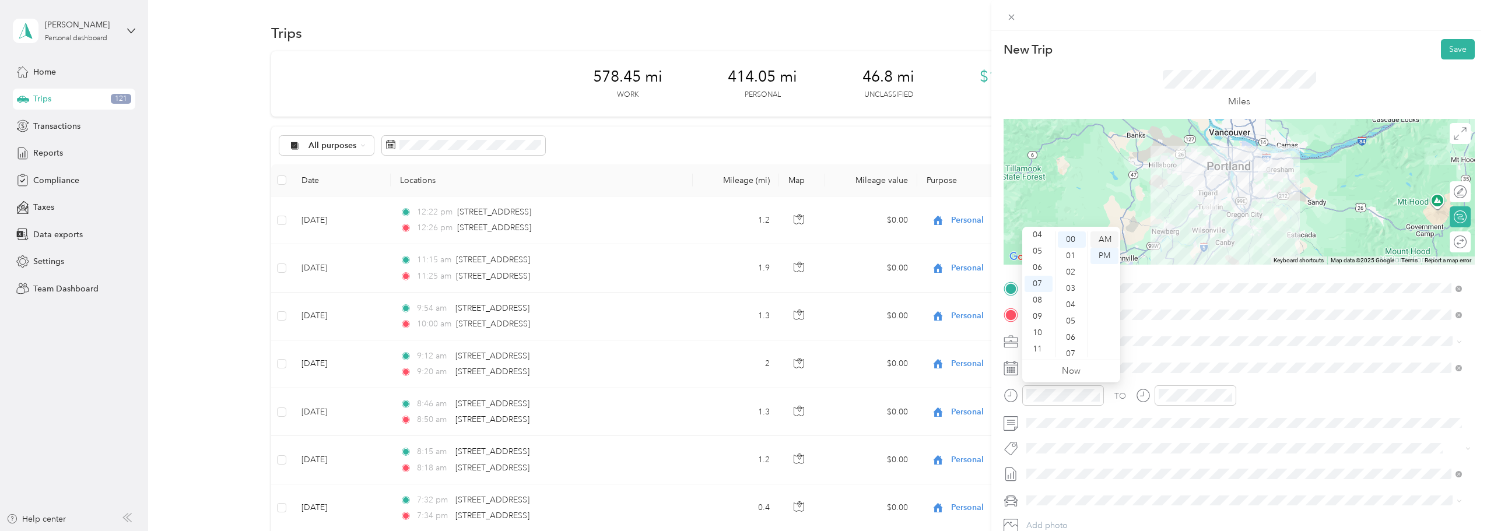
click at [739, 236] on div "AM" at bounding box center [1105, 240] width 28 height 16
click at [739, 282] on div "15" at bounding box center [1204, 277] width 28 height 16
click at [739, 236] on div "AM" at bounding box center [1237, 240] width 28 height 16
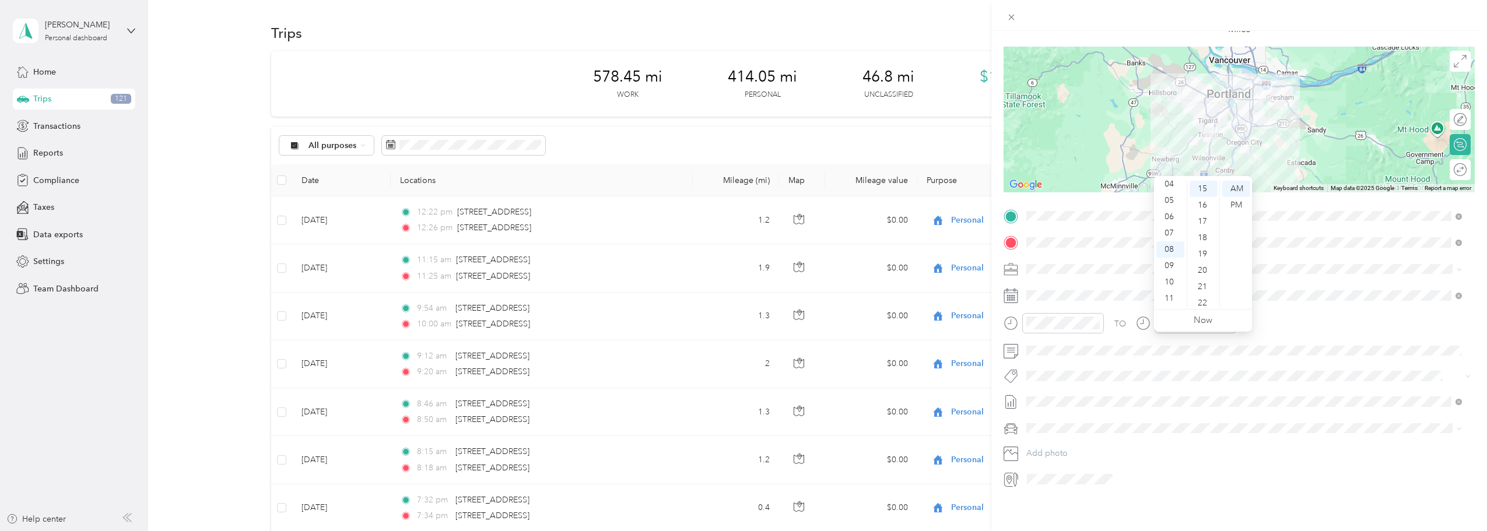
scroll to position [0, 0]
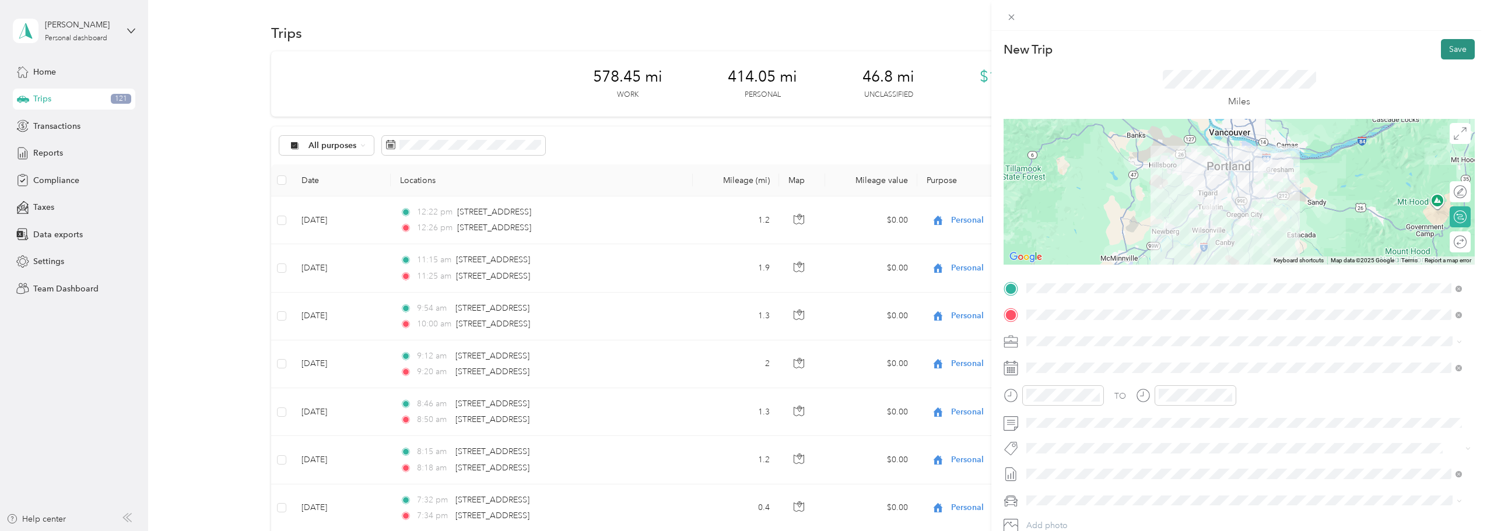
click at [739, 53] on button "Save" at bounding box center [1458, 49] width 34 height 20
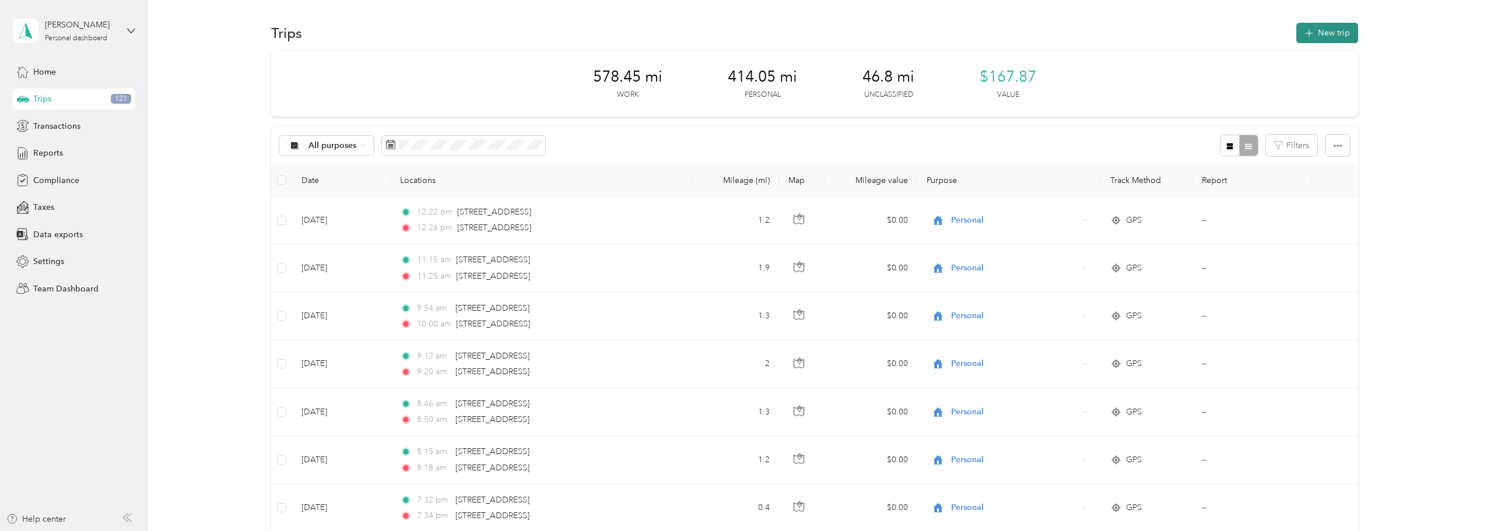
click at [739, 30] on icon "button" at bounding box center [1309, 33] width 13 height 13
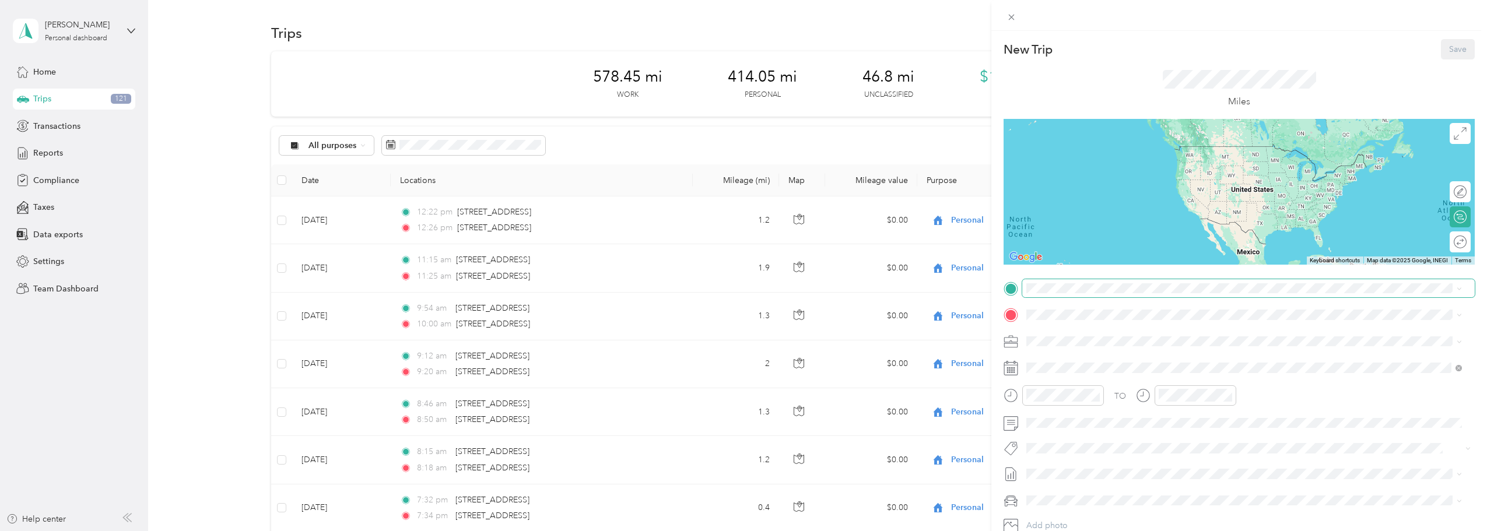
click at [739, 293] on span at bounding box center [1249, 288] width 453 height 19
click at [739, 328] on span "[STREET_ADDRESS][US_STATE]" at bounding box center [1107, 330] width 117 height 10
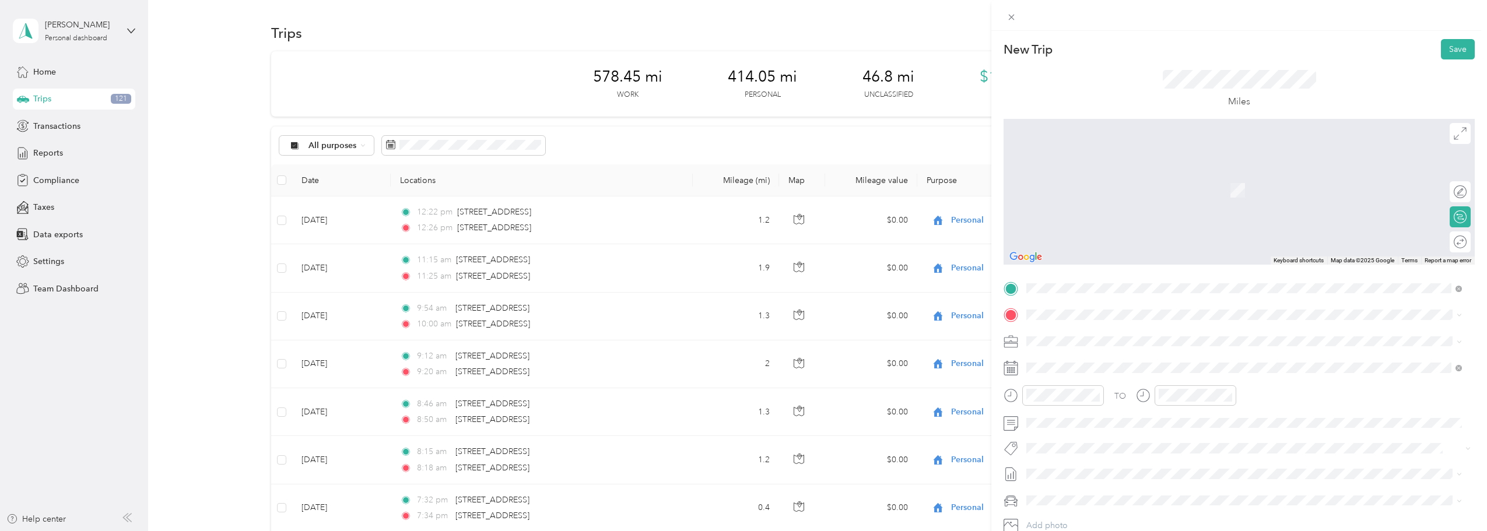
click at [739, 362] on span "[STREET_ADDRESS][US_STATE]" at bounding box center [1107, 356] width 117 height 10
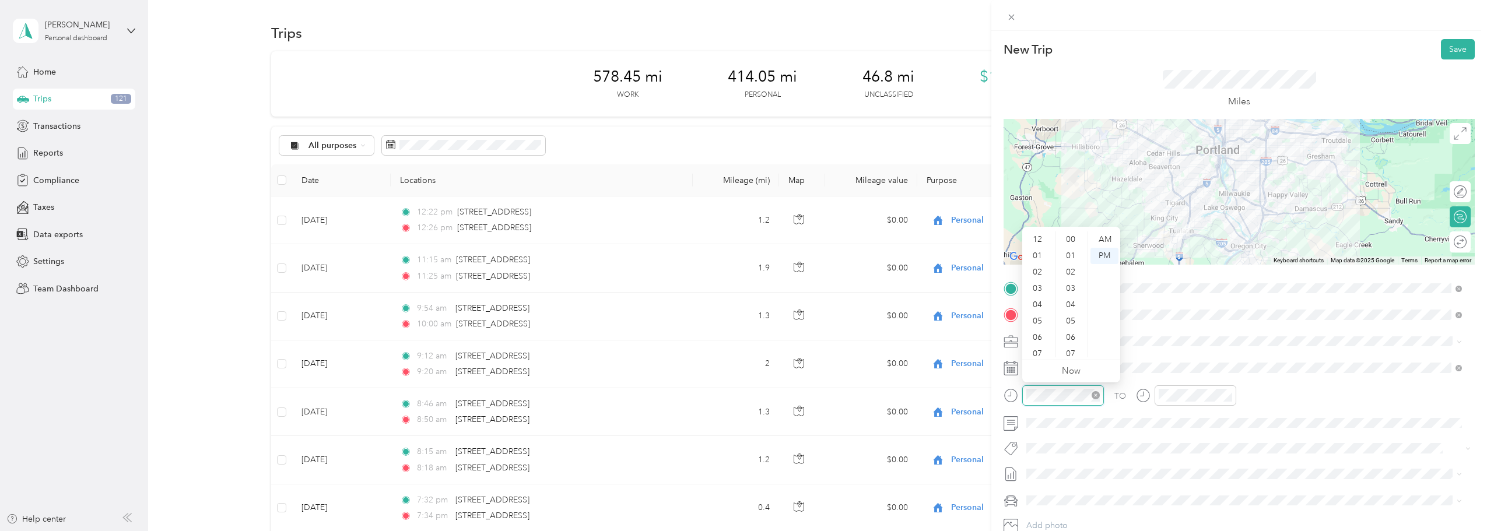
scroll to position [70, 0]
click at [739, 244] on div "05" at bounding box center [1039, 251] width 28 height 16
click at [739, 243] on div "00" at bounding box center [1072, 240] width 28 height 16
click at [739, 252] on div "PM" at bounding box center [1105, 256] width 28 height 16
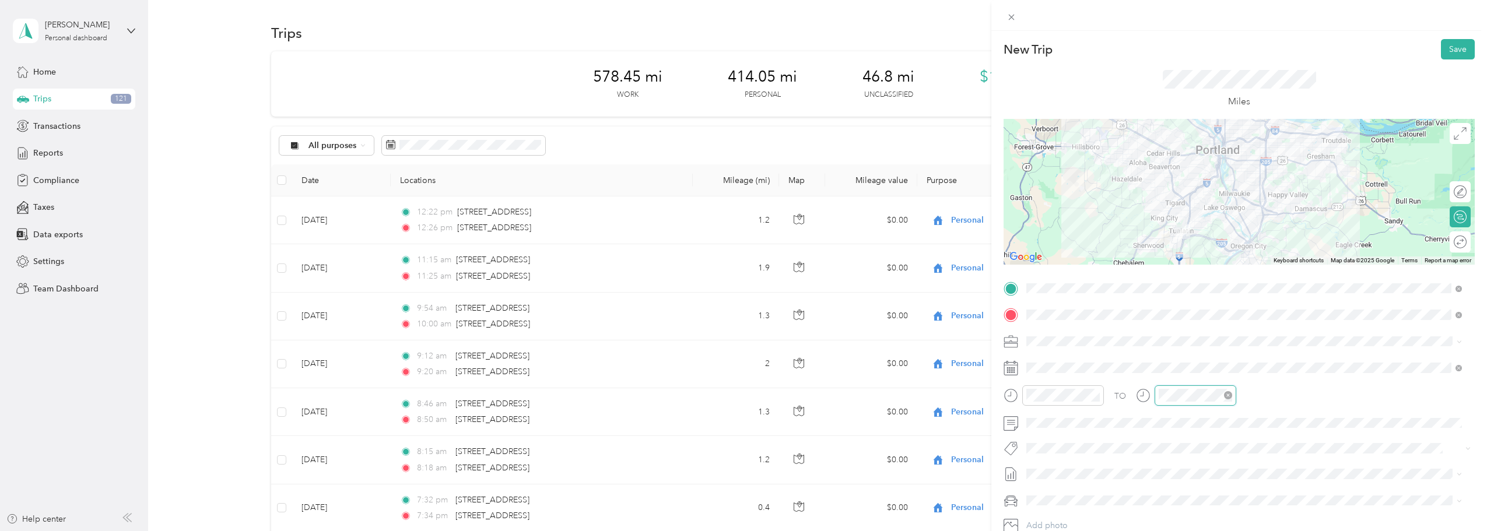
scroll to position [474, 0]
click at [739, 265] on div "06" at bounding box center [1171, 268] width 28 height 16
click at [739, 244] on div "15" at bounding box center [1204, 244] width 28 height 16
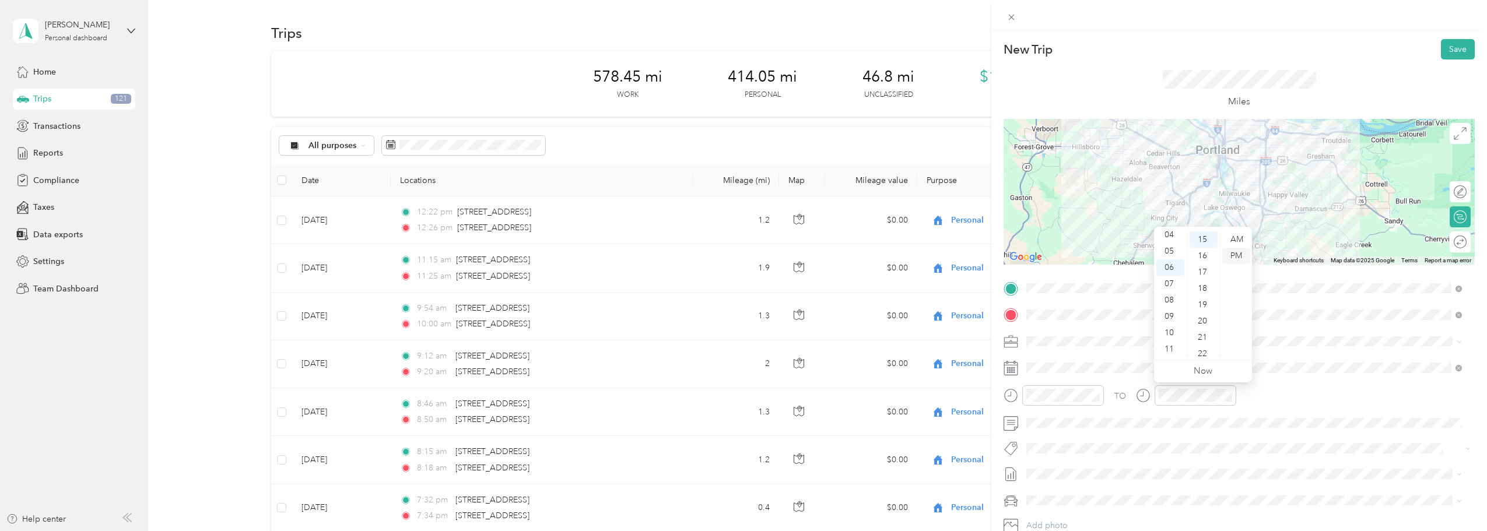
click at [739, 258] on div "PM" at bounding box center [1237, 256] width 28 height 16
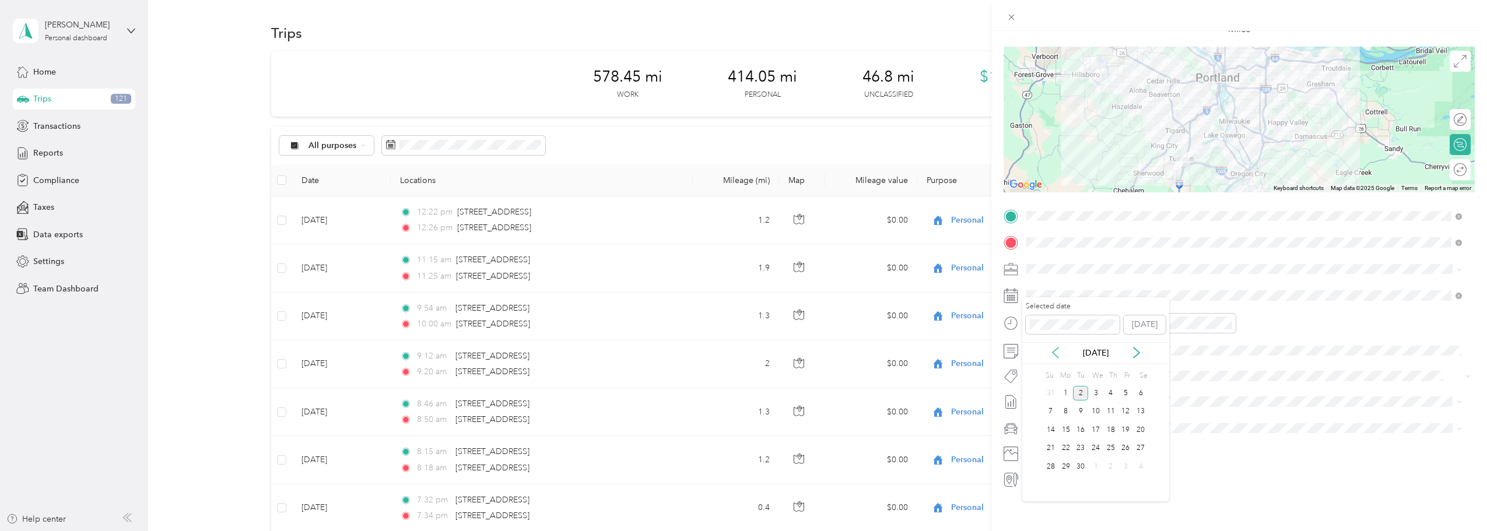
click at [739, 349] on icon at bounding box center [1056, 353] width 12 height 12
click at [739, 430] on div "14" at bounding box center [1111, 430] width 15 height 15
click at [739, 432] on span "[DATE] - [DATE]" at bounding box center [1056, 432] width 58 height 12
click at [739, 438] on span "Ford F150" at bounding box center [1050, 440] width 38 height 10
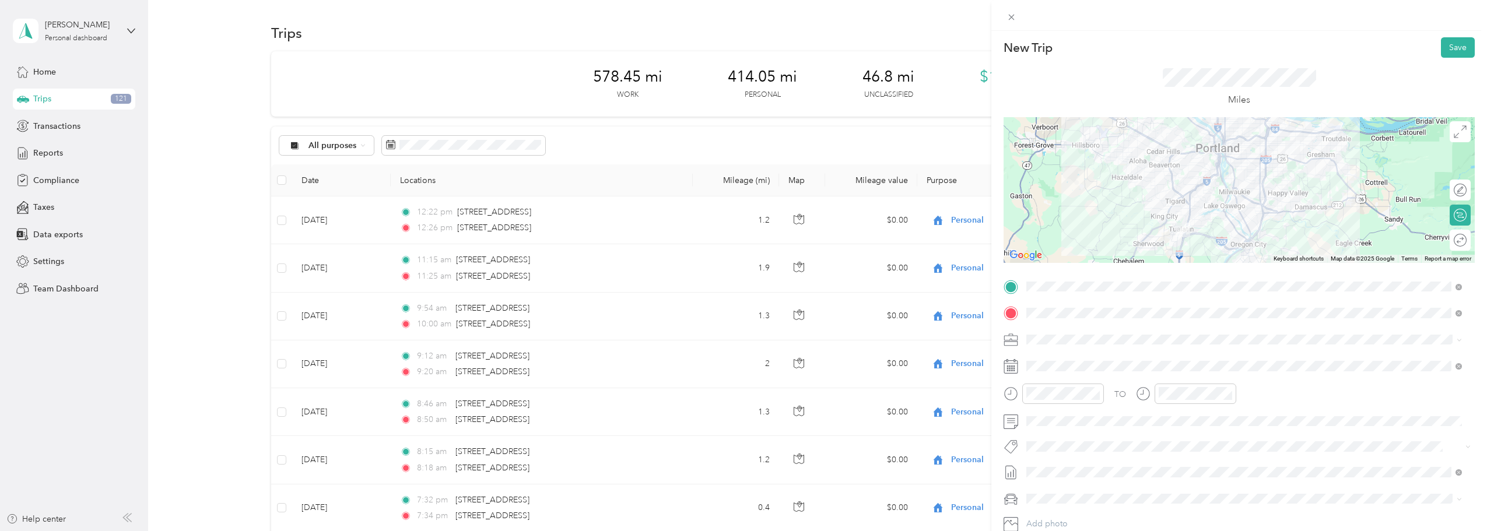
scroll to position [0, 0]
click at [739, 46] on button "Save" at bounding box center [1458, 49] width 34 height 20
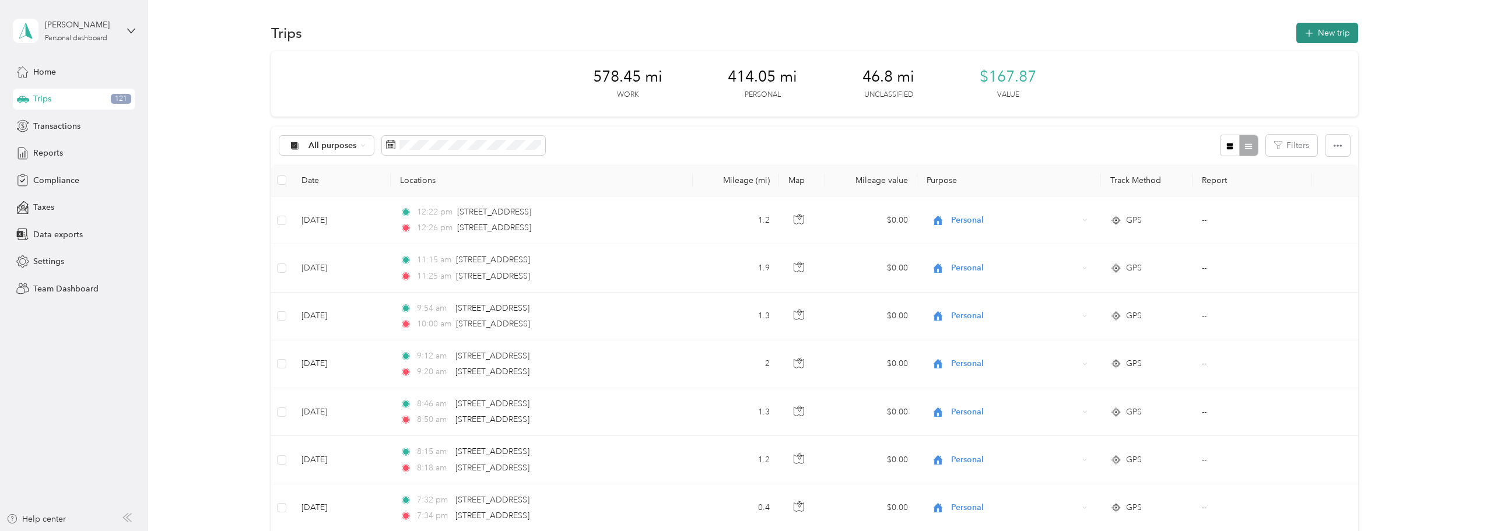
click at [739, 31] on button "New trip" at bounding box center [1328, 33] width 62 height 20
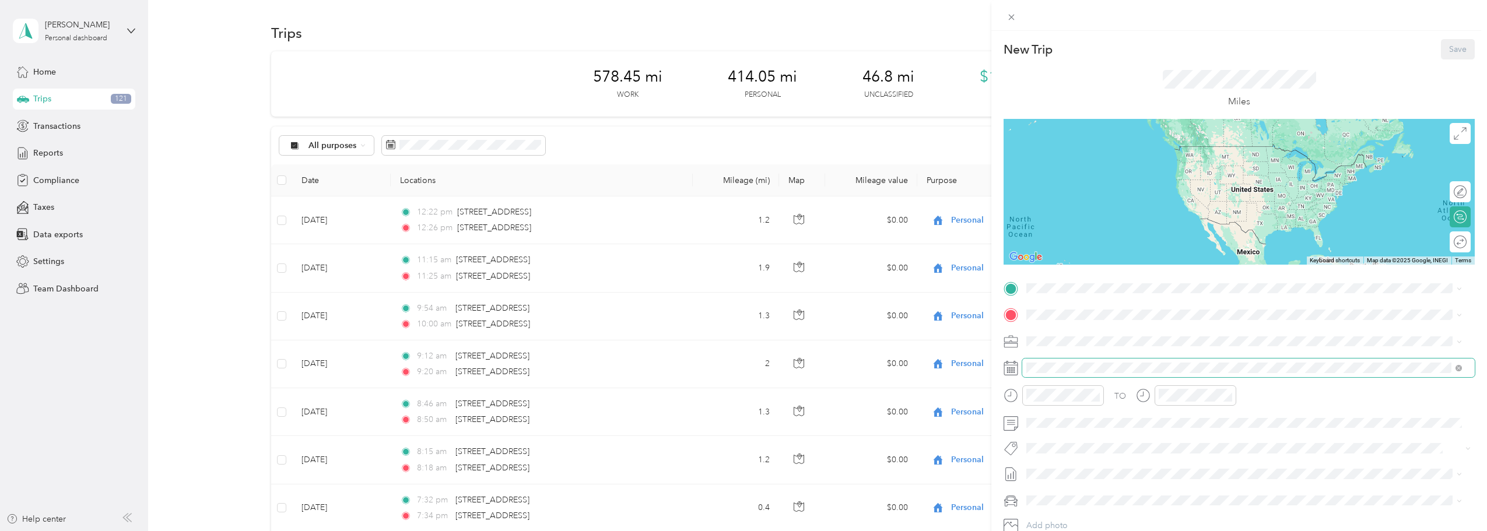
click at [739, 362] on span at bounding box center [1249, 368] width 453 height 19
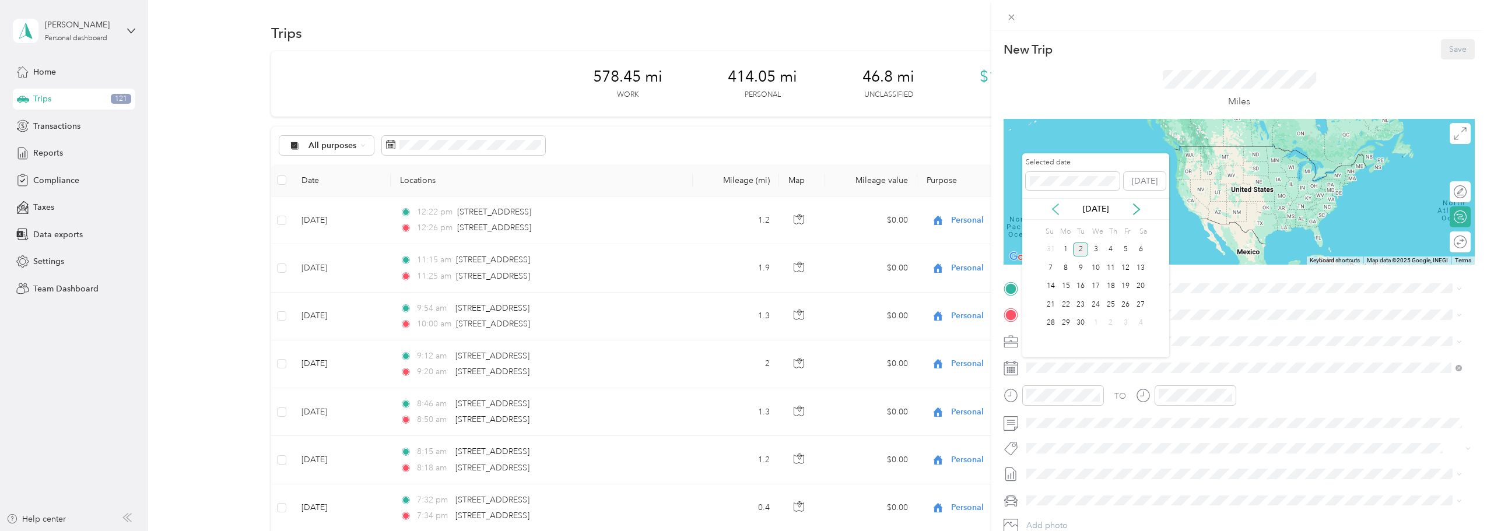
click at [739, 209] on icon at bounding box center [1056, 210] width 12 height 12
click at [739, 283] on div "15" at bounding box center [1126, 286] width 15 height 15
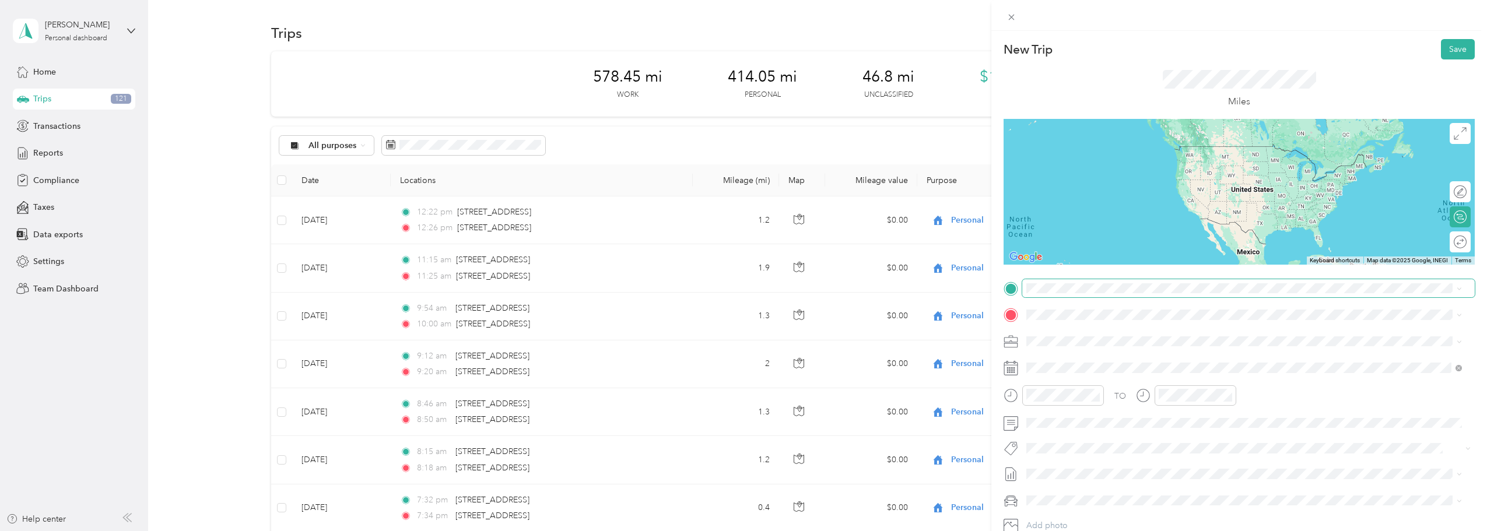
click at [739, 295] on span at bounding box center [1249, 288] width 453 height 19
click at [739, 336] on span "[STREET_ADDRESS][US_STATE]" at bounding box center [1107, 330] width 117 height 10
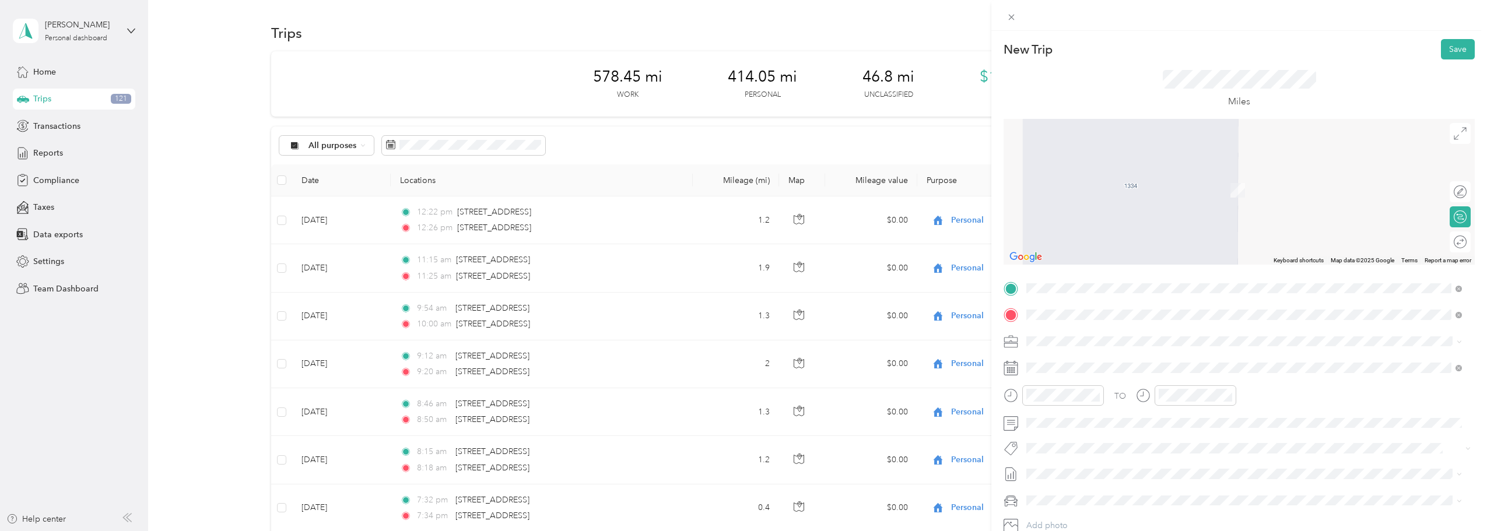
click at [739, 354] on span "[STREET_ADDRESS][US_STATE]" at bounding box center [1107, 357] width 117 height 10
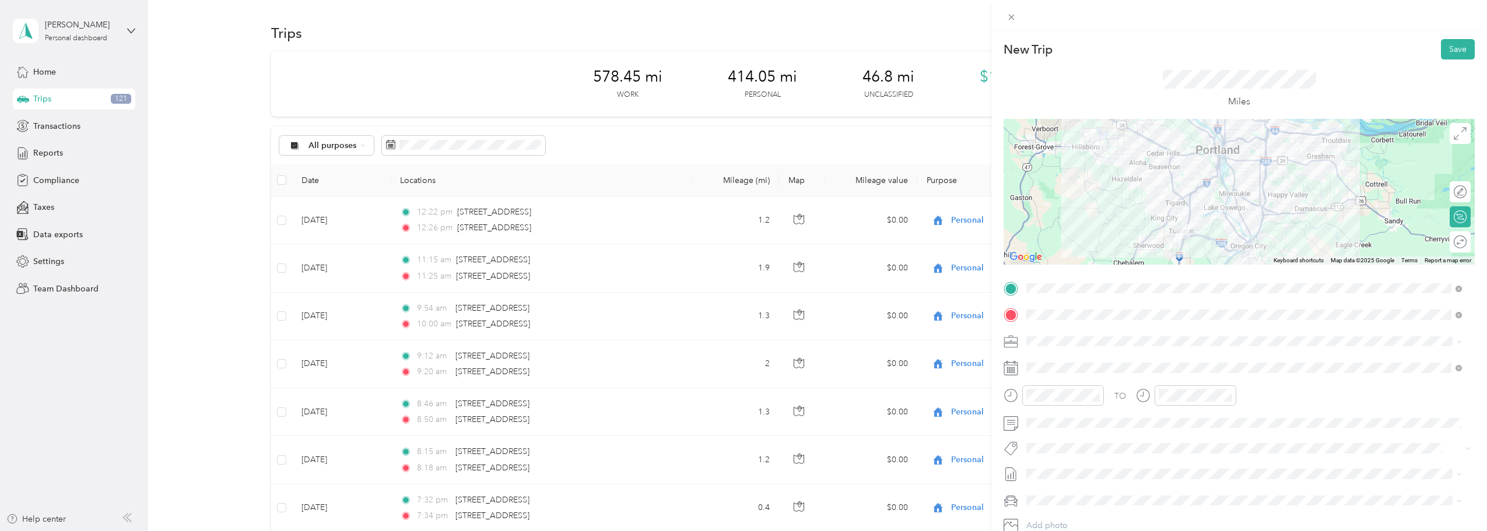
click at [739, 177] on div at bounding box center [1239, 192] width 471 height 146
click at [739, 176] on div at bounding box center [1239, 192] width 471 height 146
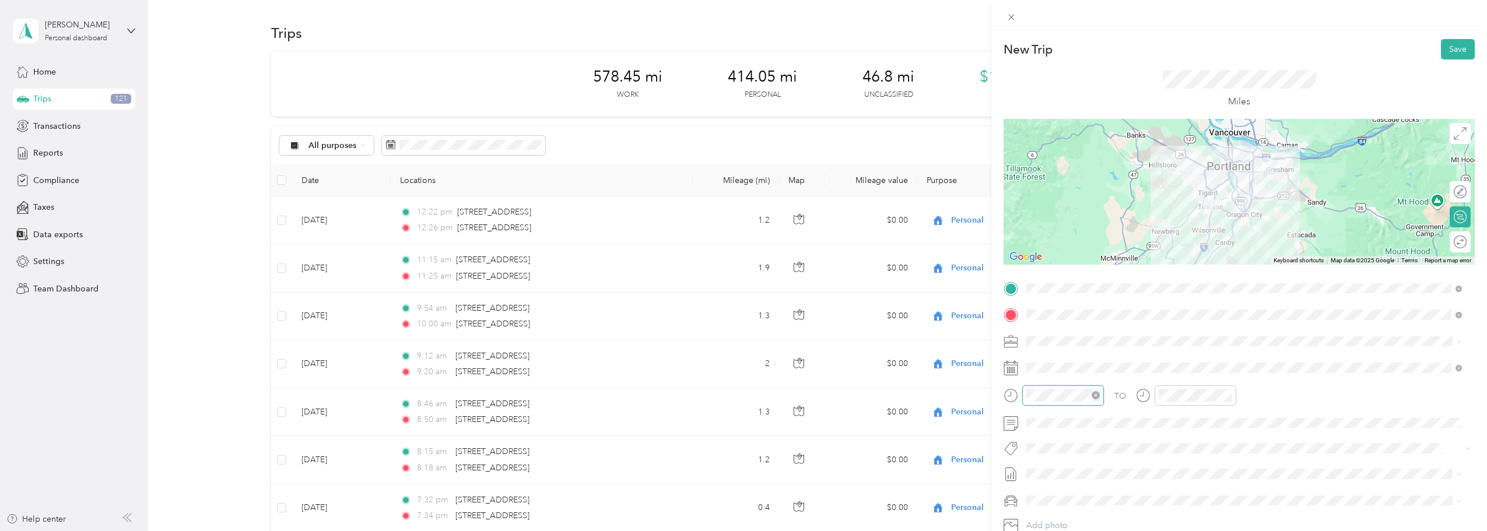
scroll to position [70, 0]
click at [739, 242] on div "AM" at bounding box center [1105, 240] width 28 height 16
click at [739, 279] on div "07" at bounding box center [1039, 284] width 28 height 16
click at [739, 285] on div "03" at bounding box center [1072, 289] width 28 height 16
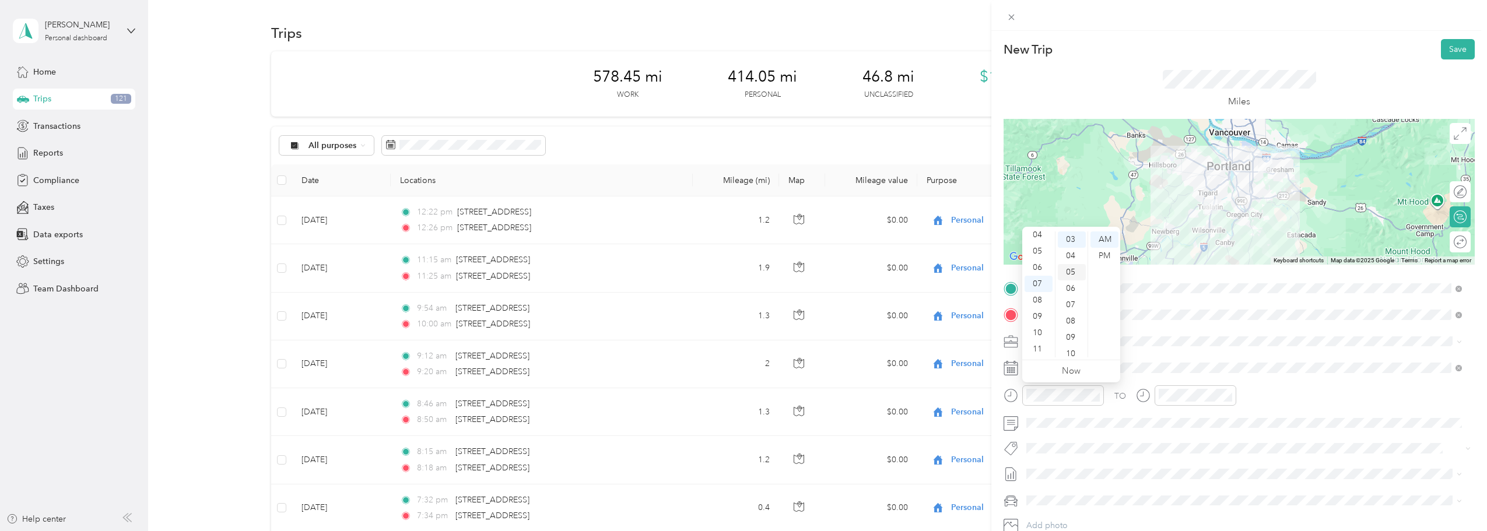
click at [739, 267] on div "05" at bounding box center [1072, 272] width 28 height 16
click at [739, 281] on div "07" at bounding box center [1171, 284] width 28 height 16
click at [739, 298] on div "08" at bounding box center [1171, 300] width 28 height 16
click at [739, 281] on div "07" at bounding box center [1171, 284] width 28 height 16
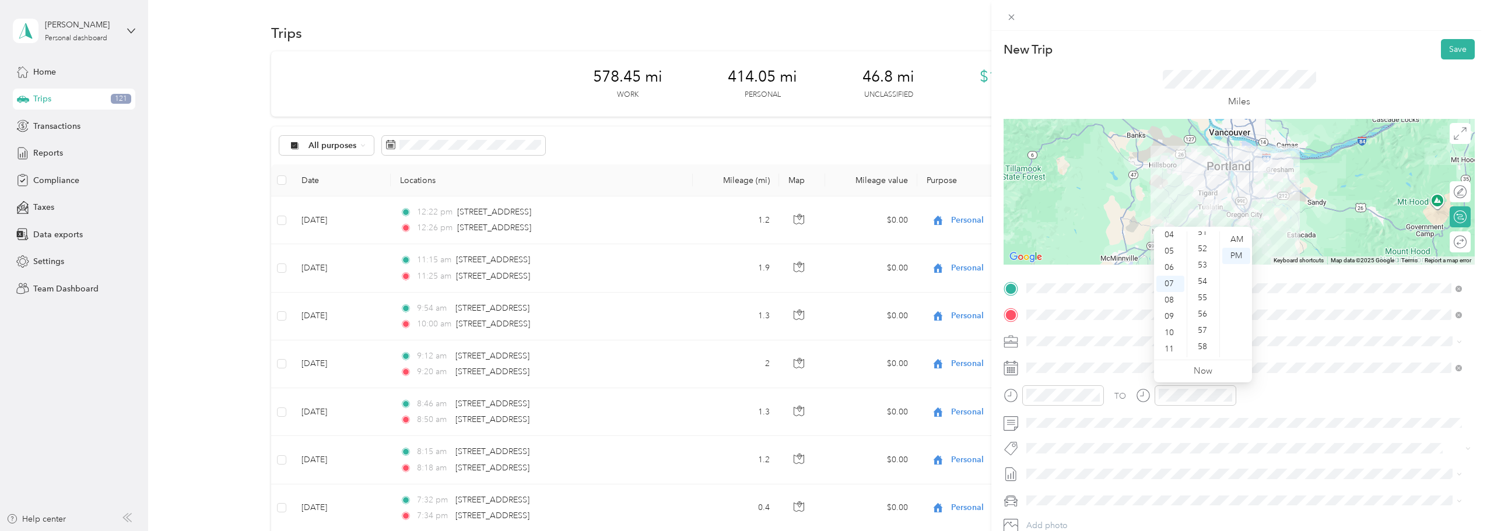
scroll to position [854, 0]
click at [739, 298] on div "56" at bounding box center [1204, 300] width 28 height 16
click at [739, 237] on div "AM" at bounding box center [1237, 240] width 28 height 16
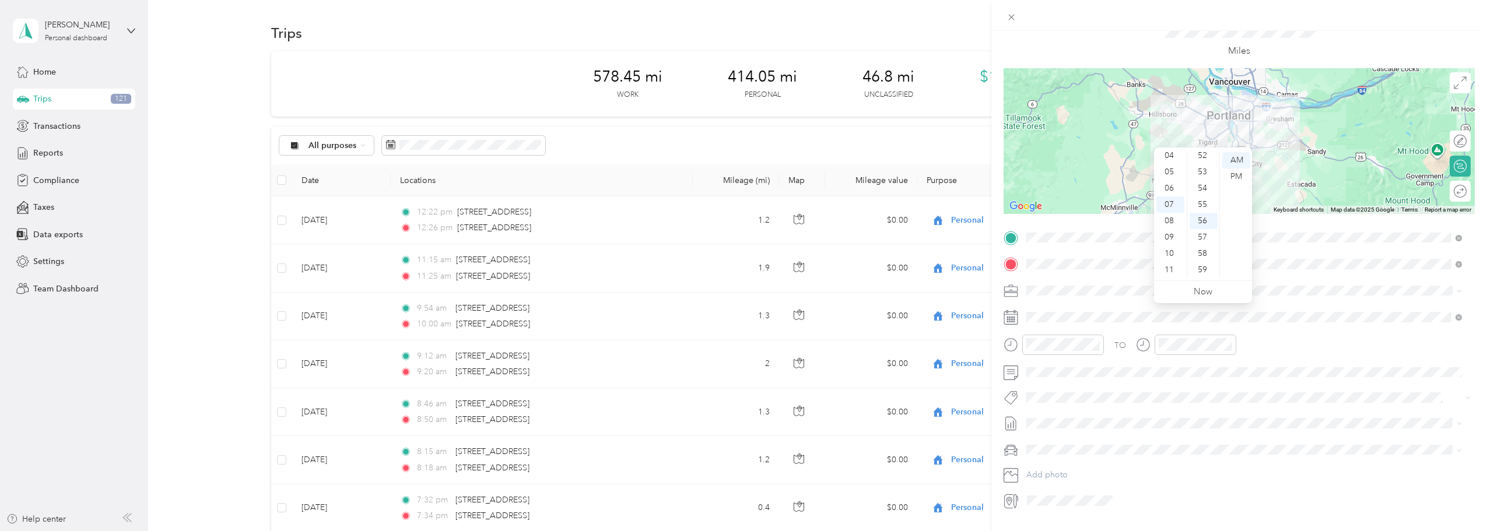
scroll to position [81, 0]
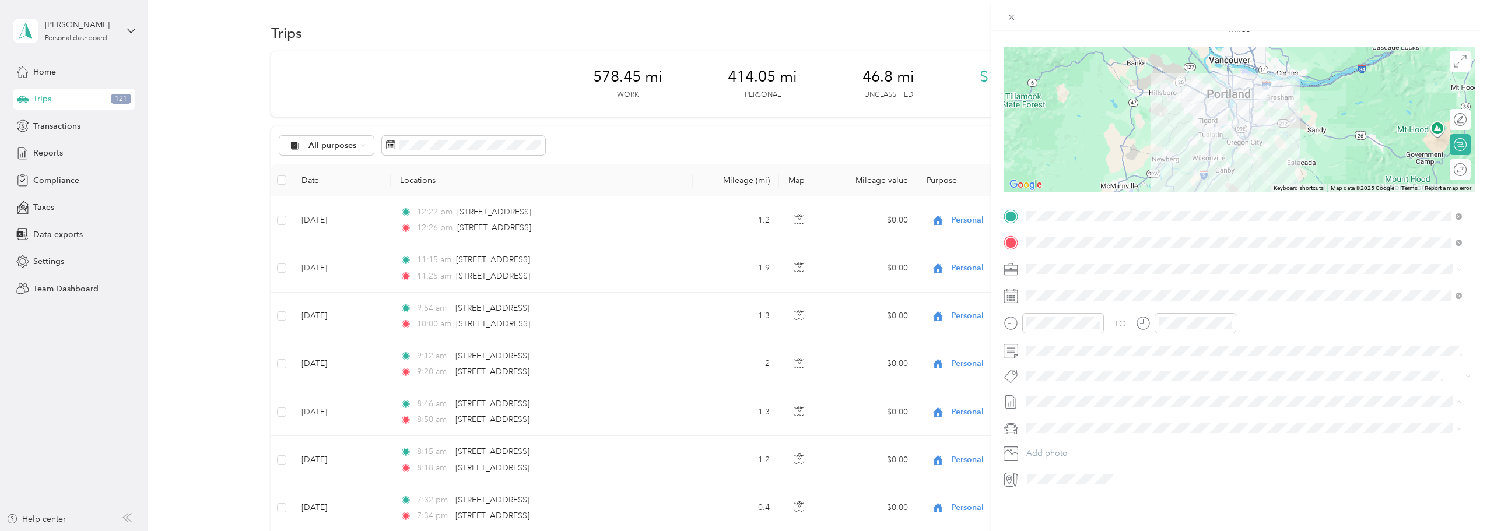
click at [739, 429] on span "[DATE] - [DATE]" at bounding box center [1056, 432] width 58 height 12
click at [739, 435] on span "Ford F150" at bounding box center [1050, 440] width 38 height 10
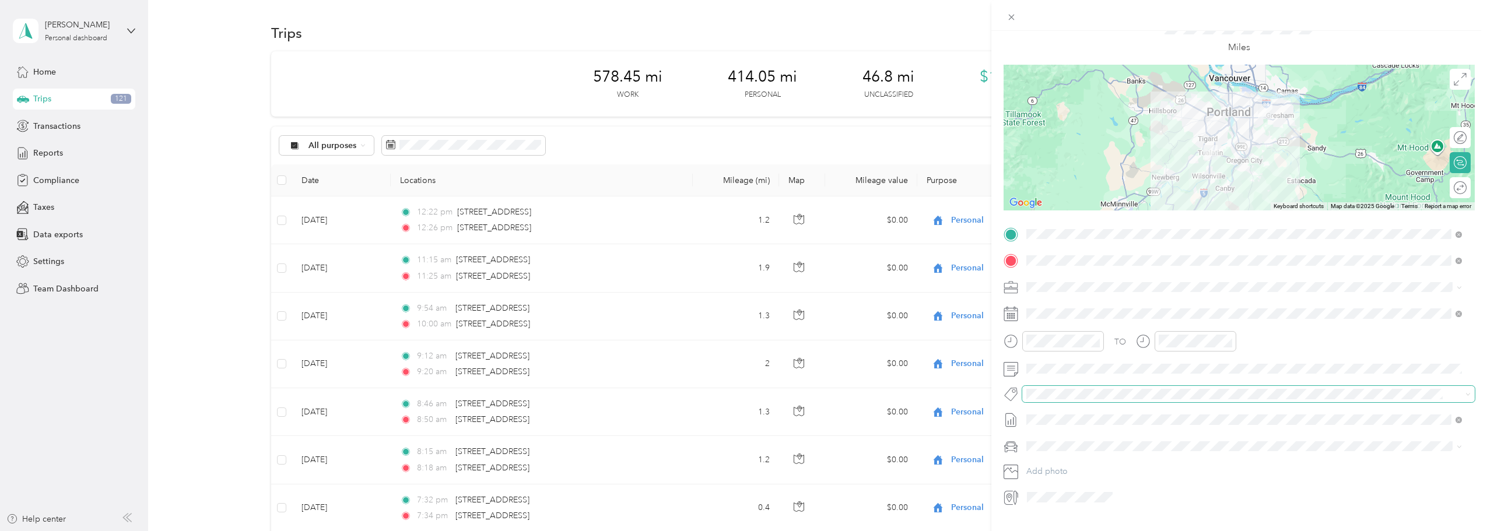
scroll to position [0, 0]
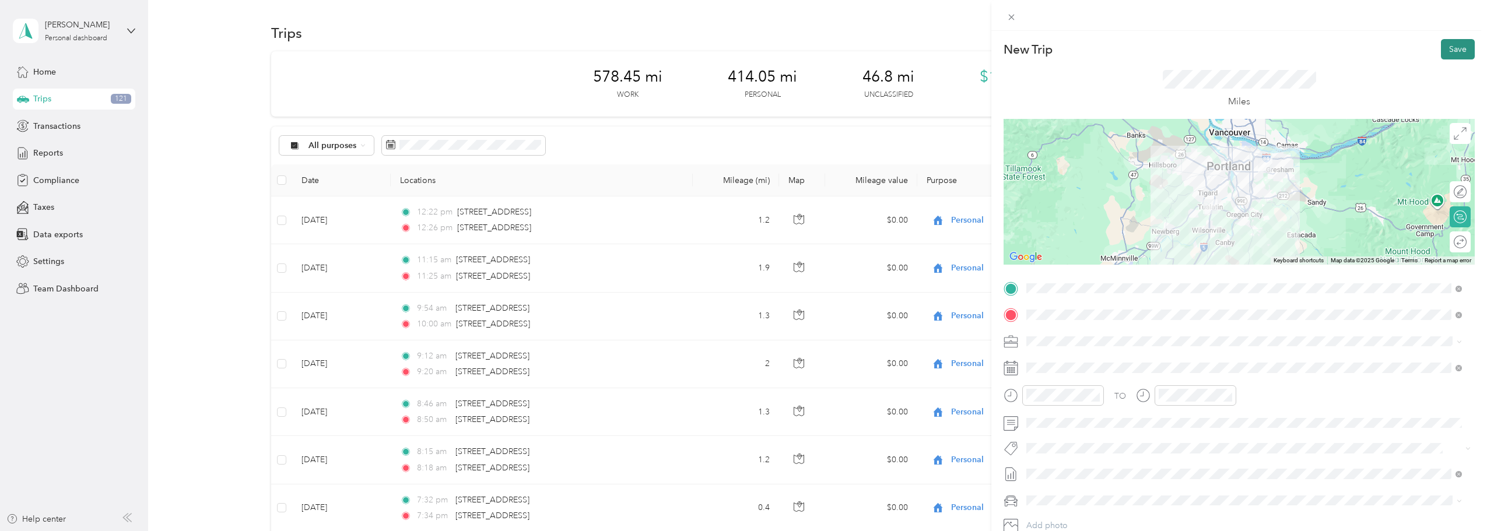
click at [739, 50] on button "Save" at bounding box center [1458, 49] width 34 height 20
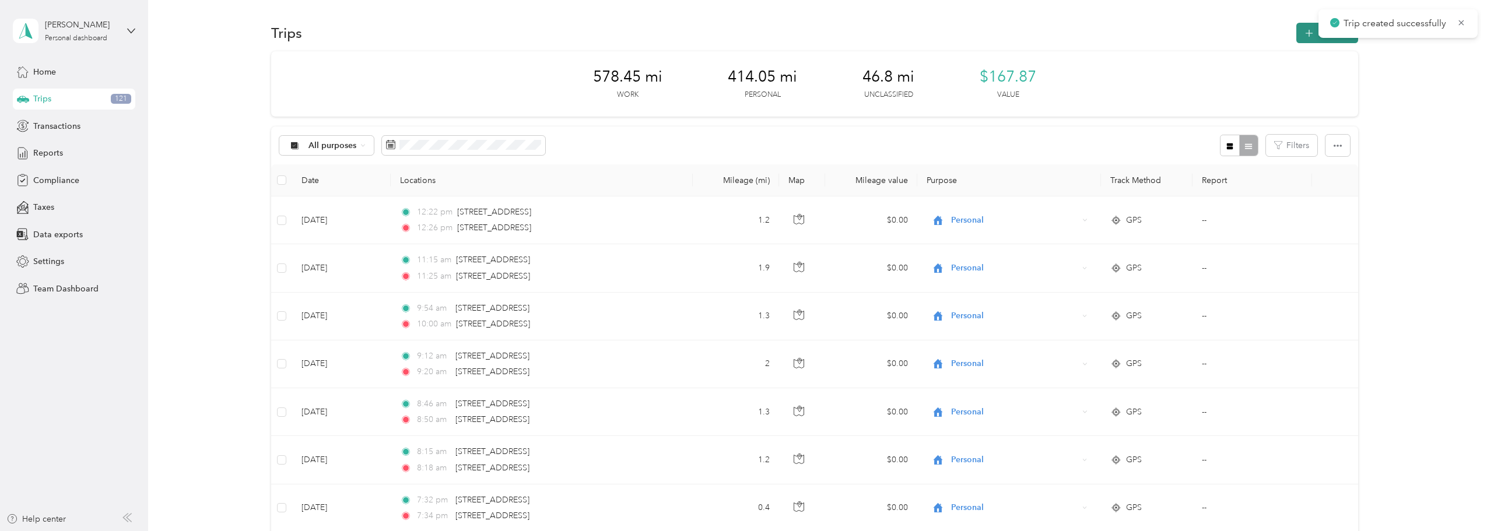
click at [739, 34] on icon "button" at bounding box center [1309, 33] width 13 height 13
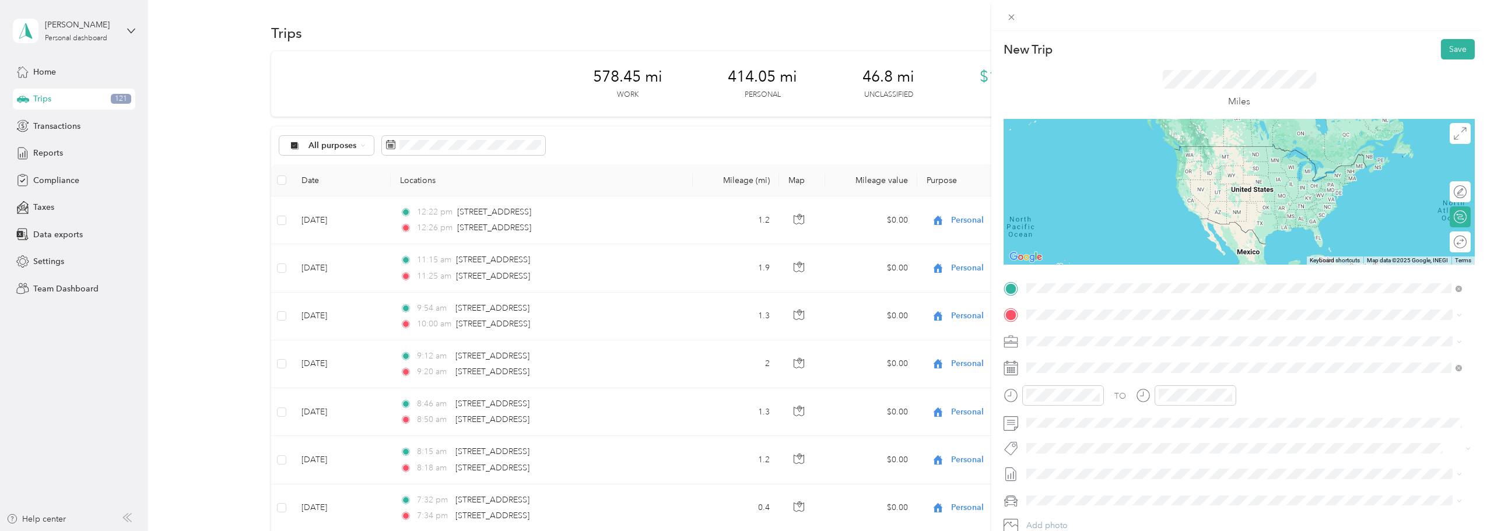
click at [739, 330] on span "[STREET_ADDRESS][US_STATE]" at bounding box center [1107, 330] width 117 height 10
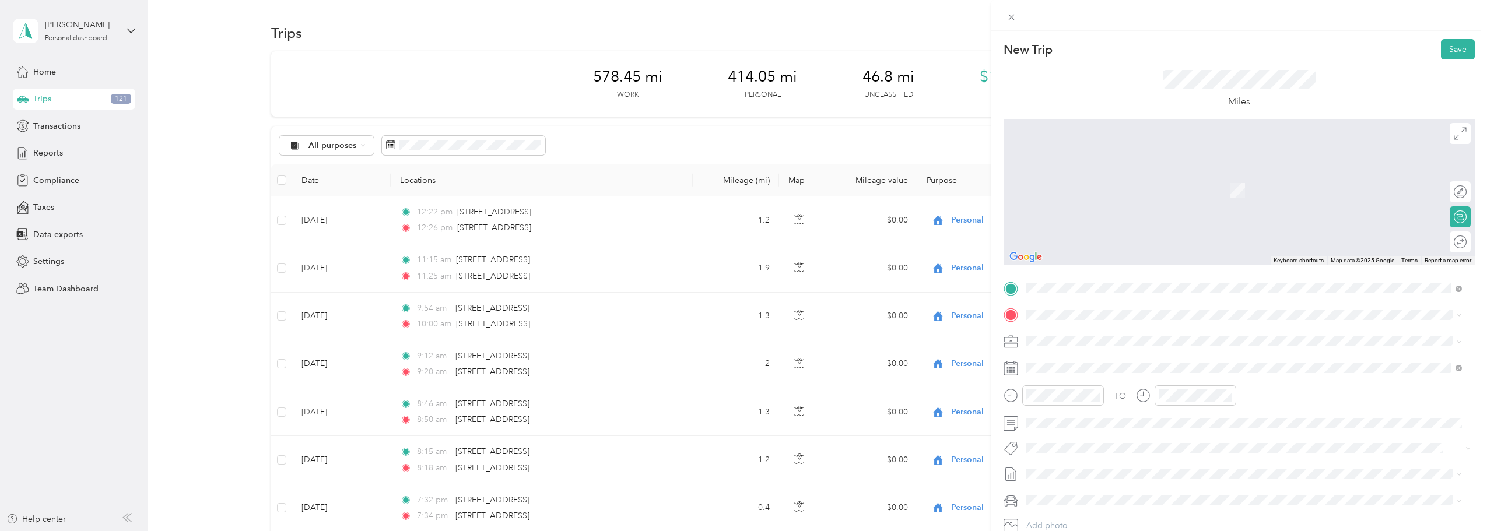
click at [739, 326] on div "TO Add photo" at bounding box center [1239, 420] width 471 height 282
click at [739, 358] on span "[STREET_ADDRESS][US_STATE]" at bounding box center [1107, 357] width 117 height 10
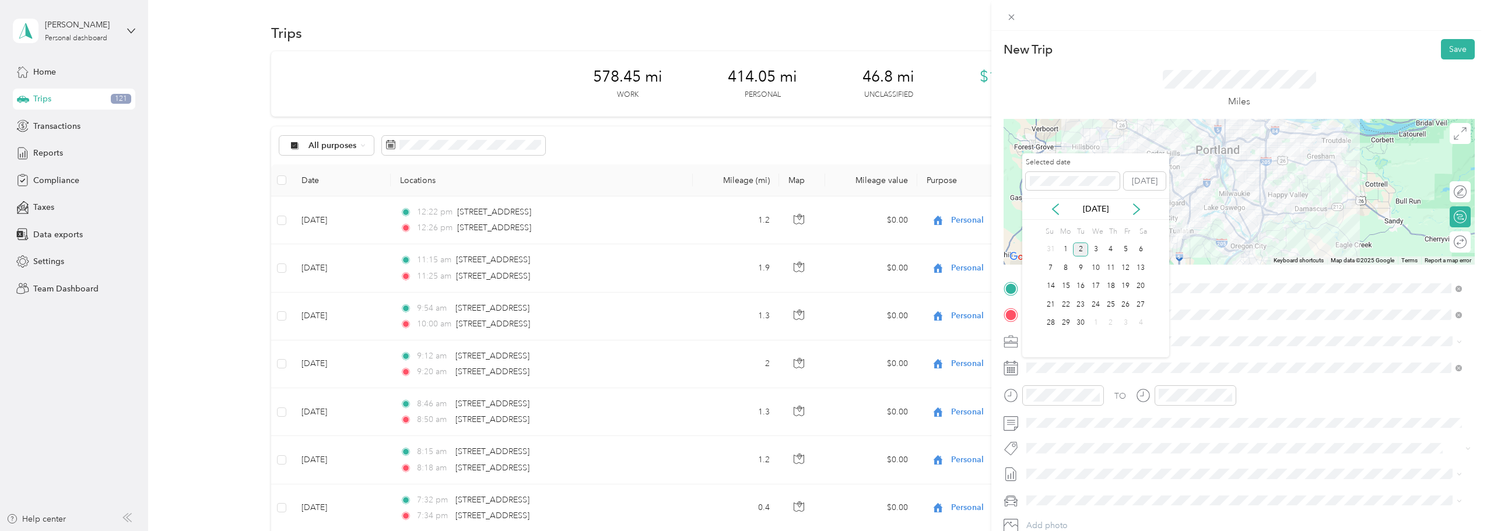
click at [739, 206] on div "[DATE]" at bounding box center [1096, 209] width 147 height 12
click at [739, 211] on icon at bounding box center [1056, 210] width 12 height 12
click at [739, 282] on div "15" at bounding box center [1126, 286] width 15 height 15
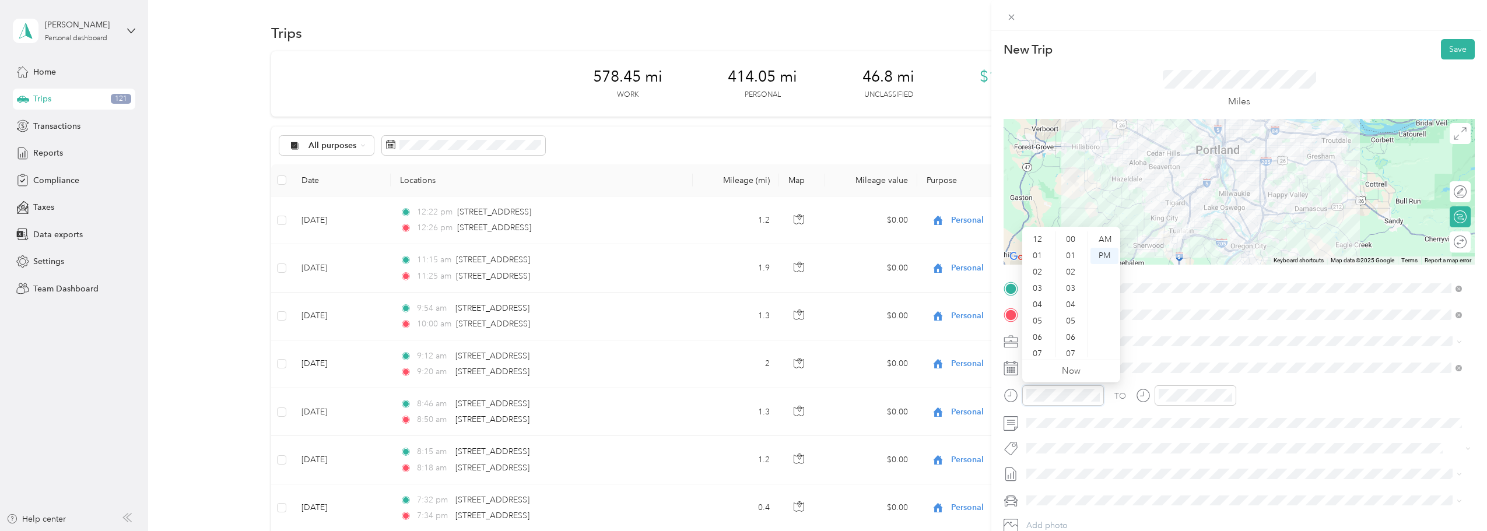
scroll to position [490, 0]
click at [739, 249] on div "05" at bounding box center [1039, 251] width 28 height 16
click at [739, 239] on div "00" at bounding box center [1072, 240] width 28 height 16
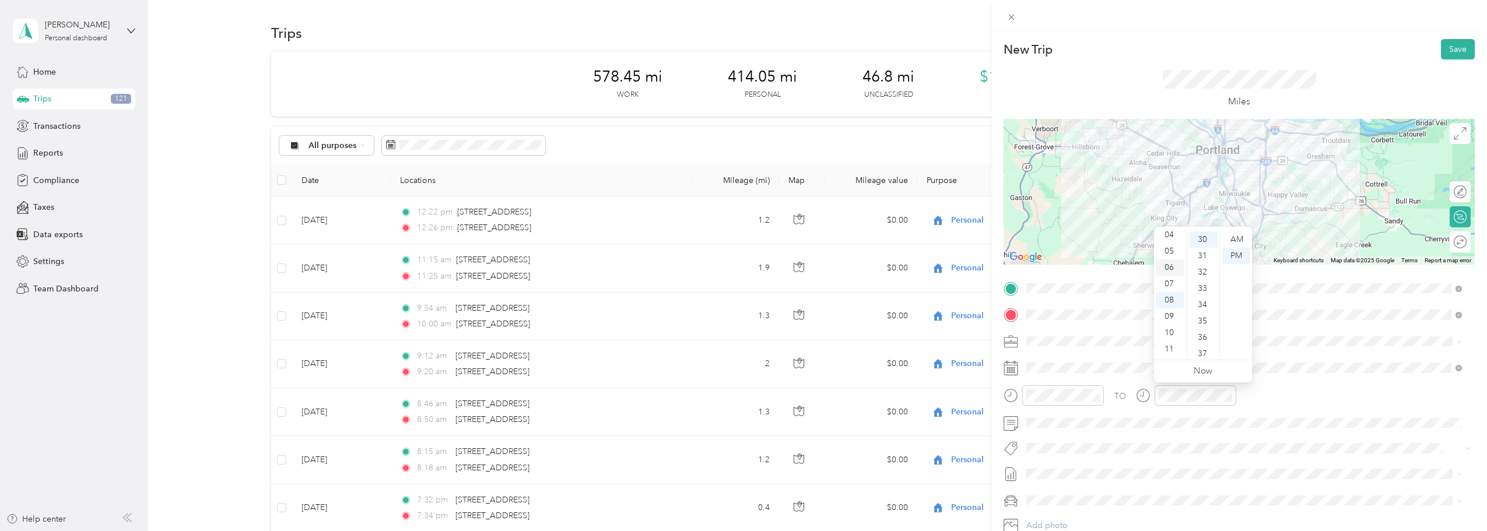
click at [739, 270] on div "06" at bounding box center [1171, 268] width 28 height 16
click at [739, 250] on div "20" at bounding box center [1204, 251] width 28 height 16
click at [739, 253] on div "PM" at bounding box center [1237, 256] width 28 height 16
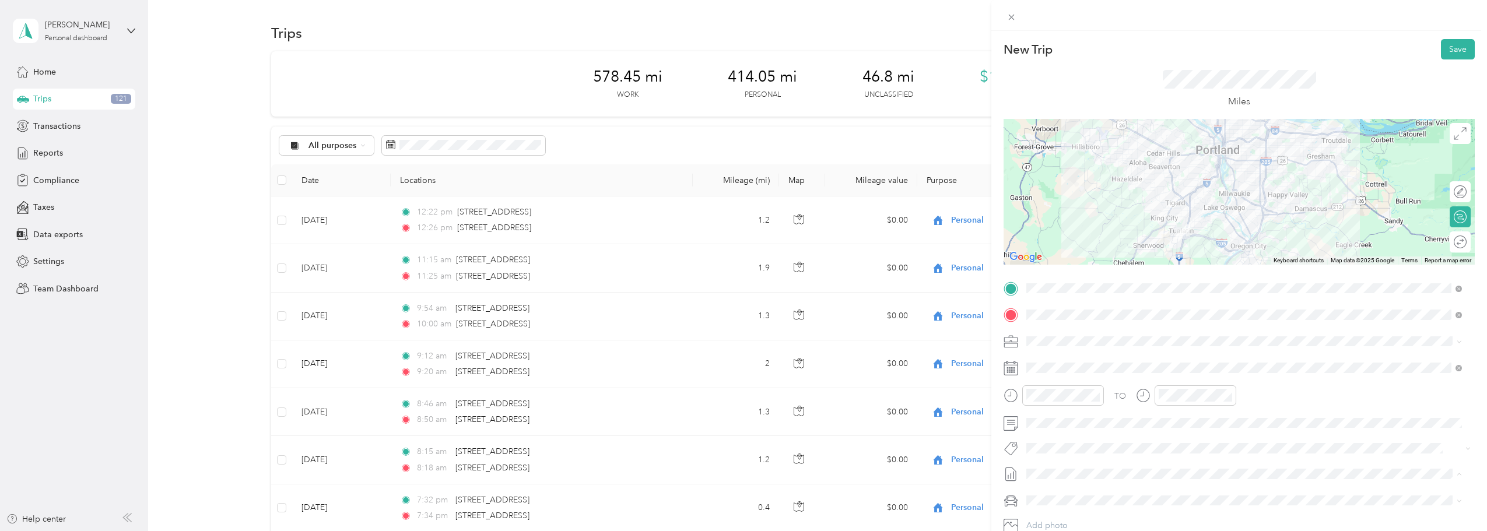
click at [739, 514] on span "[DATE] - [DATE] Draft" at bounding box center [1245, 512] width 428 height 10
click at [739, 493] on span at bounding box center [1249, 501] width 453 height 19
click at [739, 492] on span at bounding box center [1249, 501] width 453 height 19
click at [739, 463] on li "Ford F150" at bounding box center [1245, 460] width 444 height 20
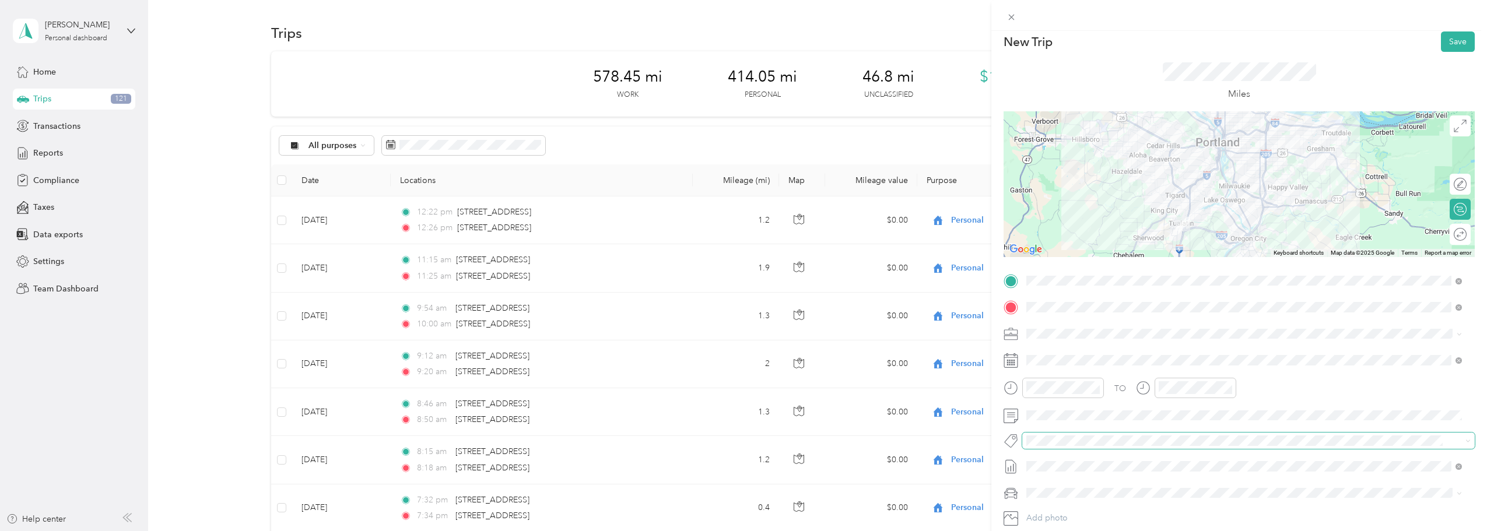
scroll to position [0, 0]
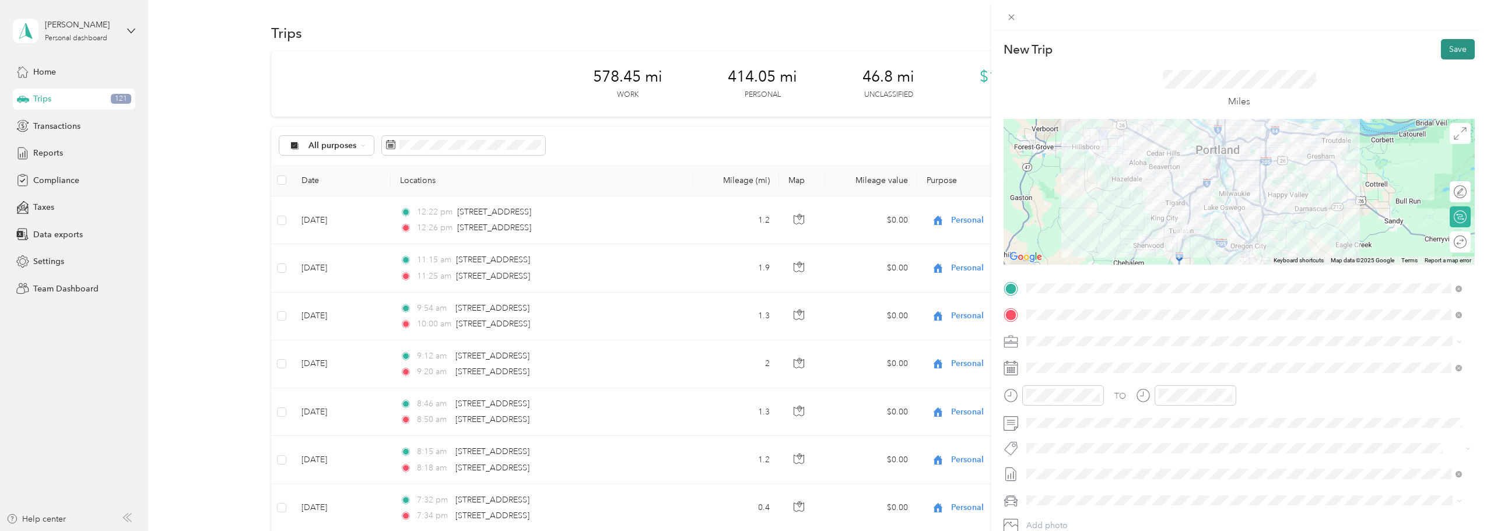
click at [739, 54] on button "Save" at bounding box center [1458, 49] width 34 height 20
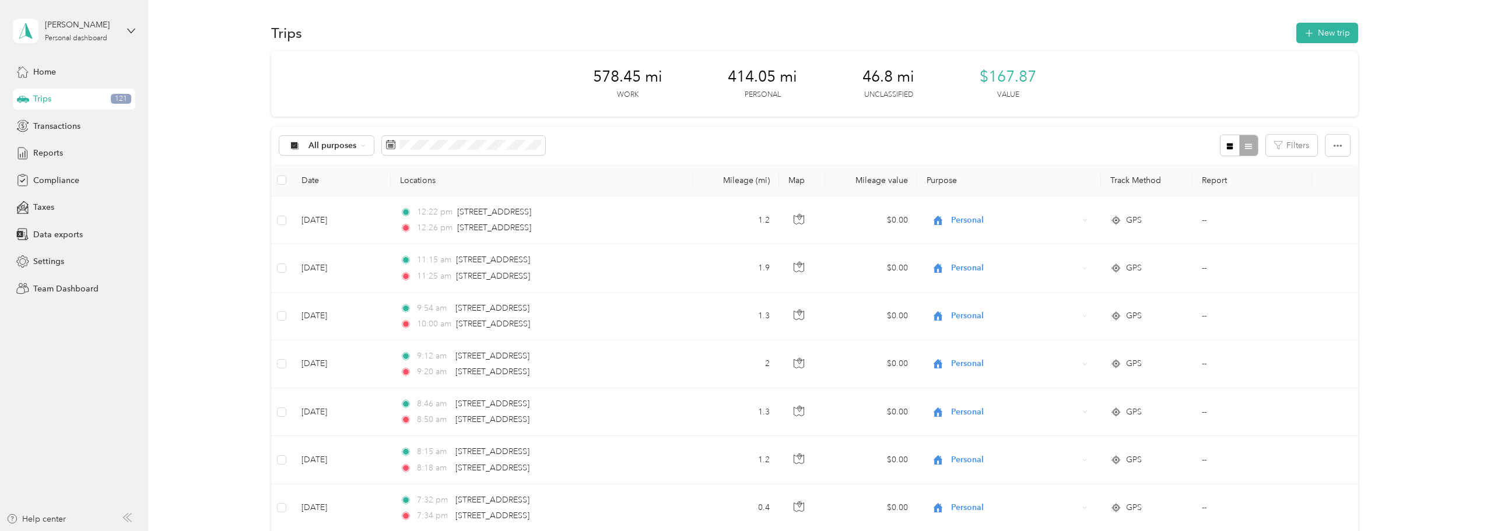
click at [739, 180] on th "Purpose" at bounding box center [1010, 180] width 184 height 32
click at [739, 183] on th "Purpose" at bounding box center [1010, 180] width 184 height 32
click at [739, 143] on button "Filters" at bounding box center [1291, 146] width 51 height 22
click at [739, 143] on icon "button" at bounding box center [1338, 146] width 8 height 8
click at [739, 145] on icon "button" at bounding box center [1230, 146] width 6 height 6
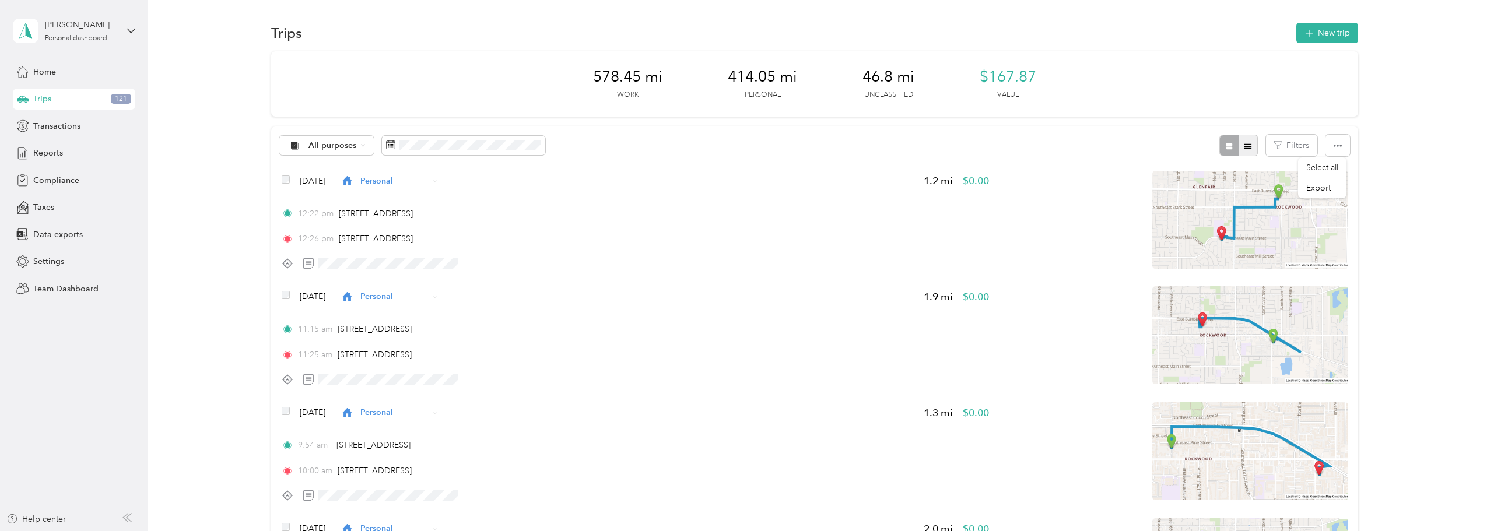
click at [739, 146] on button "button" at bounding box center [1249, 146] width 20 height 22
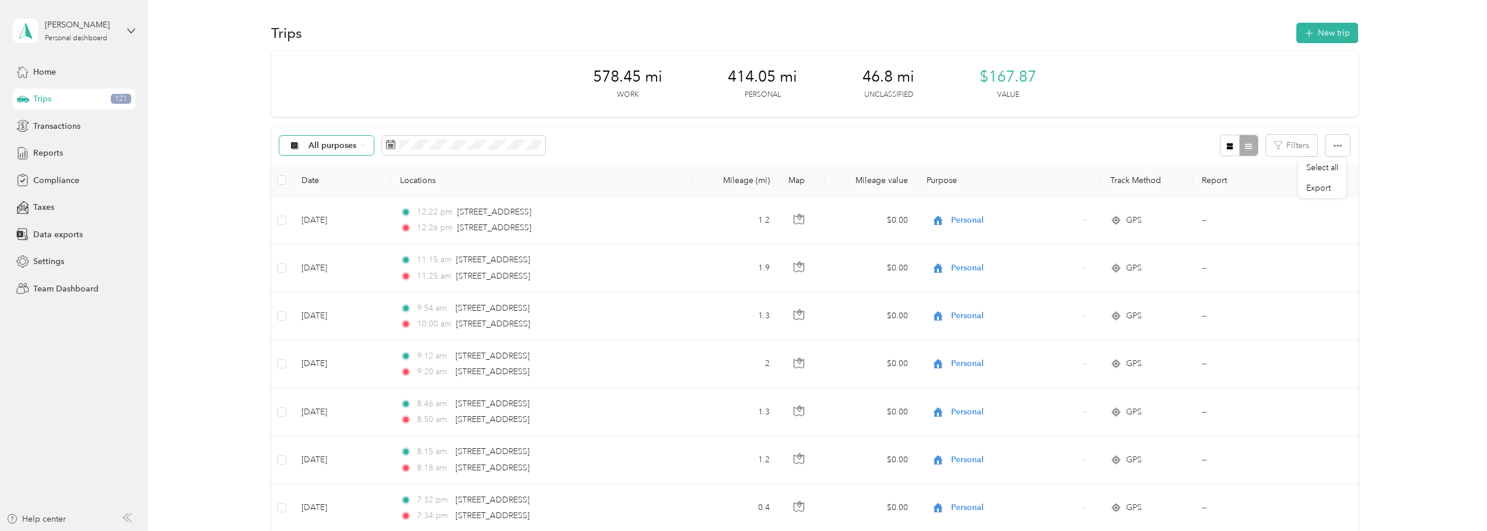
click at [367, 145] on div "All purposes" at bounding box center [326, 146] width 94 height 20
click at [323, 206] on span "Convergint Technologies" at bounding box center [356, 207] width 96 height 12
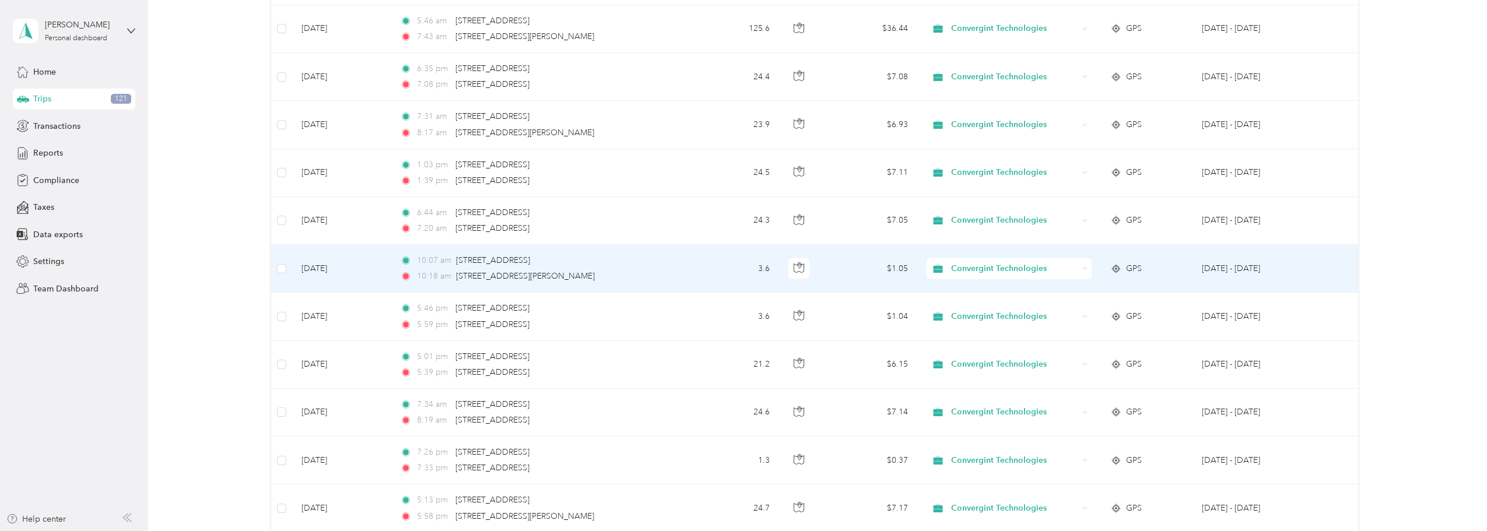
scroll to position [525, 0]
click at [739, 274] on span "Convergint Technologies" at bounding box center [1014, 271] width 127 height 13
click at [739, 319] on li "Personal" at bounding box center [1007, 313] width 164 height 20
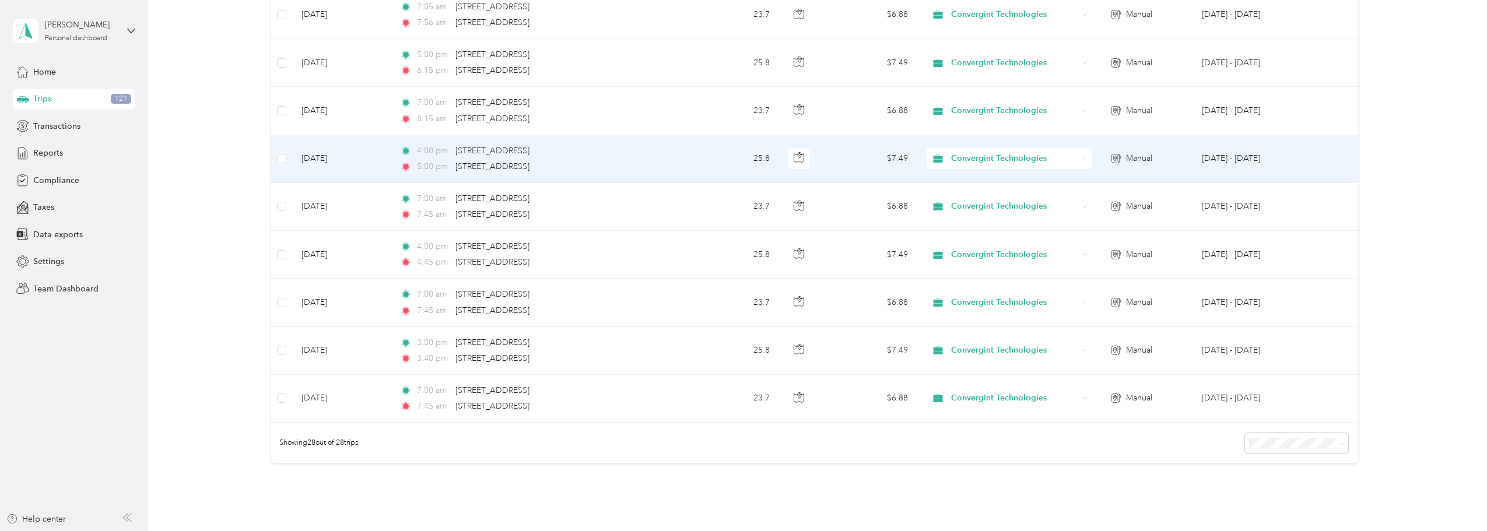
scroll to position [1167, 0]
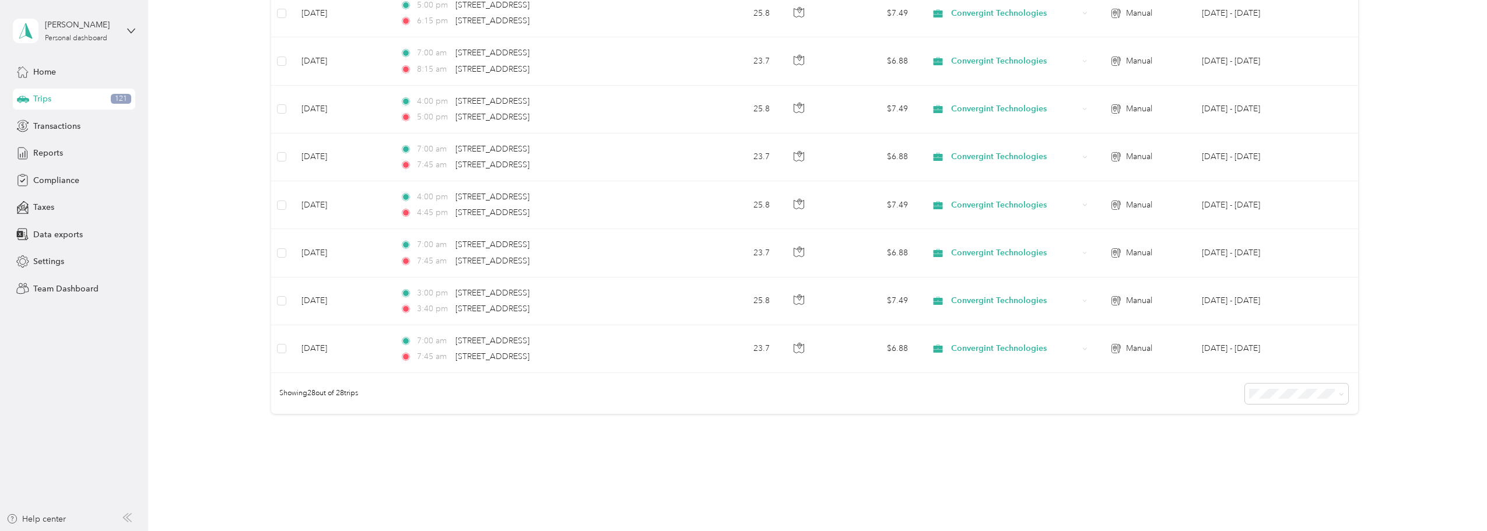
click at [739, 394] on div "Showing 28 out of 28 trips" at bounding box center [814, 393] width 1087 height 41
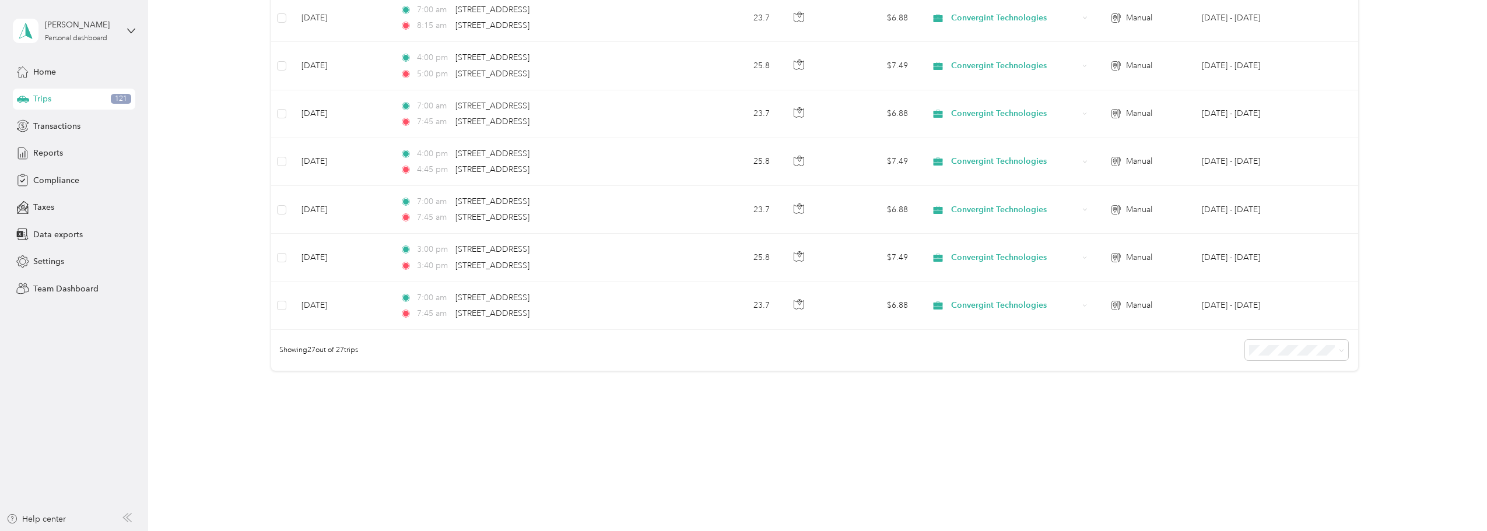
scroll to position [1163, 0]
click at [739, 409] on span "100 per load" at bounding box center [1275, 411] width 48 height 10
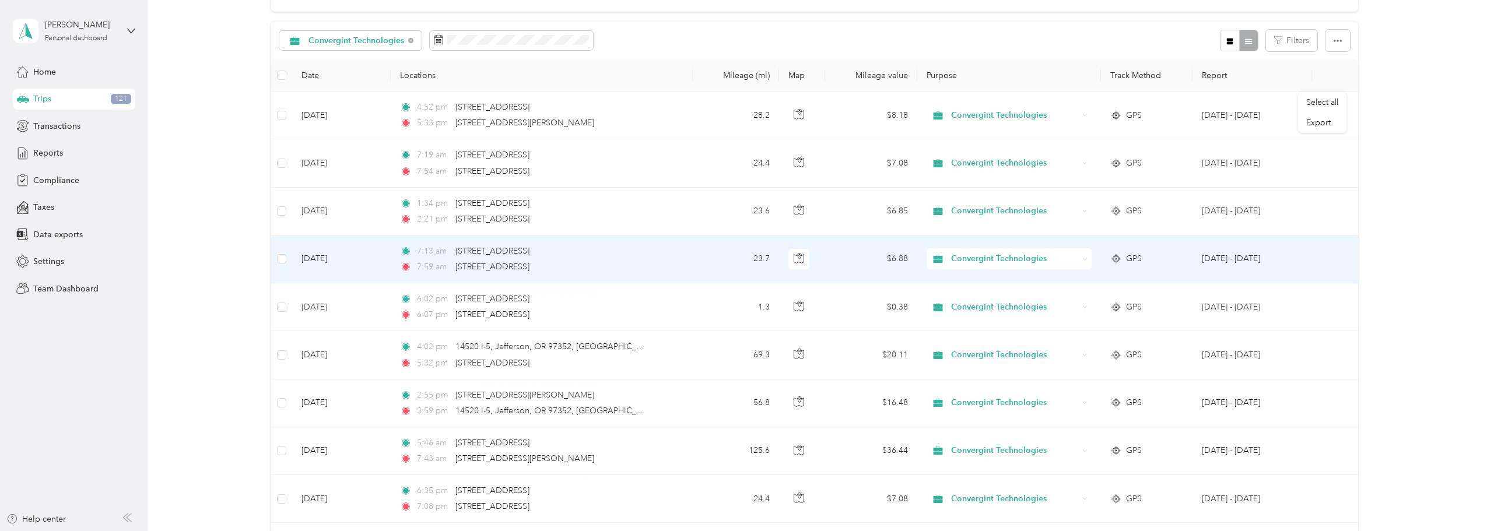
scroll to position [54, 0]
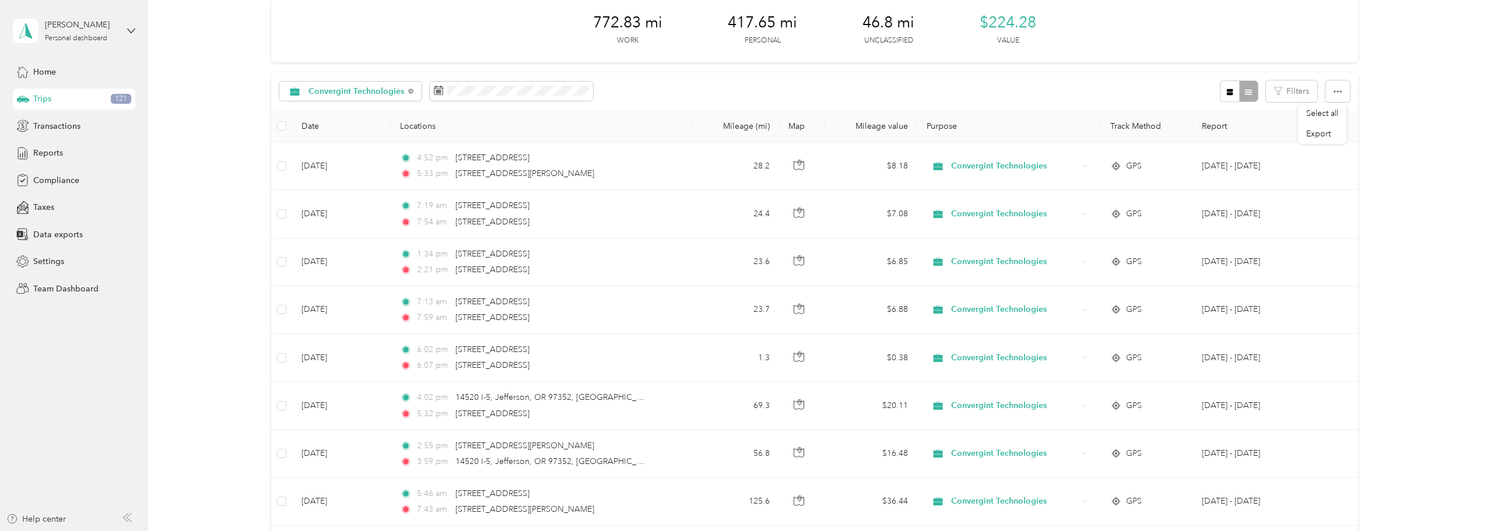
click at [693, 89] on div "Convergint Technologies Filters" at bounding box center [814, 91] width 1087 height 38
click at [405, 89] on div "Convergint Technologies" at bounding box center [350, 92] width 142 height 20
click at [334, 110] on span "All purposes" at bounding box center [363, 112] width 110 height 12
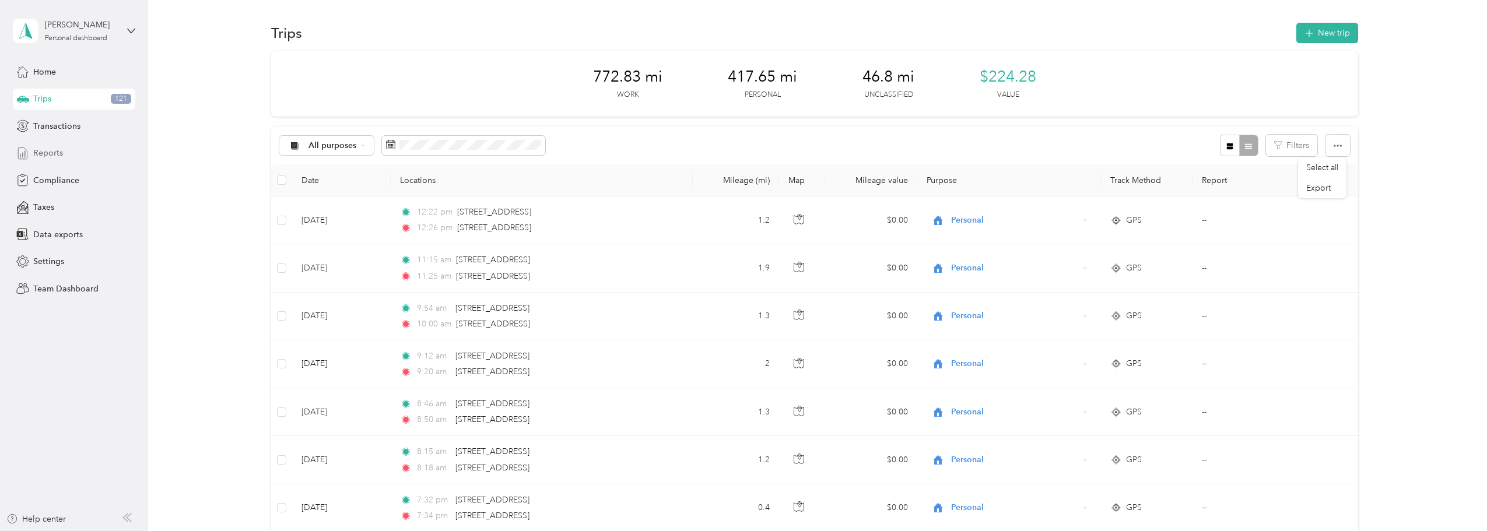
click at [76, 154] on div "Reports" at bounding box center [74, 153] width 122 height 21
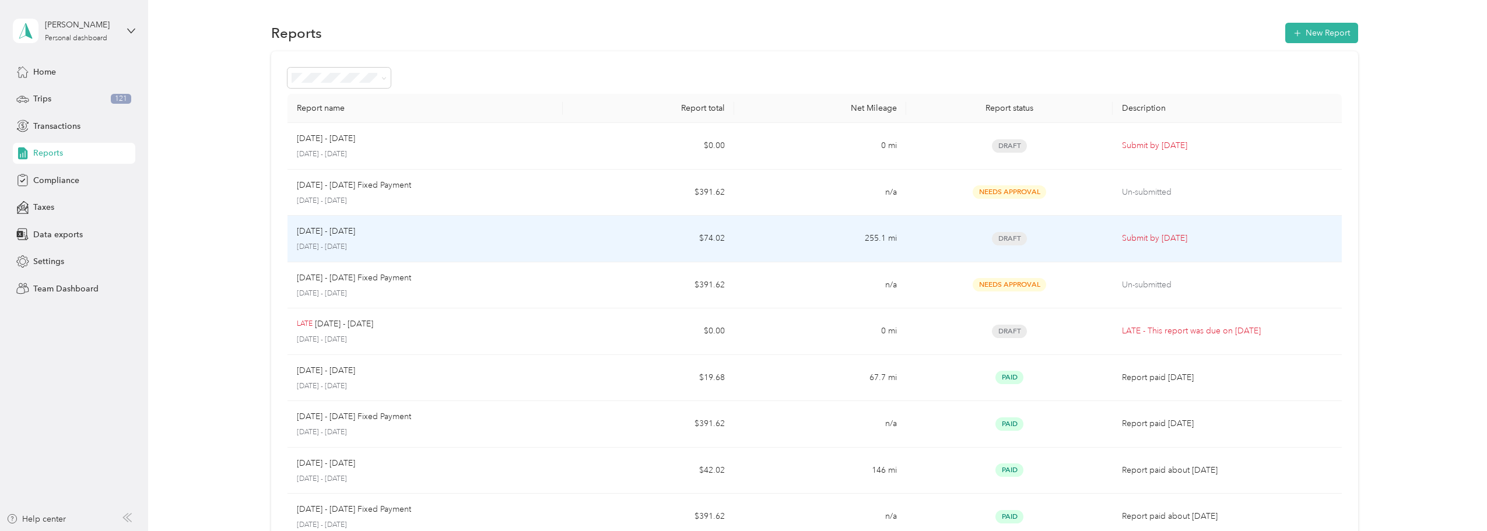
click at [739, 230] on td "Submit by [DATE]" at bounding box center [1227, 239] width 229 height 47
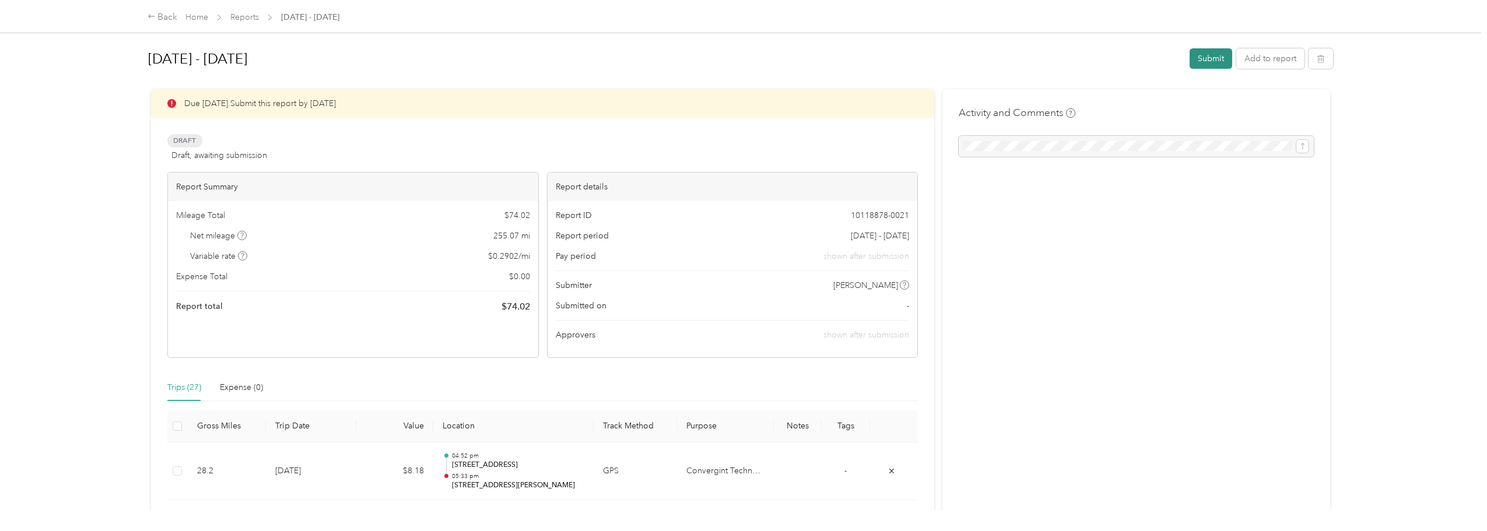
click at [739, 52] on button "Submit" at bounding box center [1211, 58] width 43 height 20
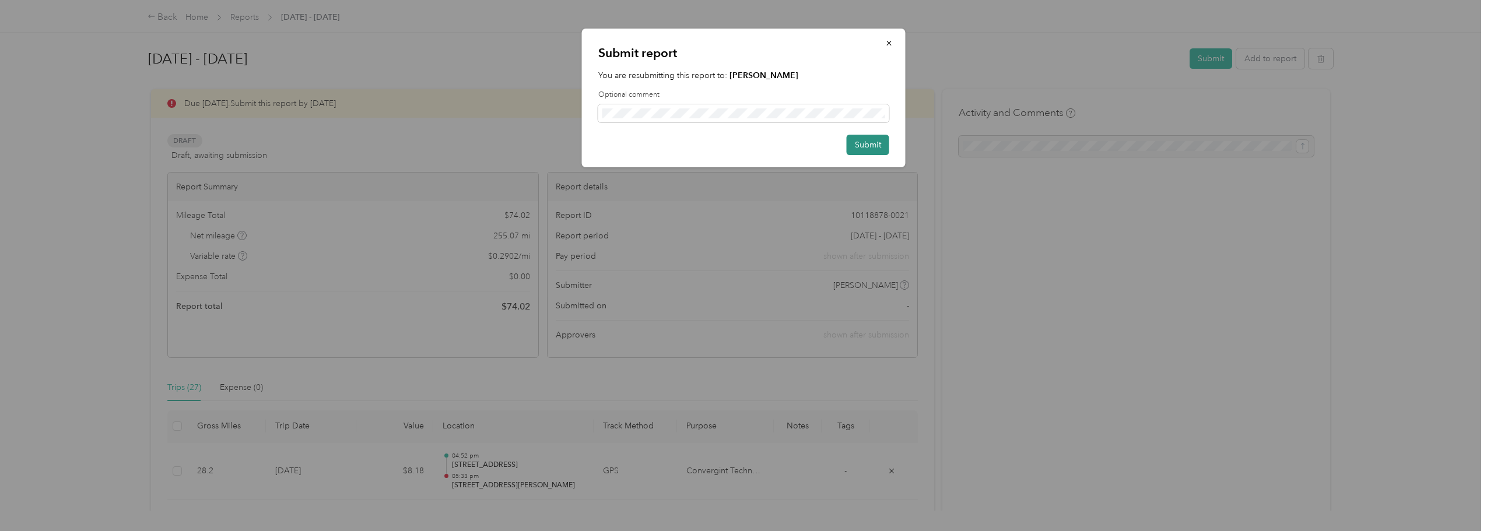
click at [739, 143] on button "Submit" at bounding box center [868, 145] width 43 height 20
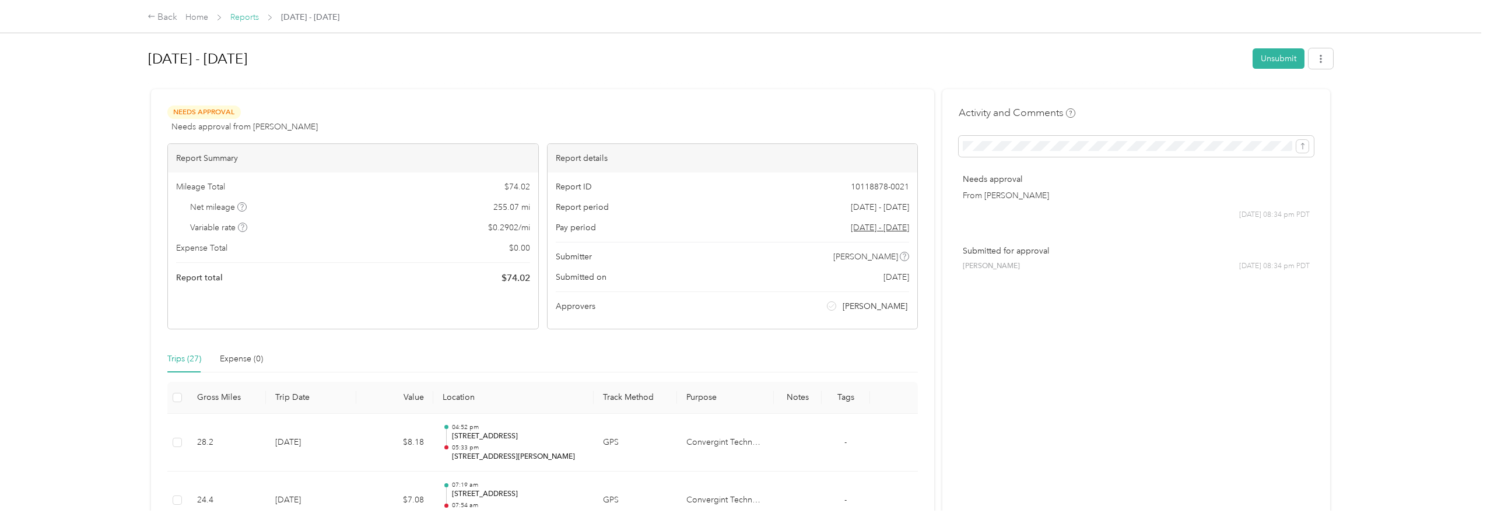
click at [247, 21] on link "Reports" at bounding box center [244, 17] width 29 height 10
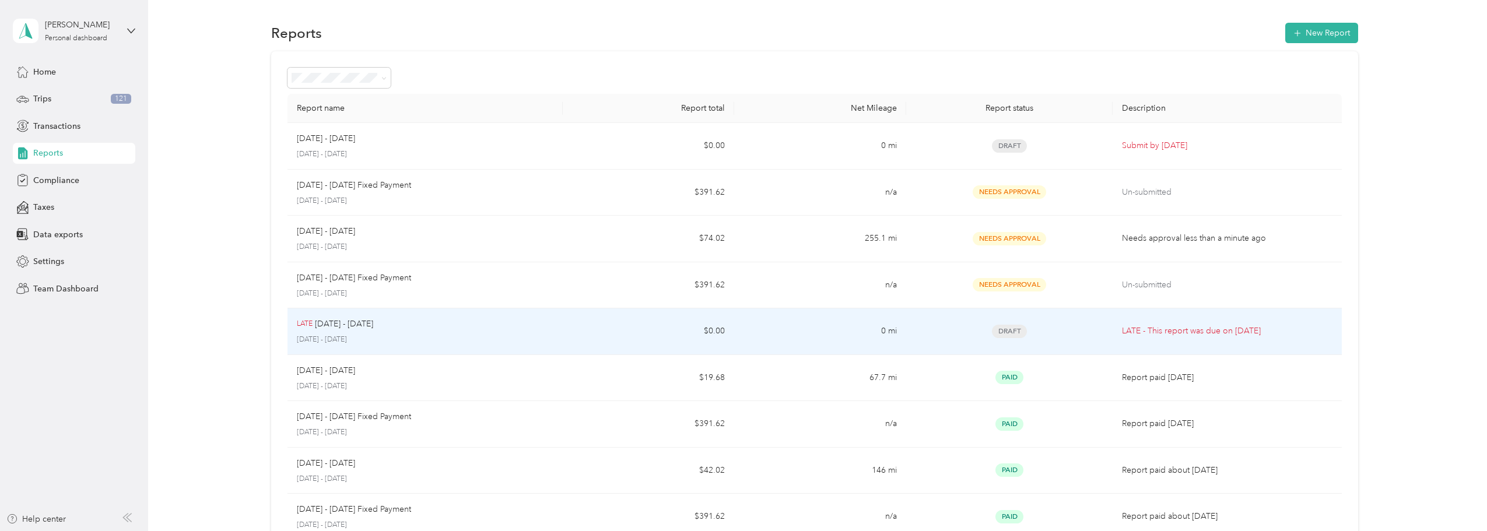
click at [739, 338] on td "Draft" at bounding box center [1009, 332] width 206 height 47
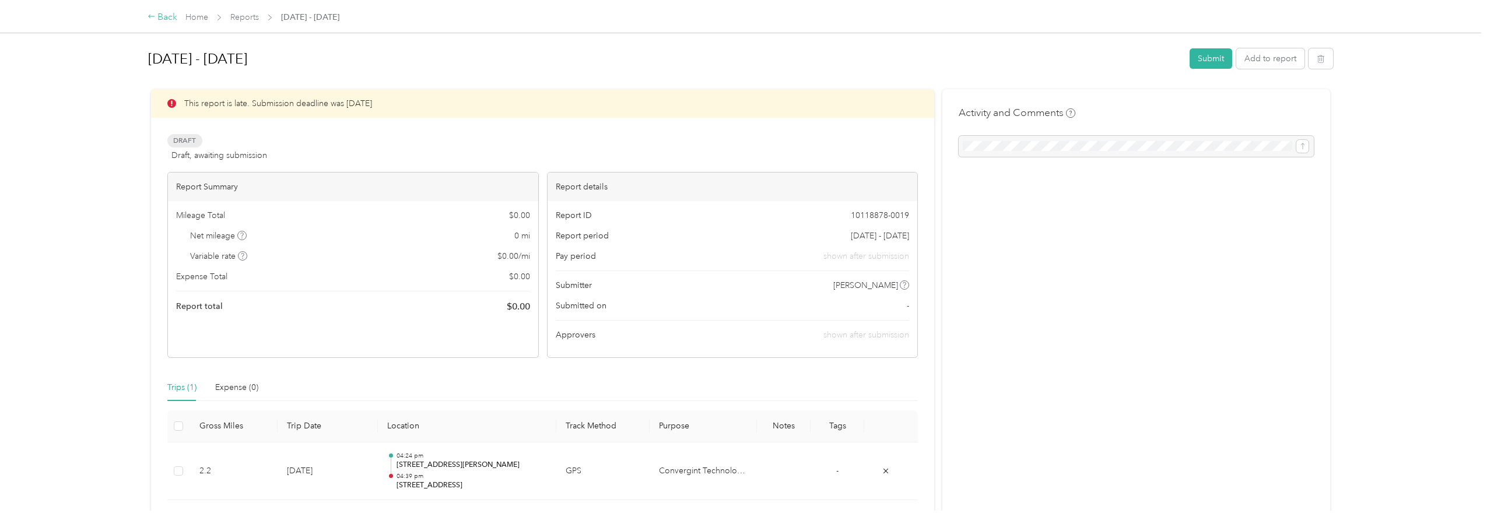
click at [158, 16] on div "Back" at bounding box center [163, 17] width 30 height 14
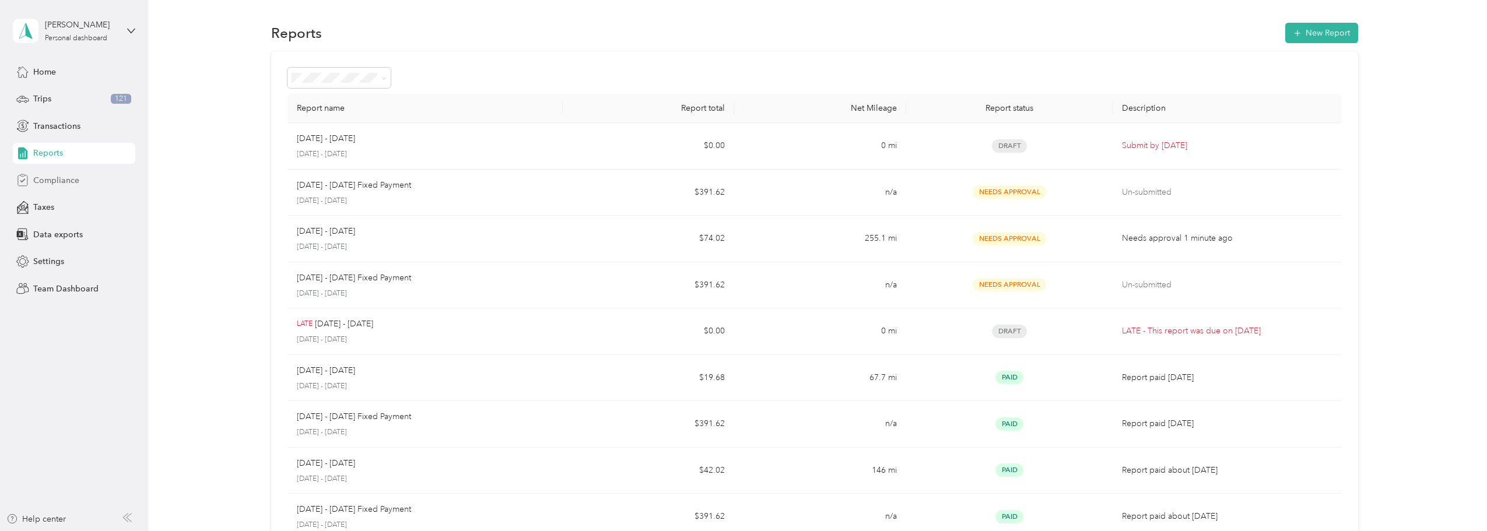
click at [75, 177] on span "Compliance" at bounding box center [56, 180] width 46 height 12
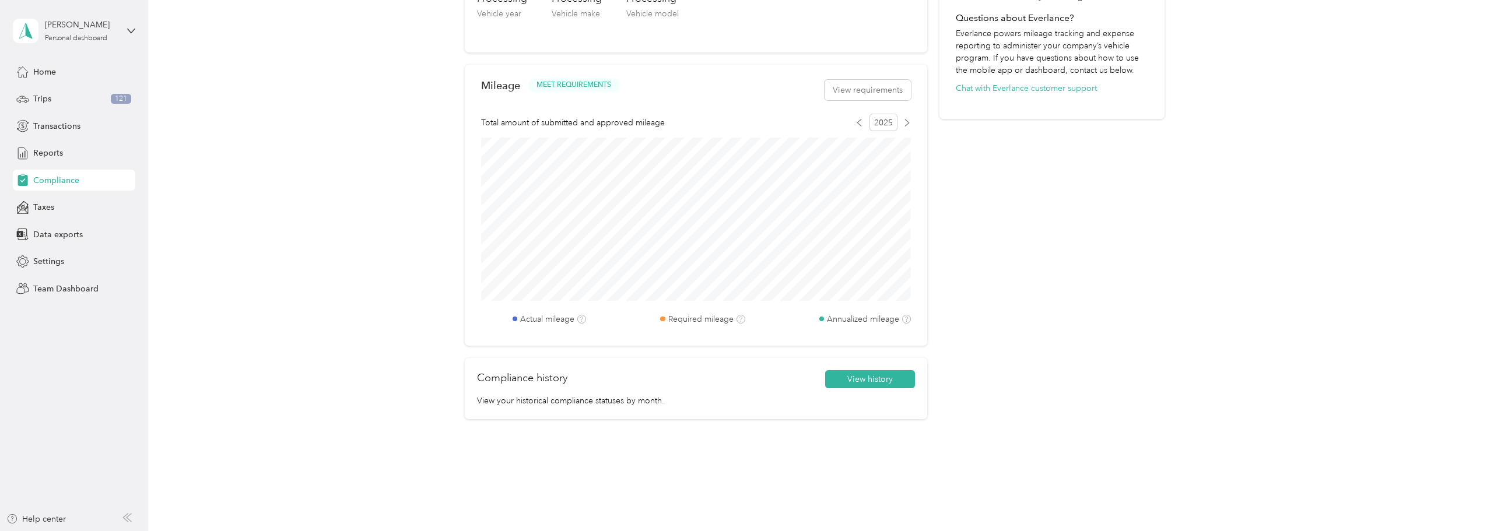
scroll to position [443, 0]
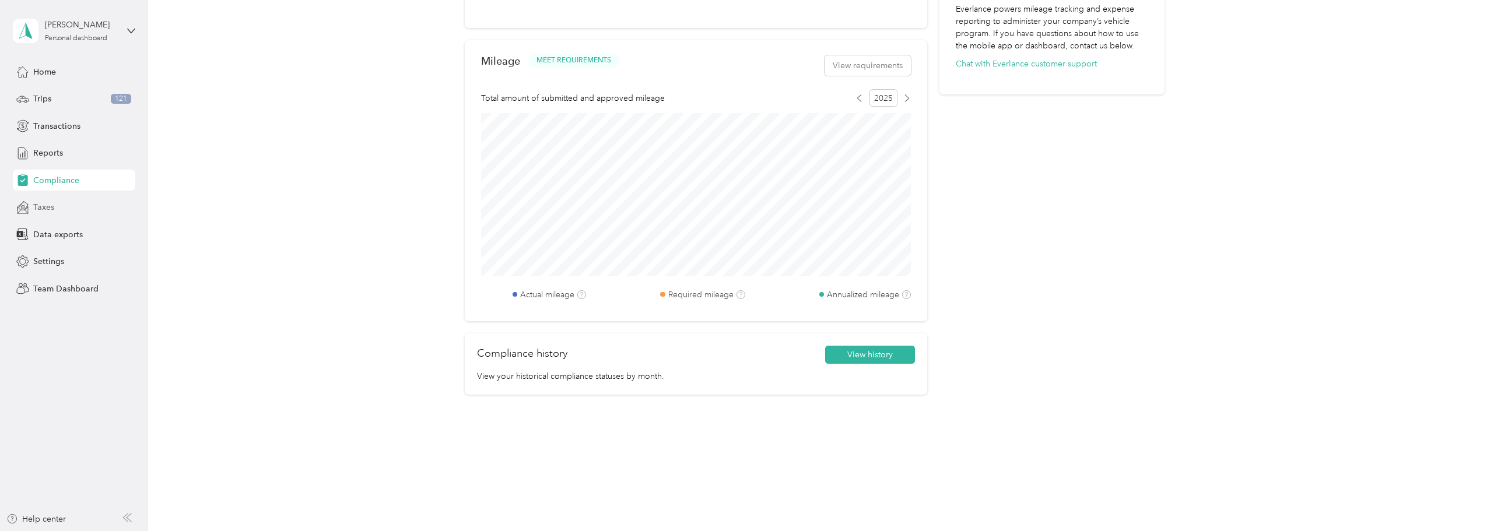
click at [55, 206] on div "Taxes" at bounding box center [74, 207] width 122 height 21
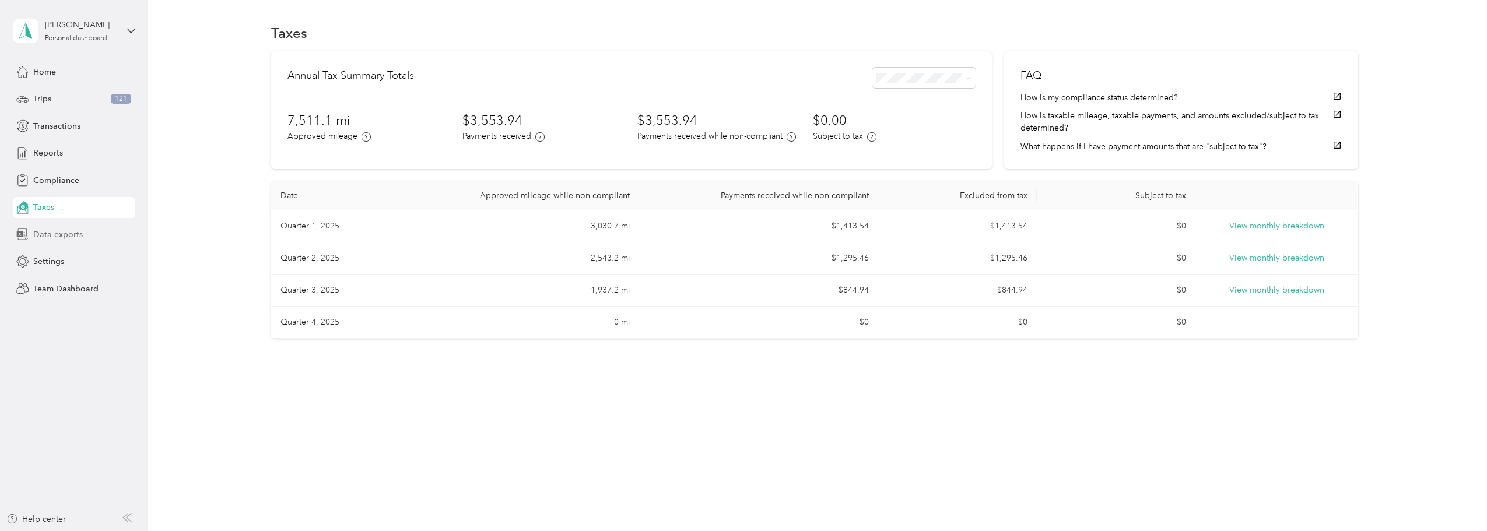
click at [55, 237] on span "Data exports" at bounding box center [58, 235] width 50 height 12
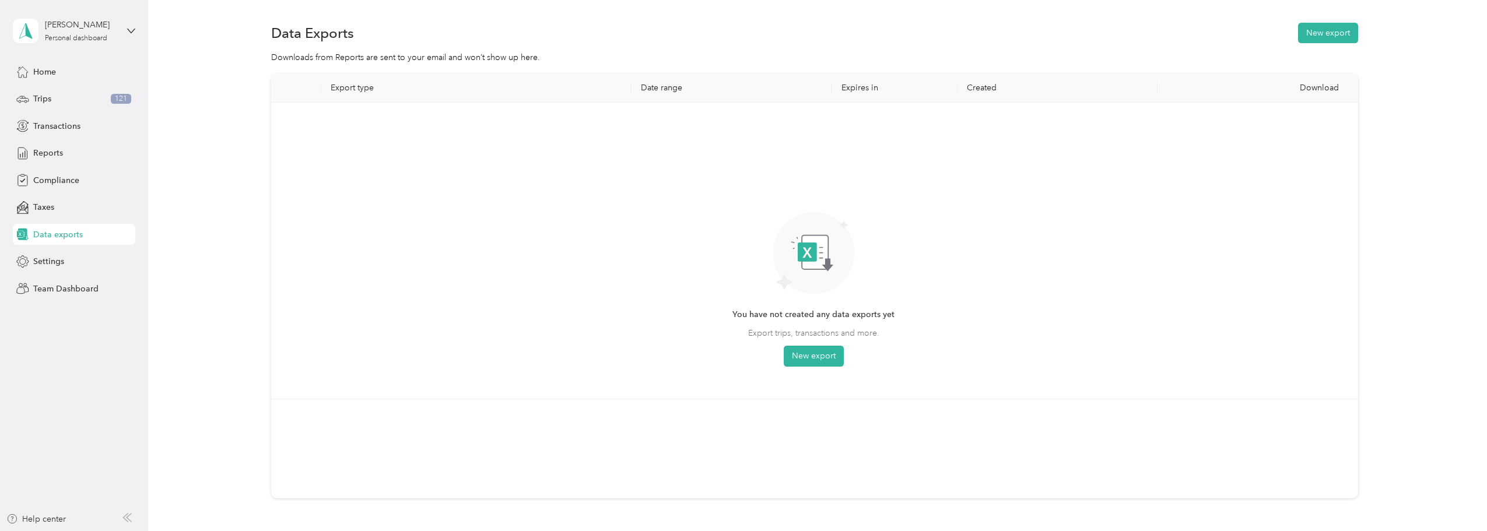
click at [46, 113] on div "Home Trips 121 Transactions Reports Compliance Taxes Data exports Settings Team…" at bounding box center [74, 180] width 122 height 238
click at [45, 118] on div "Transactions" at bounding box center [74, 125] width 122 height 21
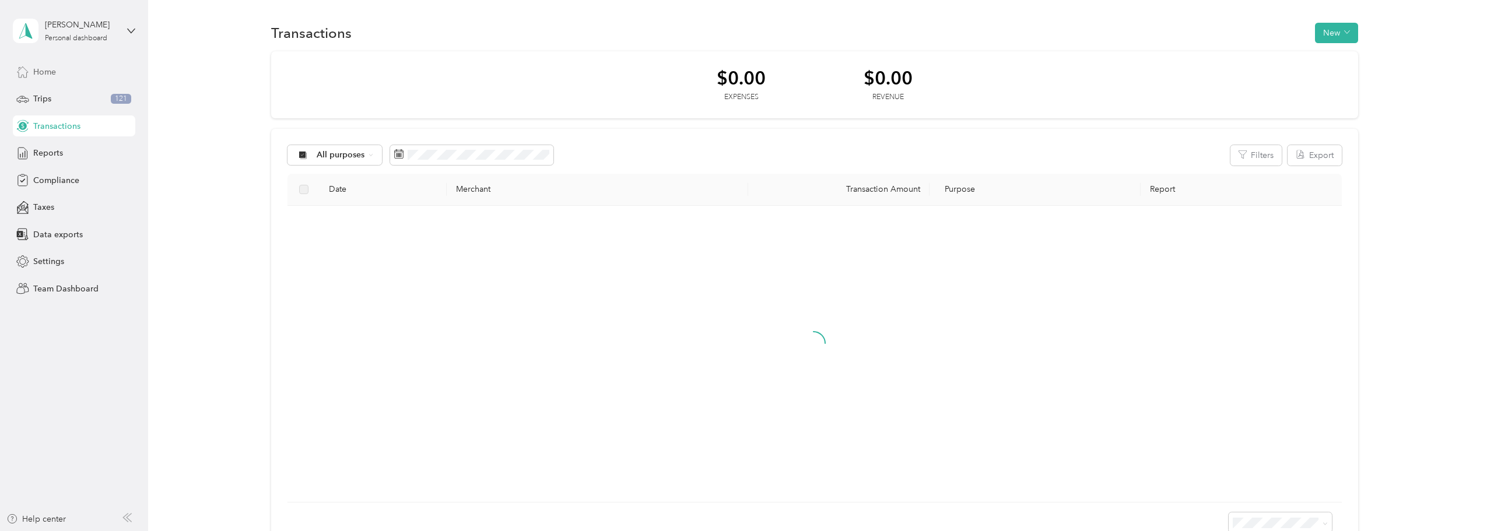
click at [47, 71] on span "Home" at bounding box center [44, 72] width 23 height 12
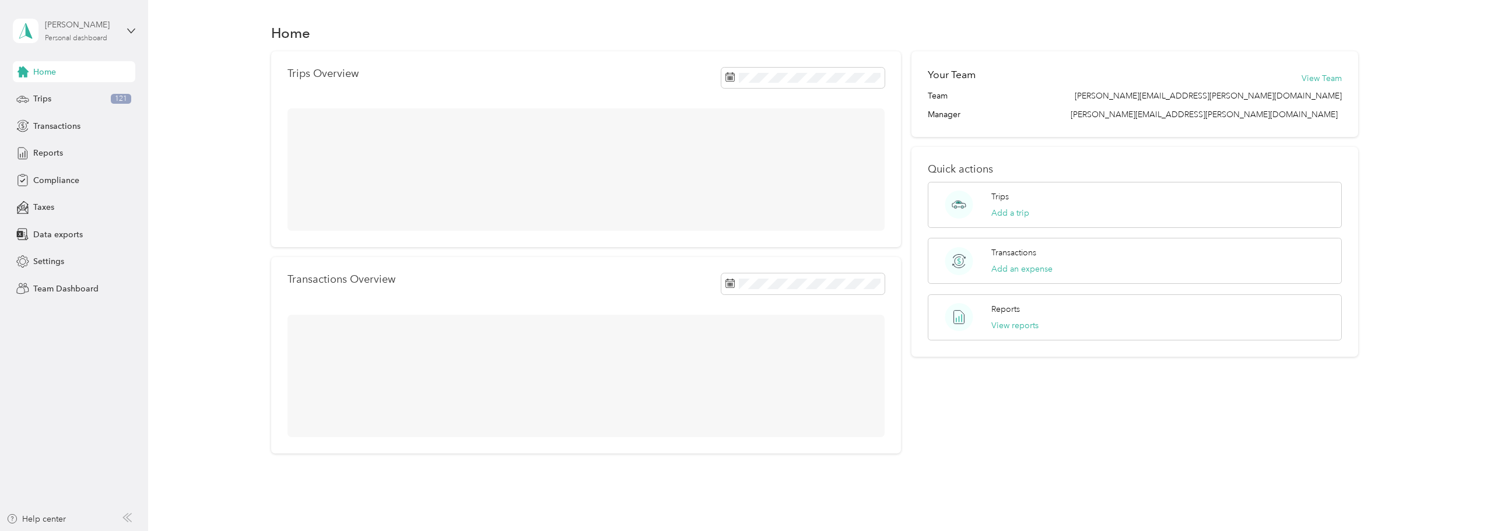
click at [95, 37] on div "Personal dashboard" at bounding box center [76, 38] width 62 height 7
click at [68, 101] on div "Team dashboard" at bounding box center [201, 96] width 361 height 20
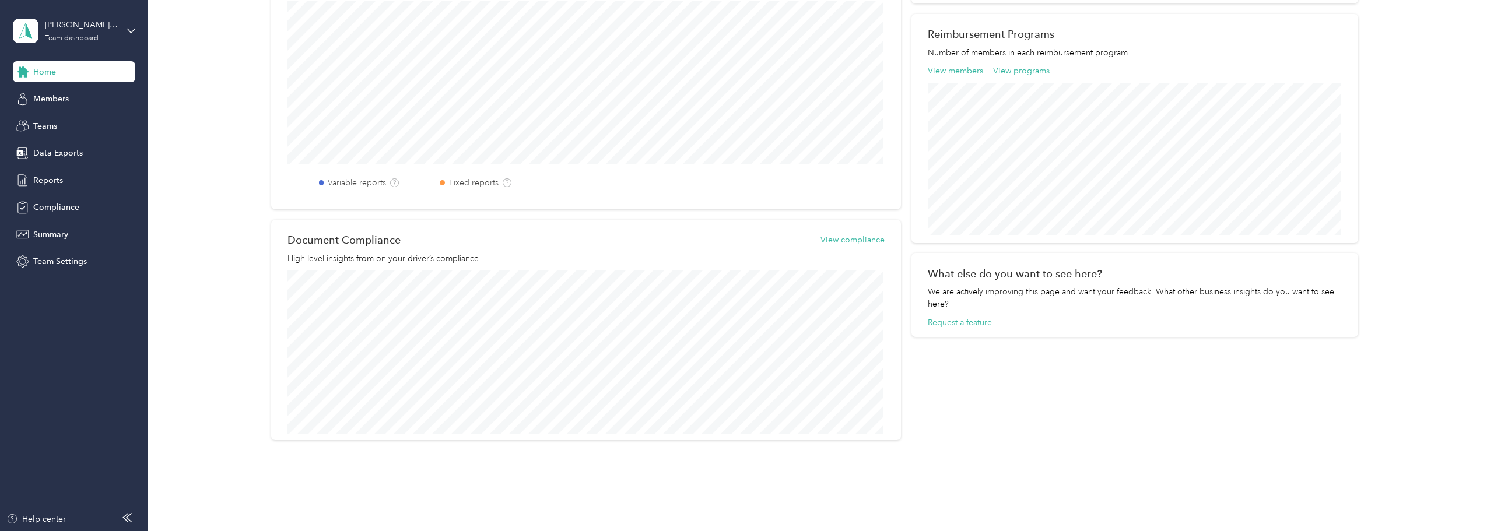
scroll to position [58, 0]
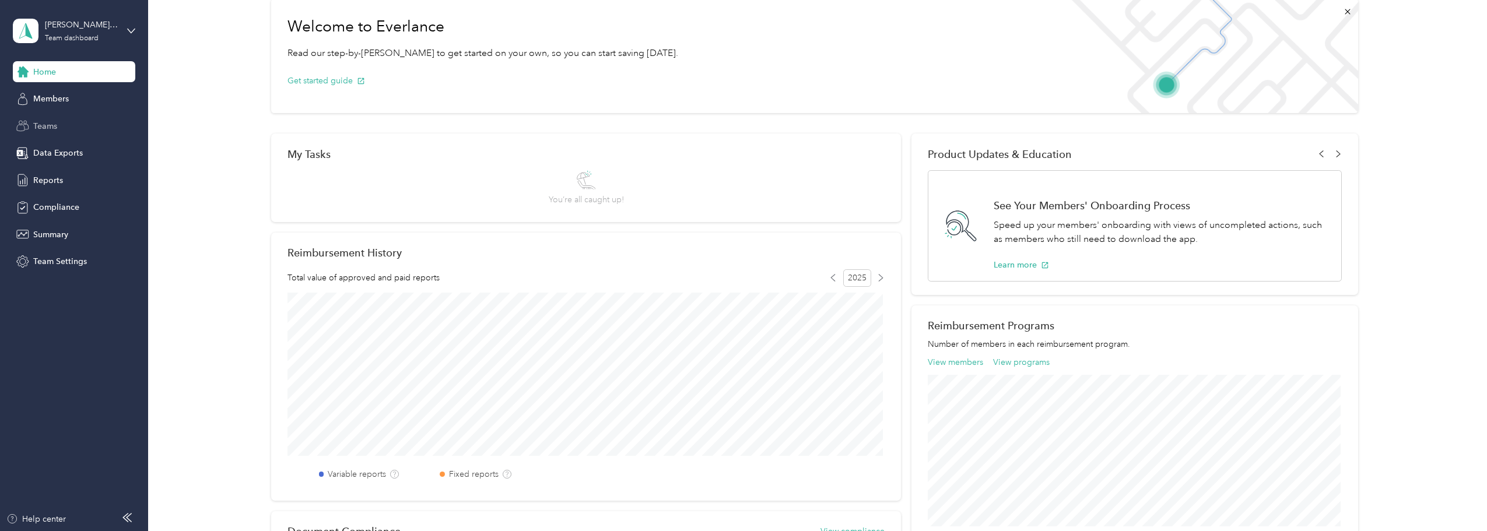
click at [50, 134] on div "Teams" at bounding box center [74, 125] width 122 height 21
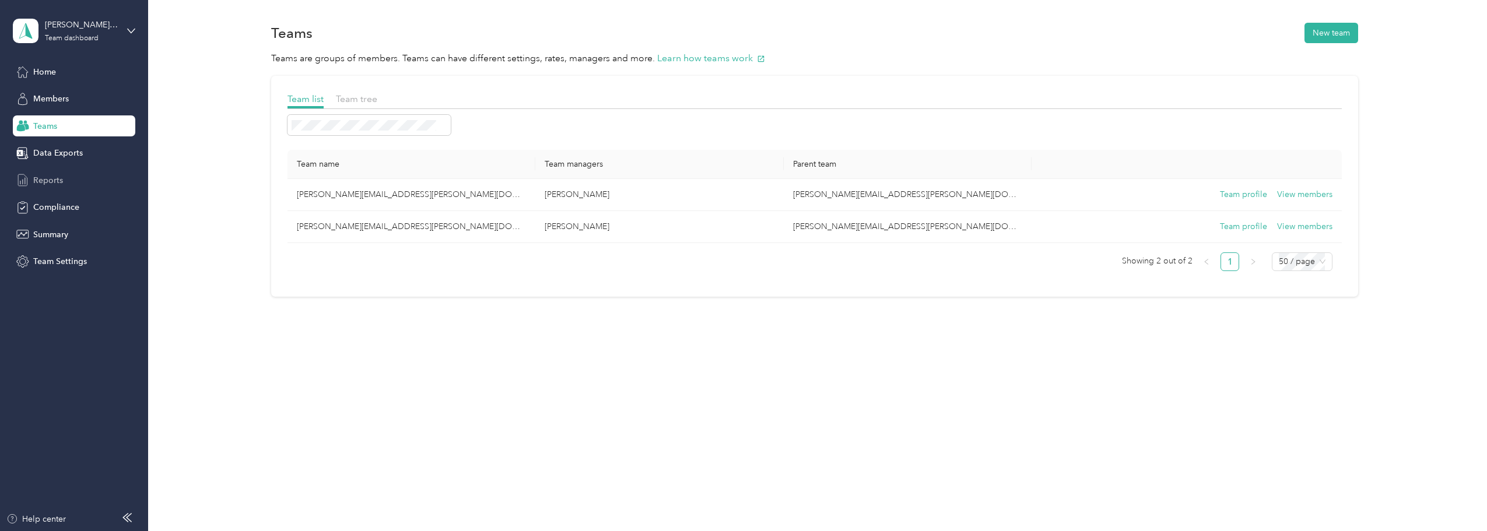
click at [52, 185] on span "Reports" at bounding box center [48, 180] width 30 height 12
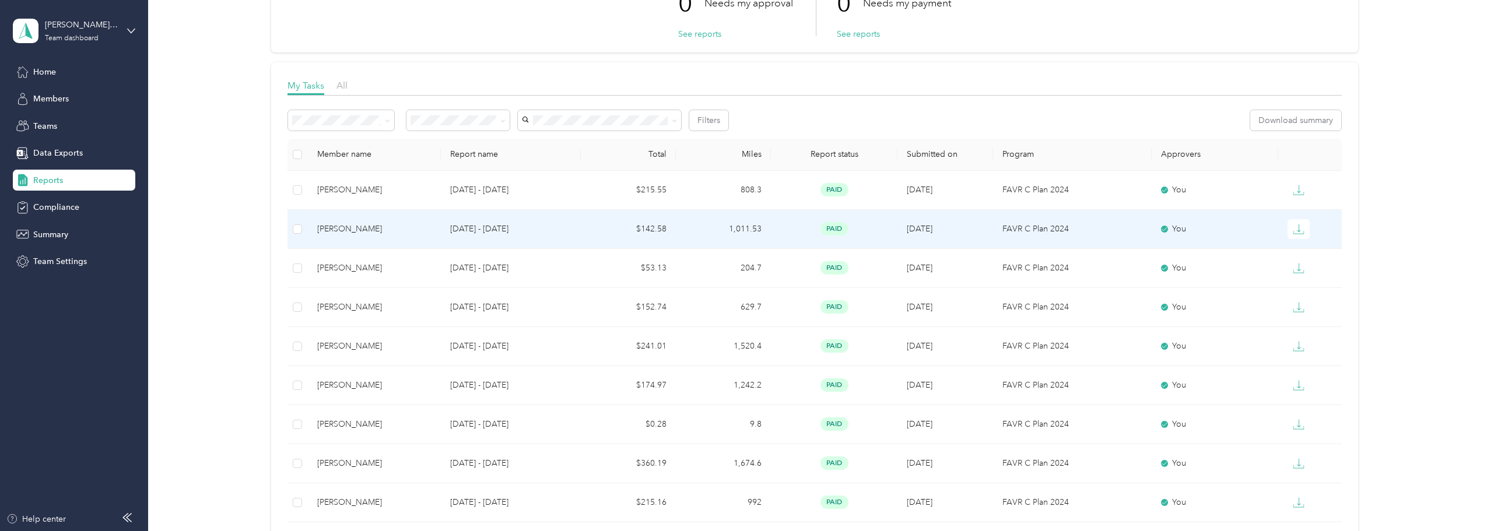
scroll to position [175, 0]
